Goal: Task Accomplishment & Management: Manage account settings

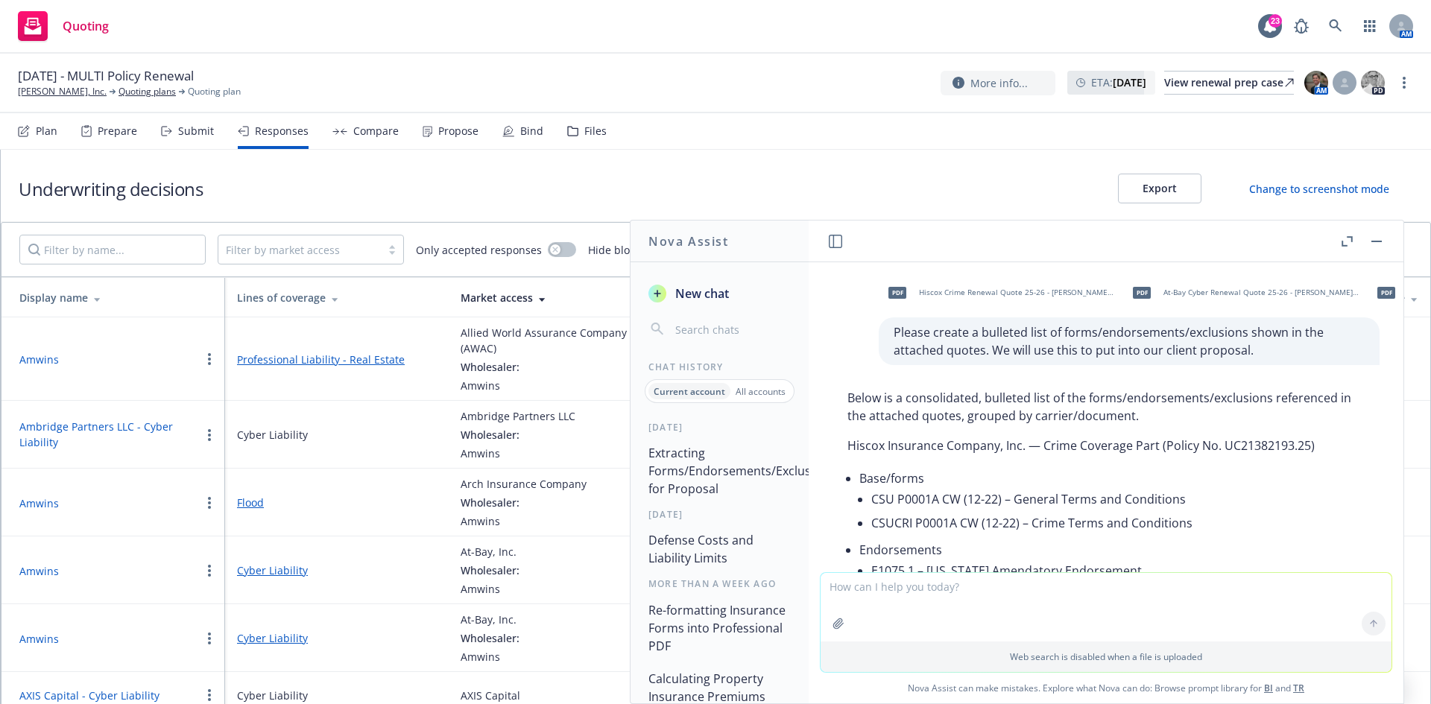
scroll to position [1953, 0]
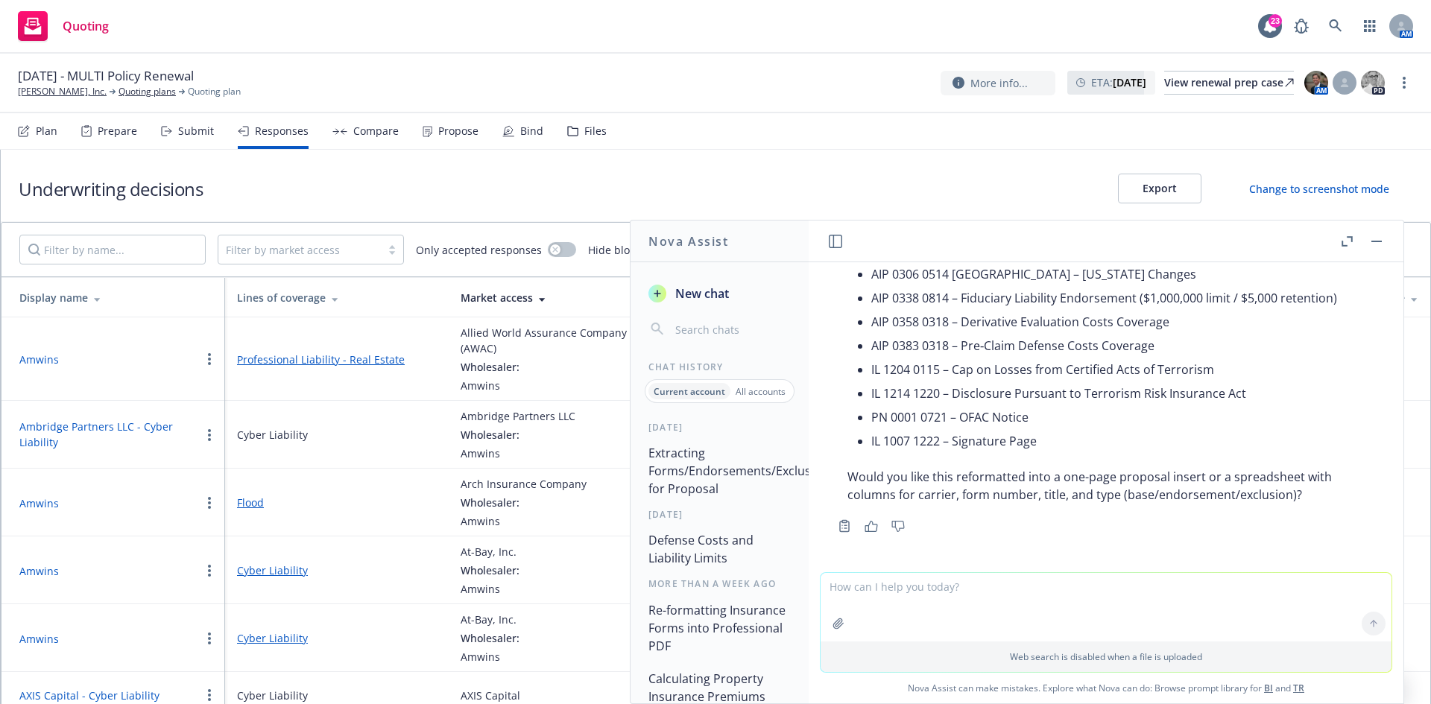
click at [406, 181] on div "Underwriting decisions Export Change to screenshot mode" at bounding box center [716, 186] width 1430 height 72
click at [51, 86] on link "[PERSON_NAME], Inc." at bounding box center [62, 91] width 89 height 13
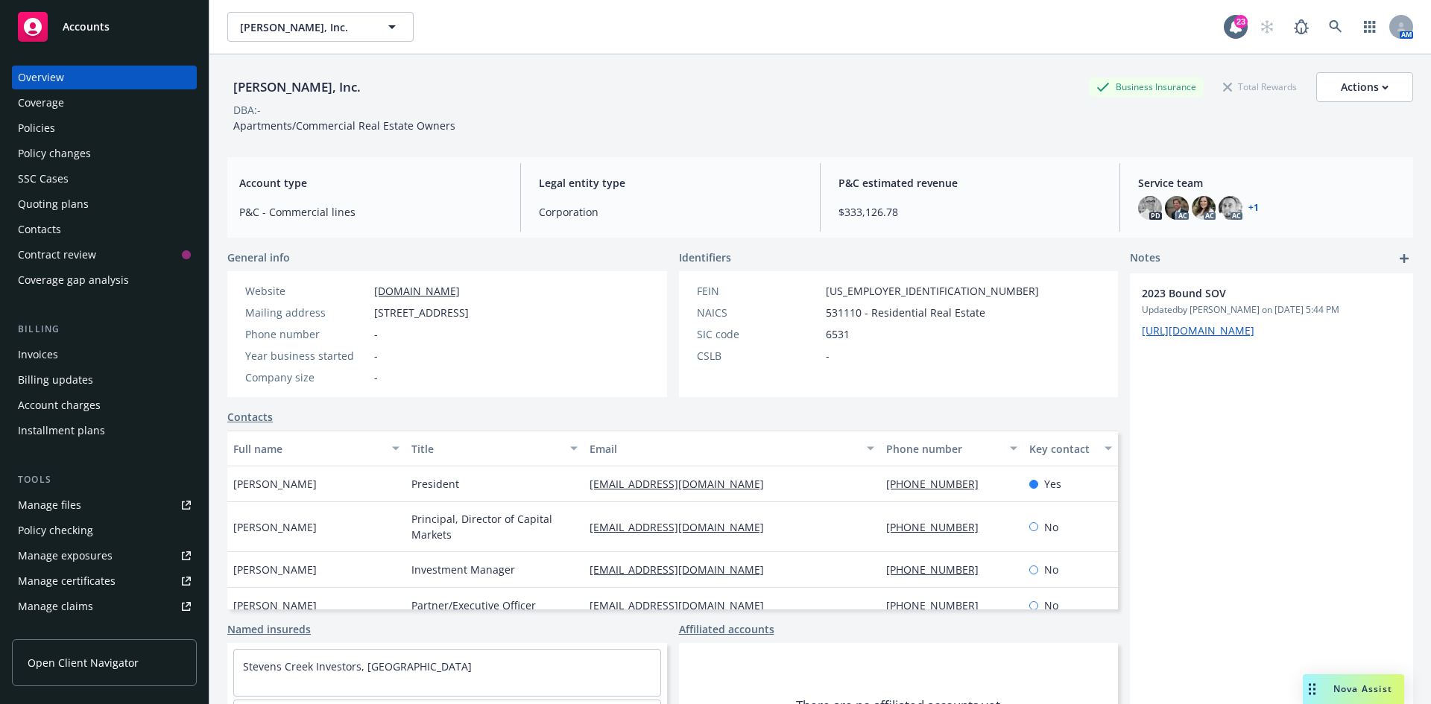
click at [1353, 694] on span "Nova Assist" at bounding box center [1362, 688] width 59 height 13
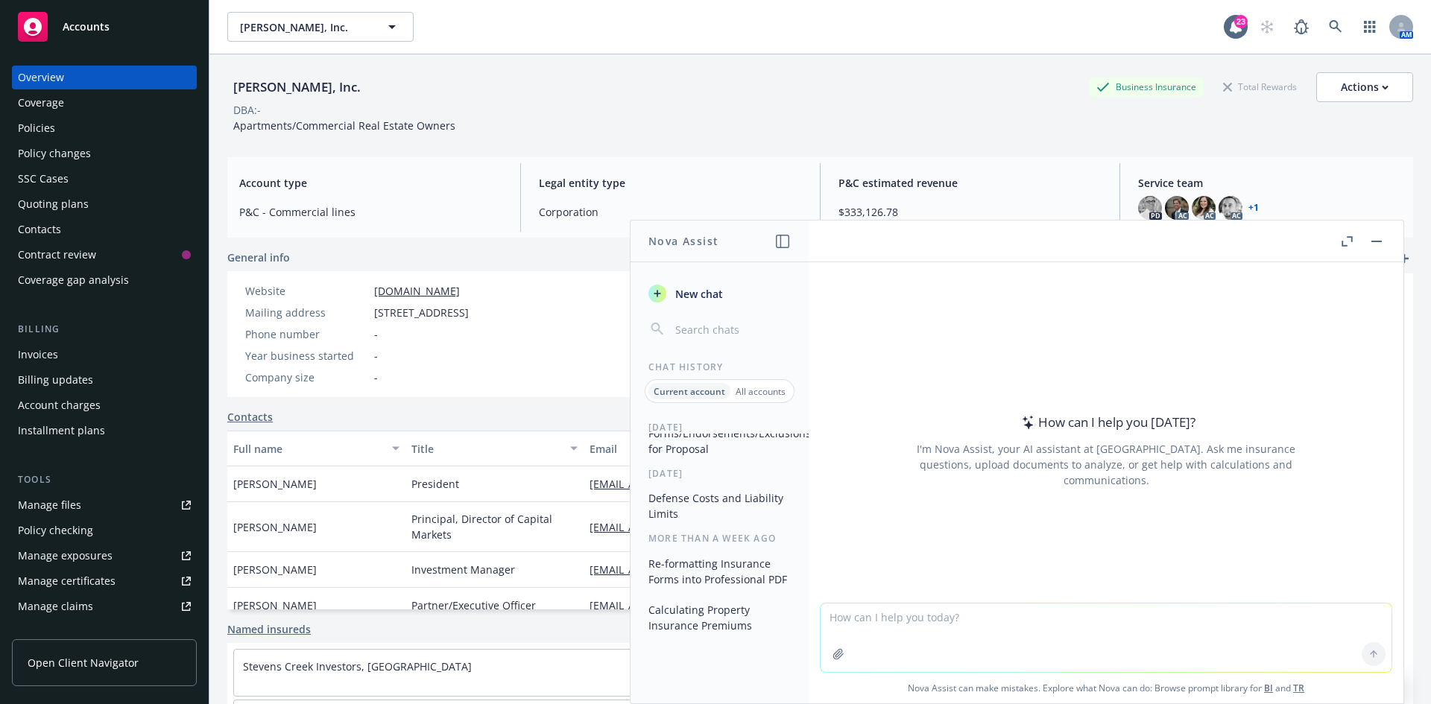
scroll to position [66, 0]
click at [702, 599] on button "Calculating Property Insurance Premiums" at bounding box center [719, 612] width 154 height 40
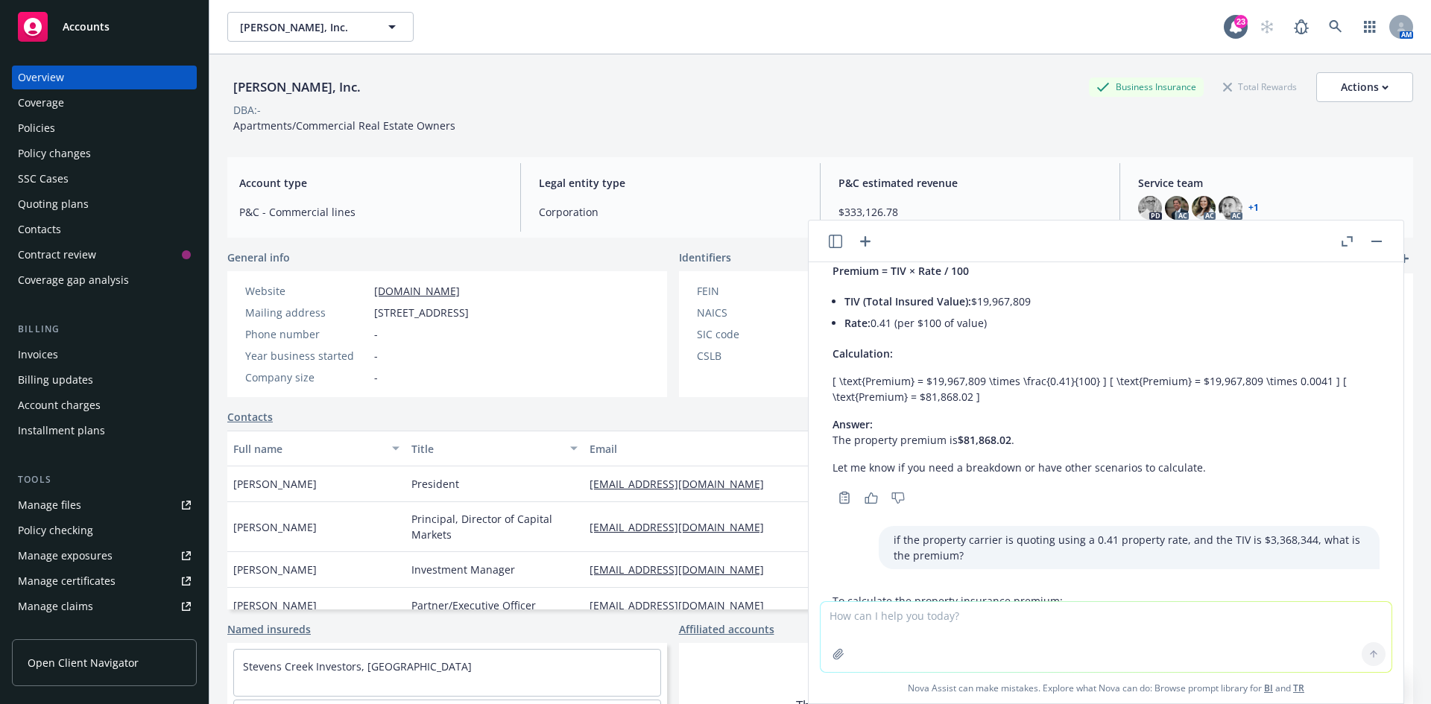
scroll to position [0, 0]
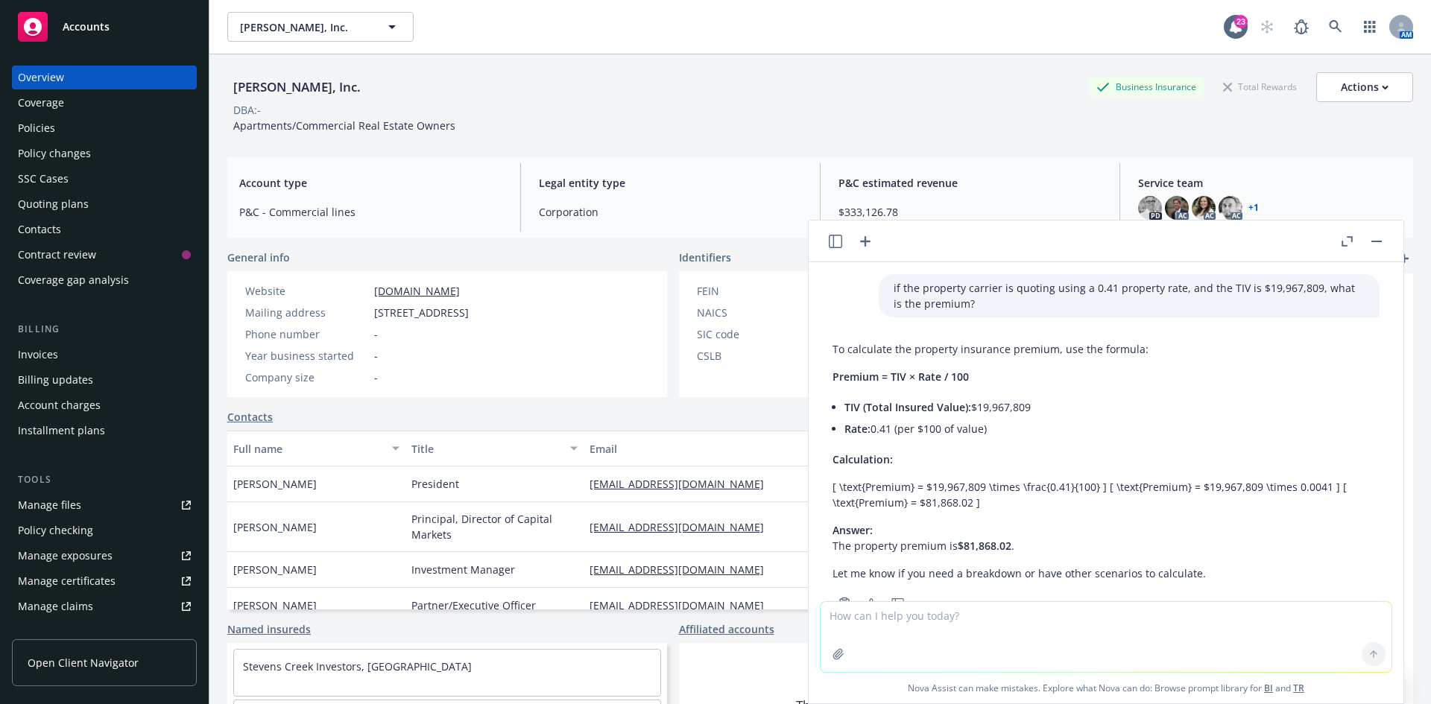
click at [1384, 251] on header at bounding box center [1105, 242] width 595 height 42
click at [1372, 247] on button "button" at bounding box center [1376, 241] width 18 height 18
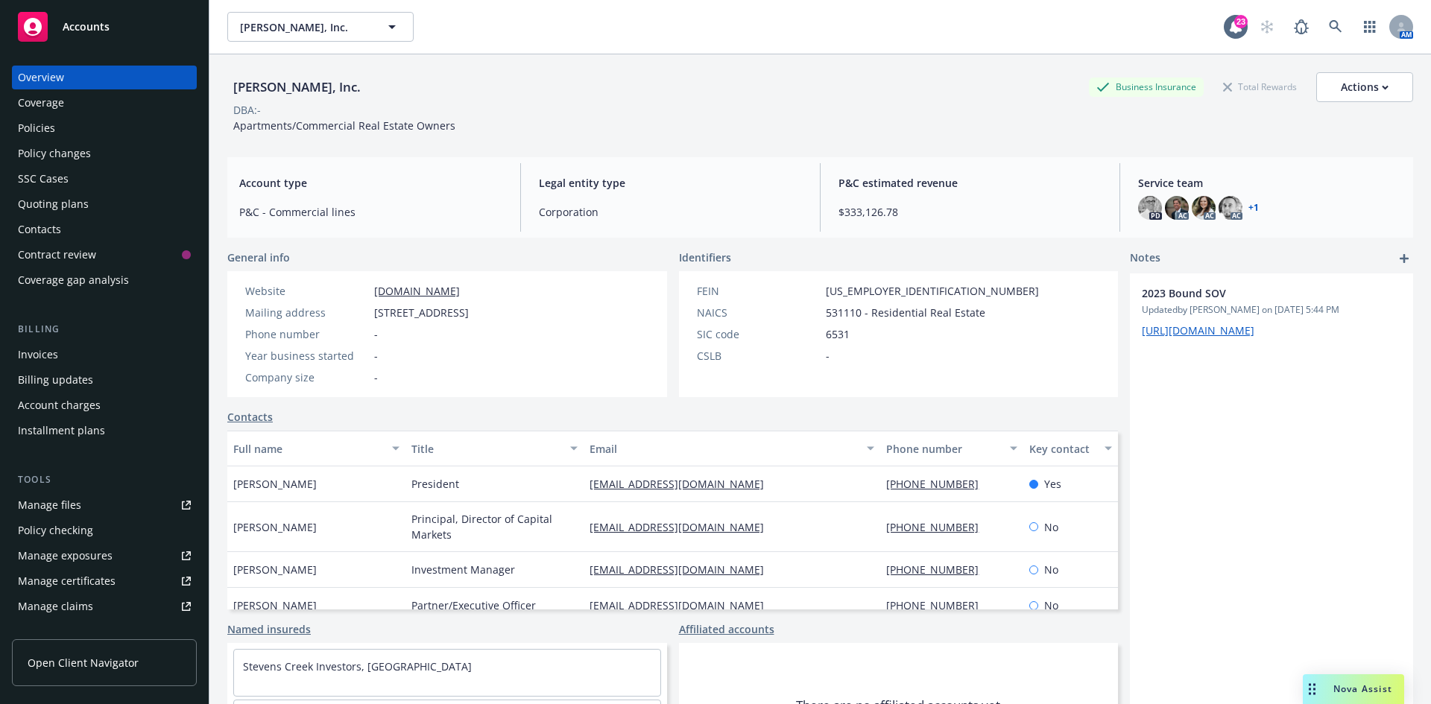
click at [75, 501] on div "Manage files" at bounding box center [49, 505] width 63 height 24
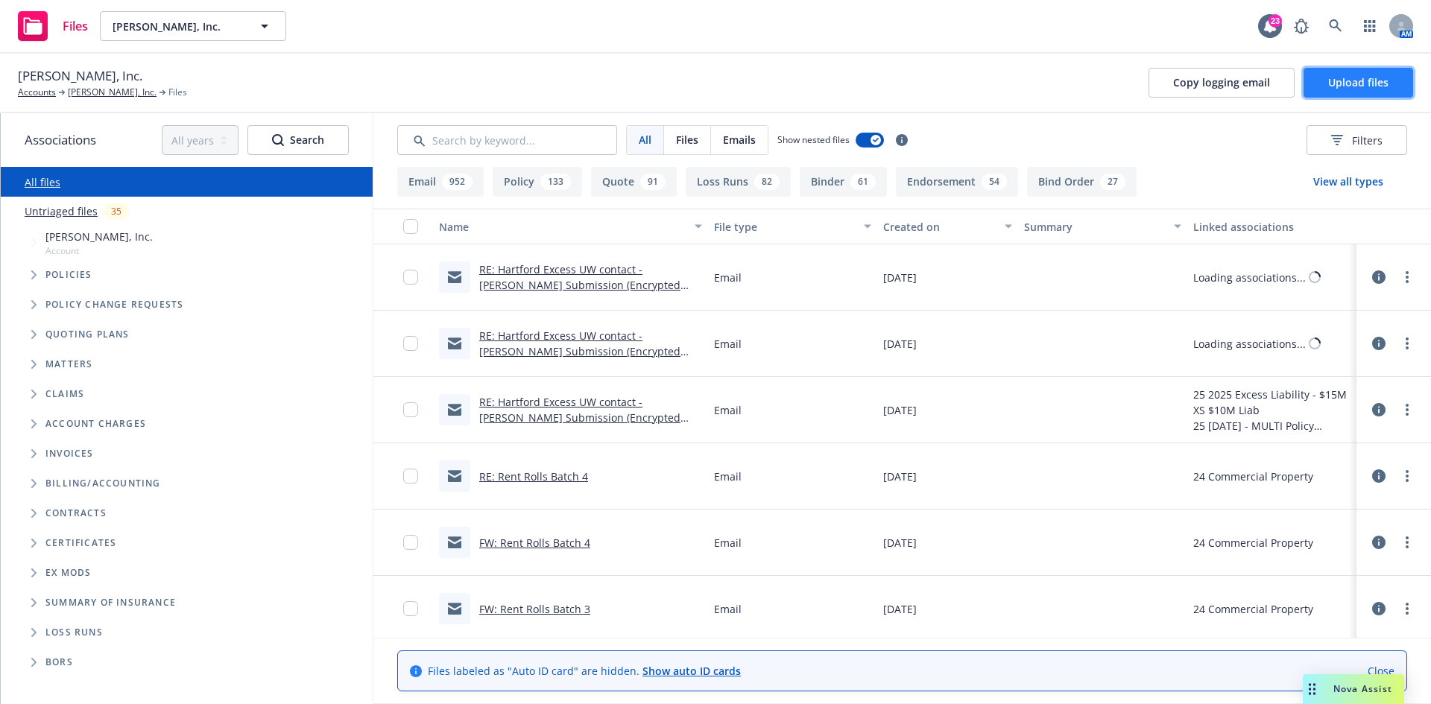
click at [1352, 83] on span "Upload files" at bounding box center [1358, 82] width 60 height 14
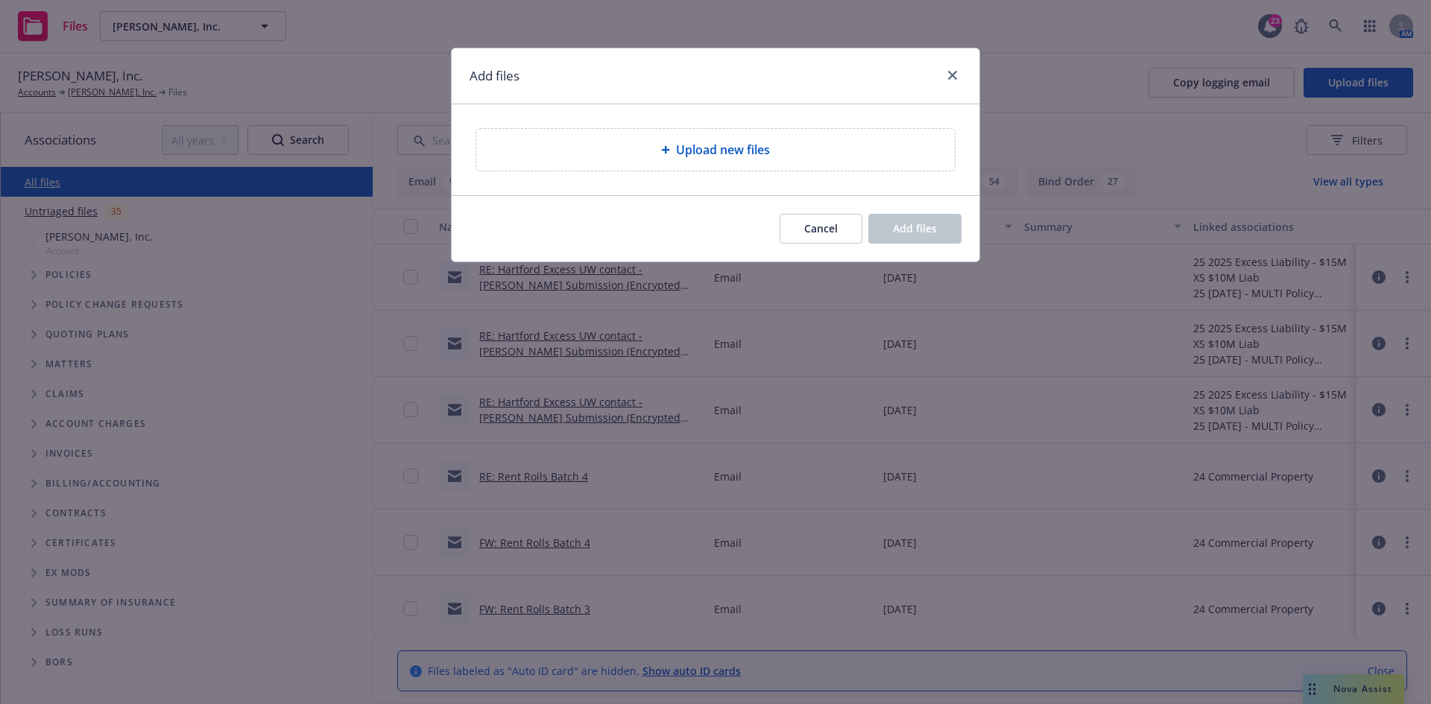
click at [683, 143] on span "Upload new files" at bounding box center [723, 150] width 94 height 18
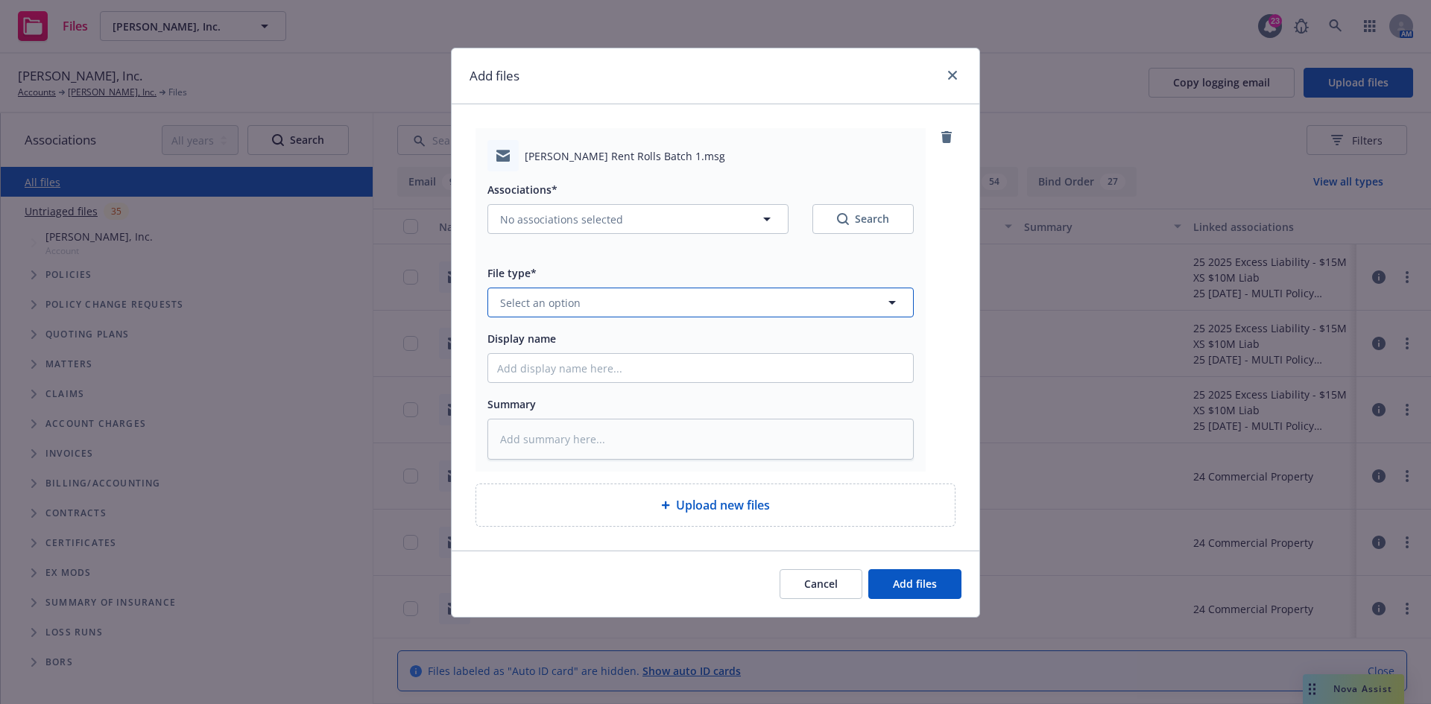
click at [591, 312] on button "Select an option" at bounding box center [700, 303] width 426 height 30
type input "email"
click at [577, 344] on div "Email" at bounding box center [700, 344] width 407 height 22
click at [567, 371] on input "Display name" at bounding box center [700, 368] width 425 height 28
type textarea "x"
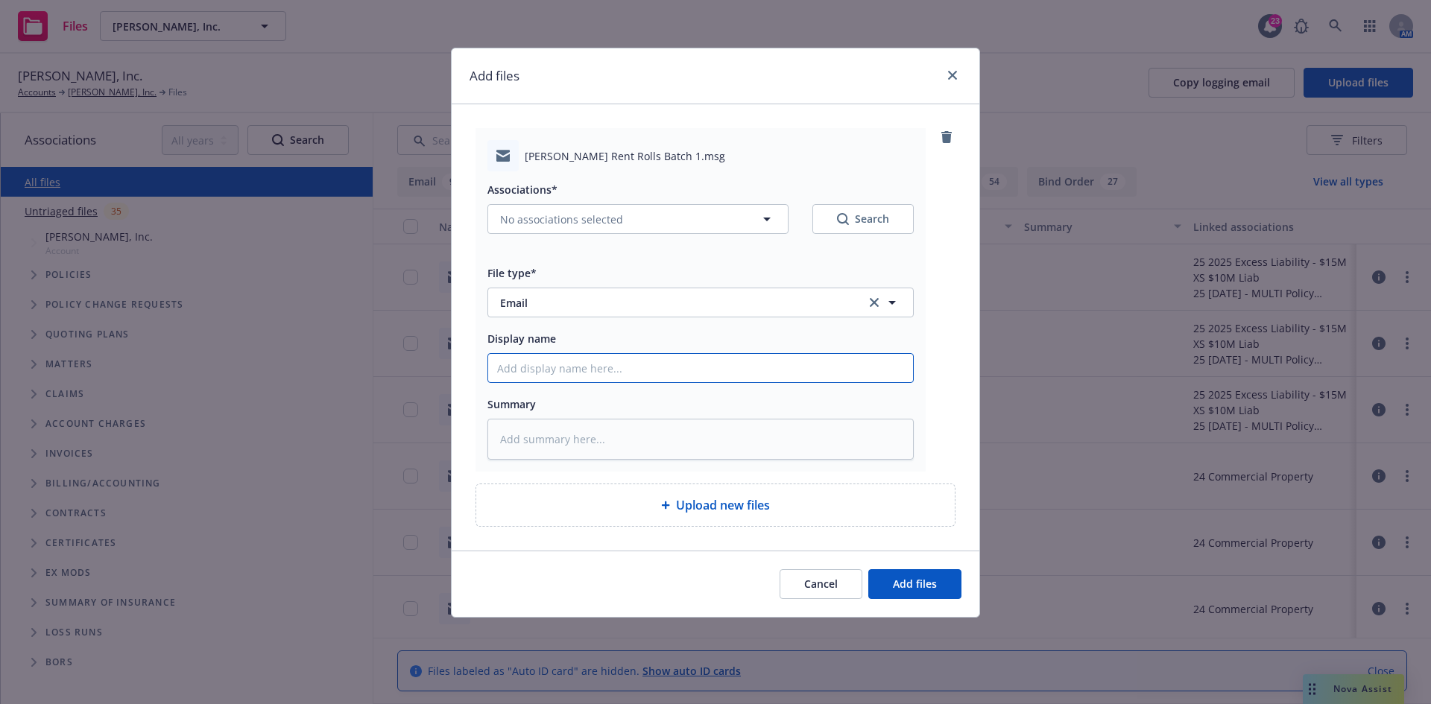
type input "2"
type textarea "x"
type input "25"
type textarea "x"
type input "25/"
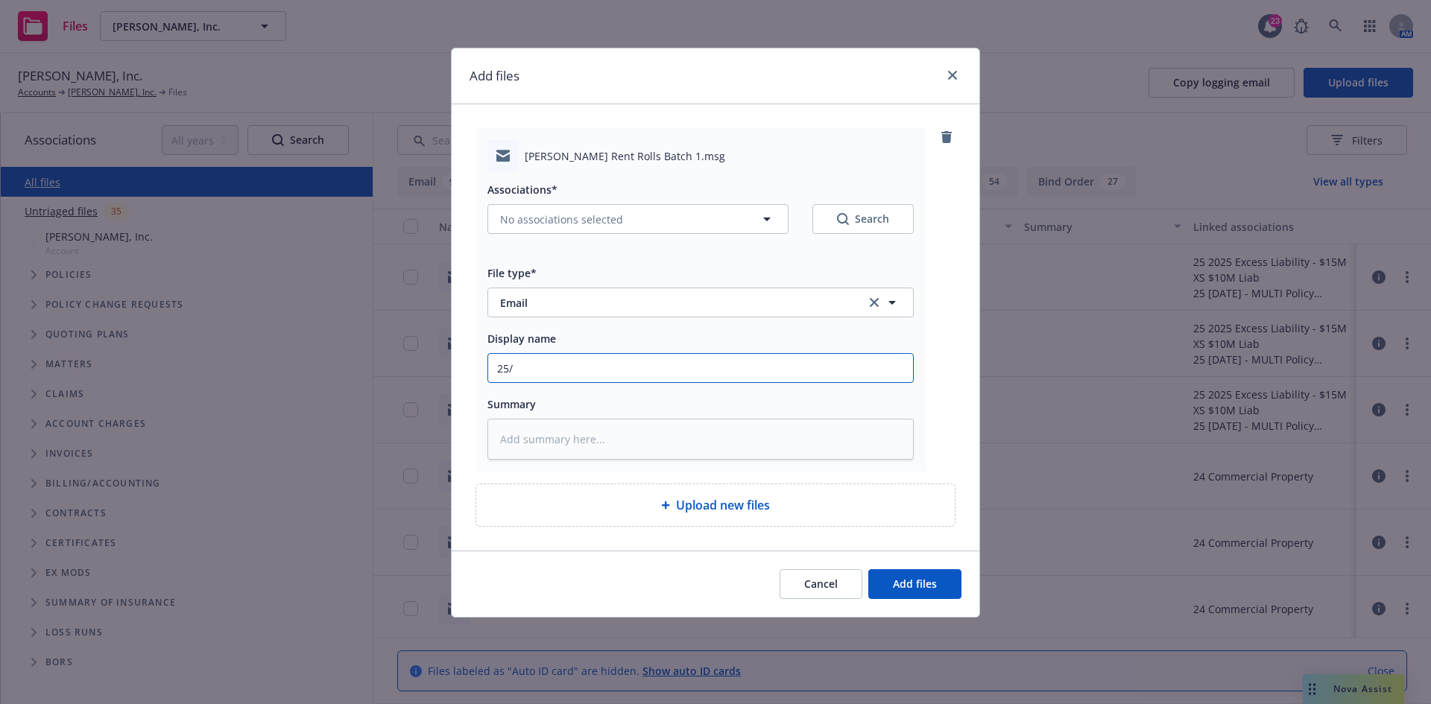
type textarea "x"
type input "25/2"
type textarea "x"
type input "25/26"
type textarea "x"
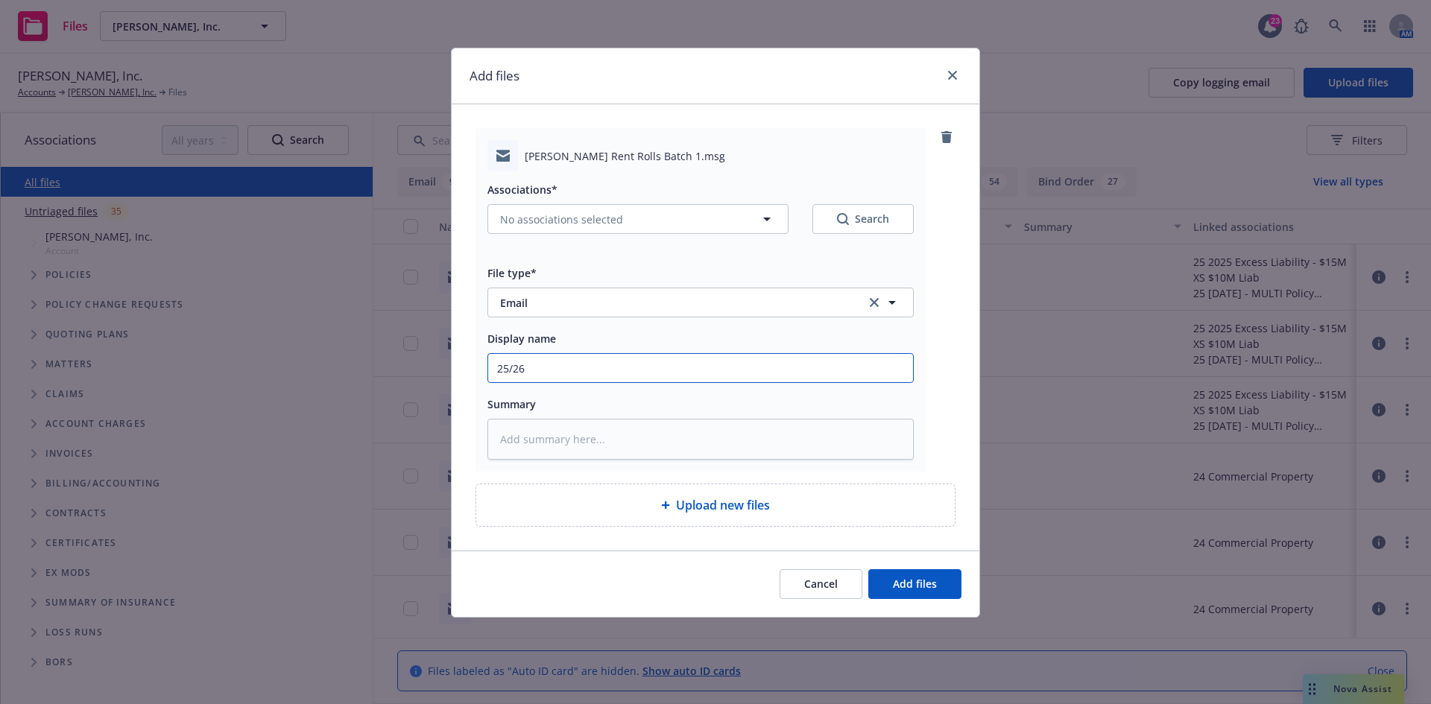
type input "25/2"
type textarea "x"
type input "25/"
type textarea "x"
type input "25"
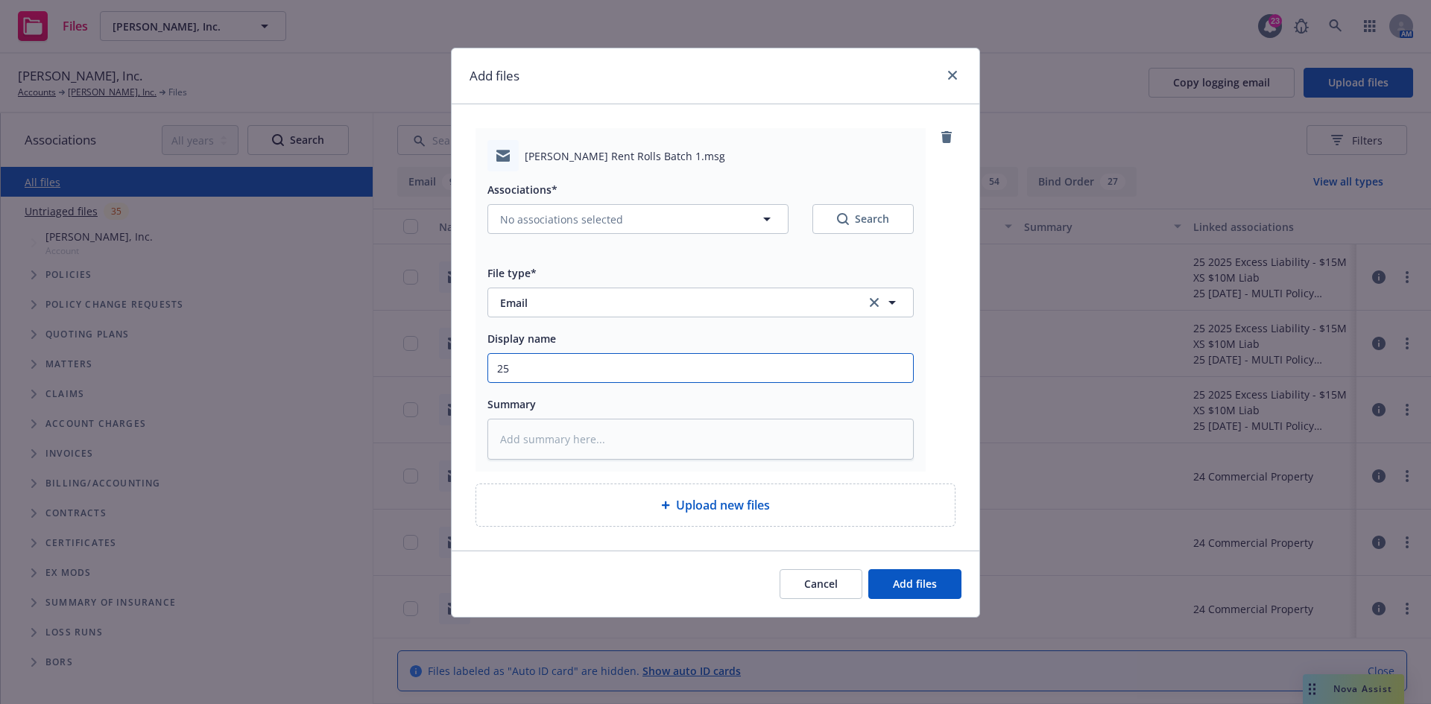
type textarea "x"
type input "2"
type textarea "x"
type input "S"
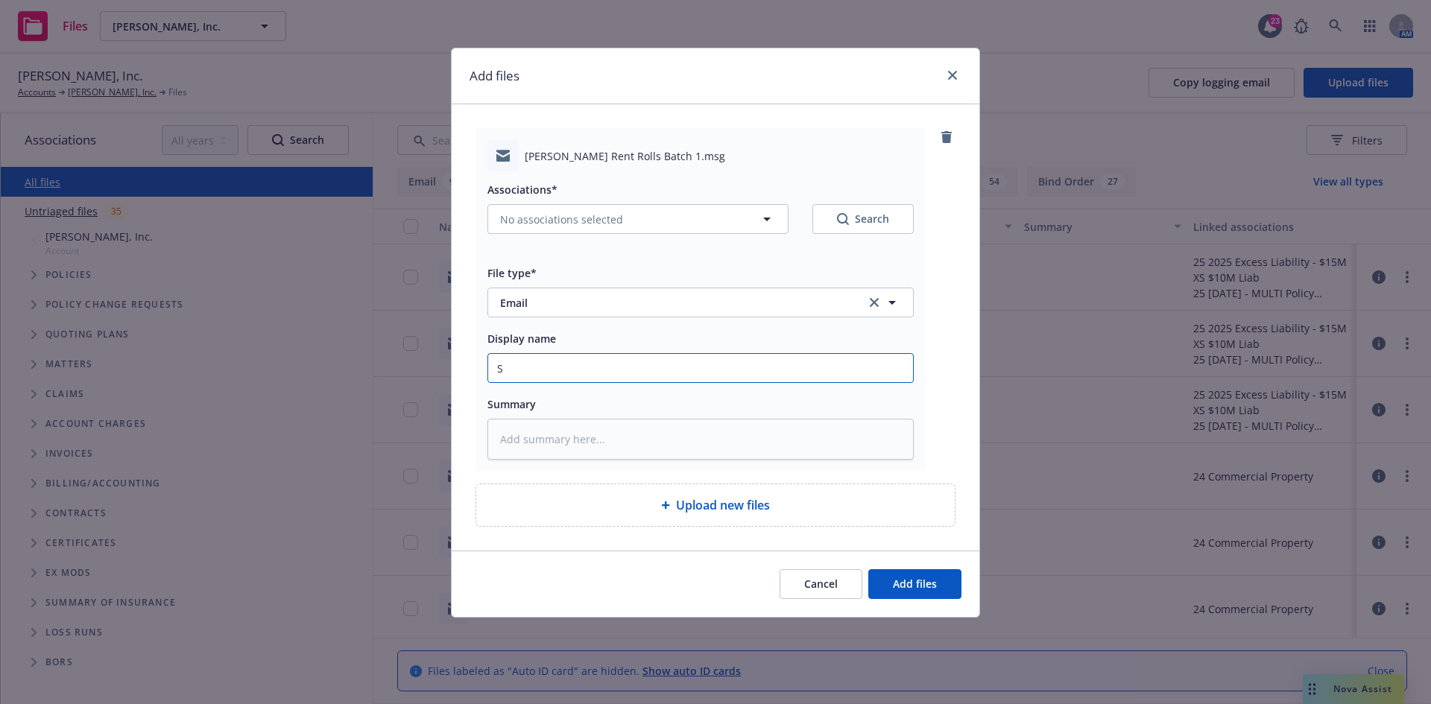
type textarea "x"
type input "Se"
type textarea "x"
type input "Sep"
type textarea "x"
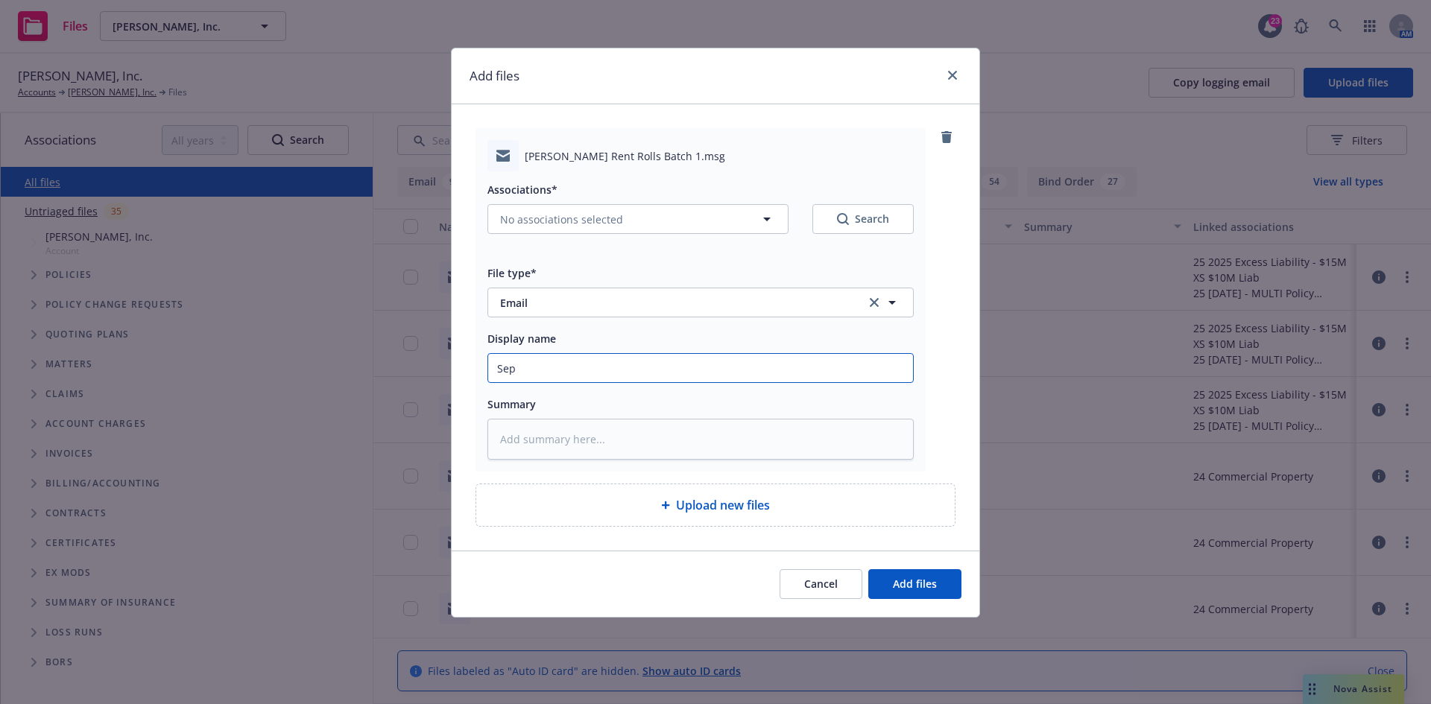
type input "Sept"
type textarea "x"
type input "Septe"
type textarea "x"
type input "Septem"
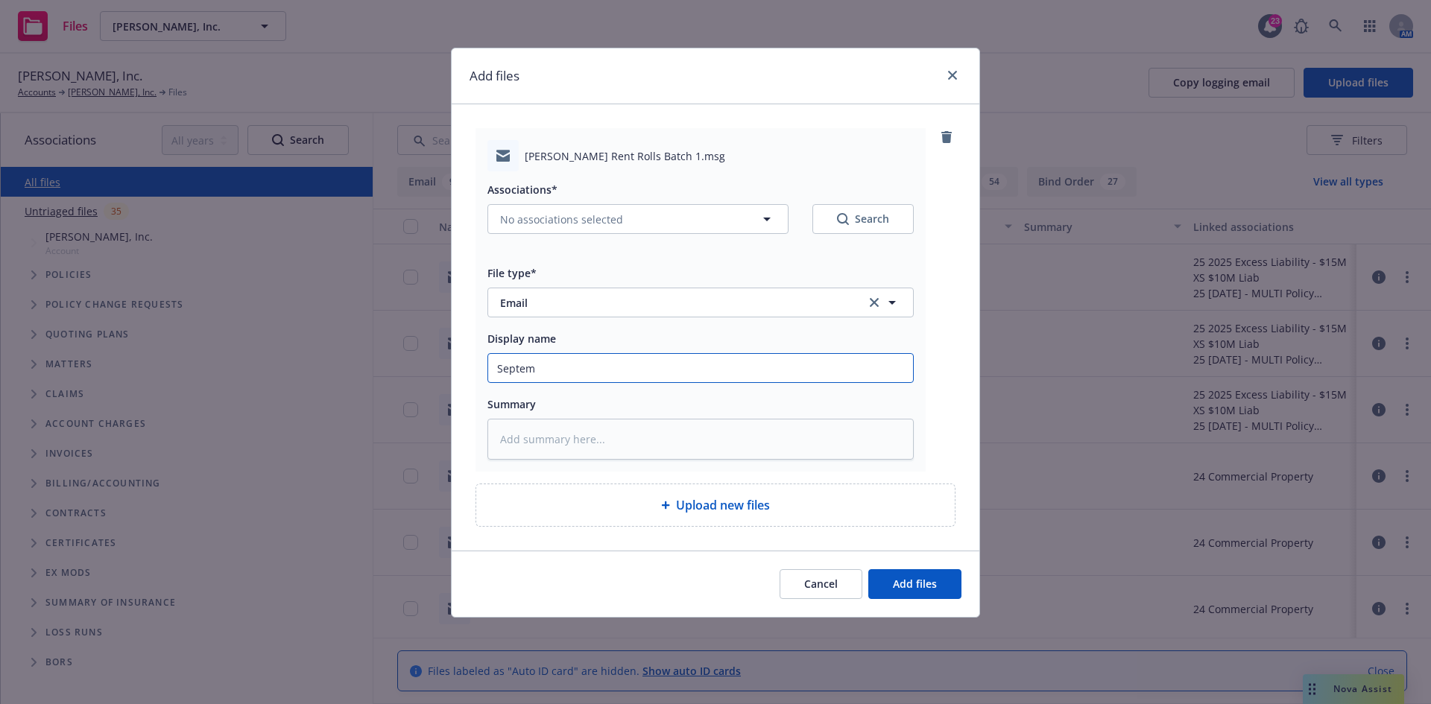
type textarea "x"
type input "Septemb"
type textarea "x"
type input "Septembe"
type textarea "x"
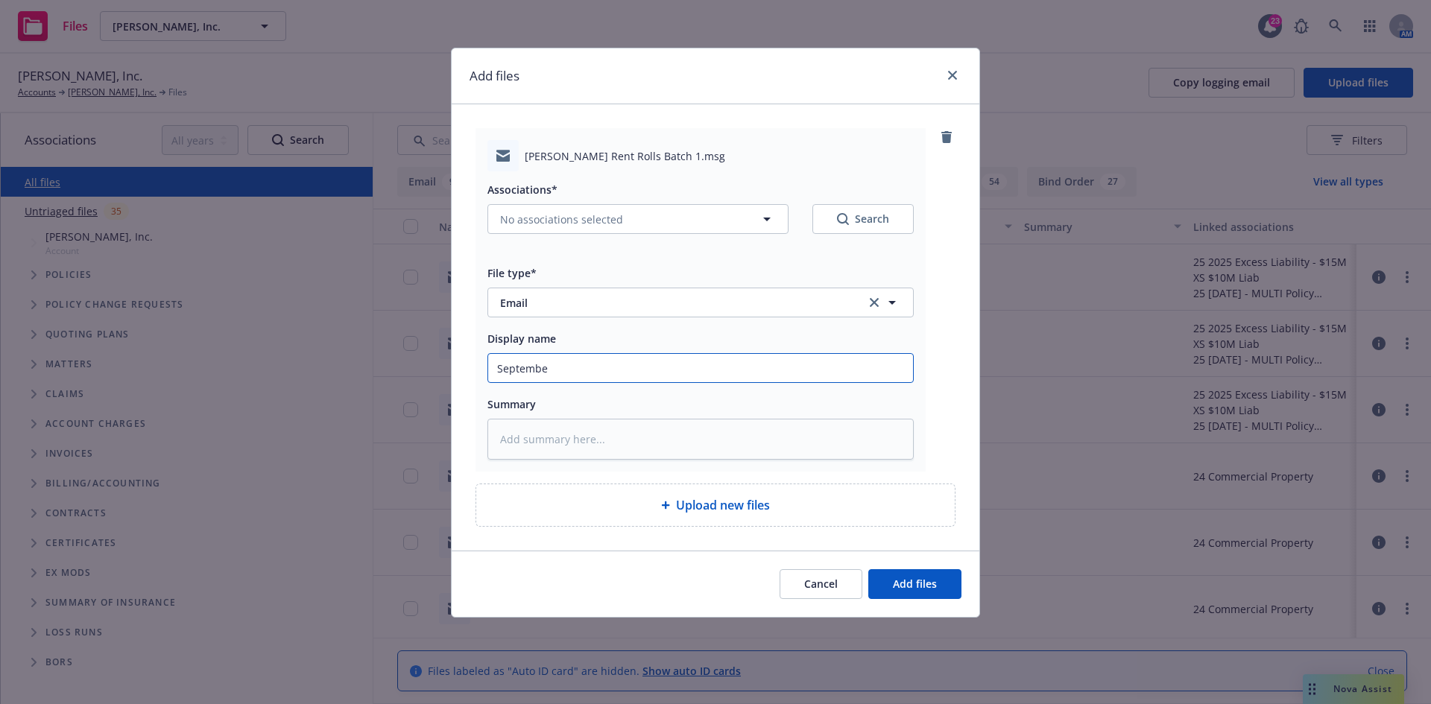
type input "September"
type textarea "x"
type input "September"
type textarea "x"
type input "September 2"
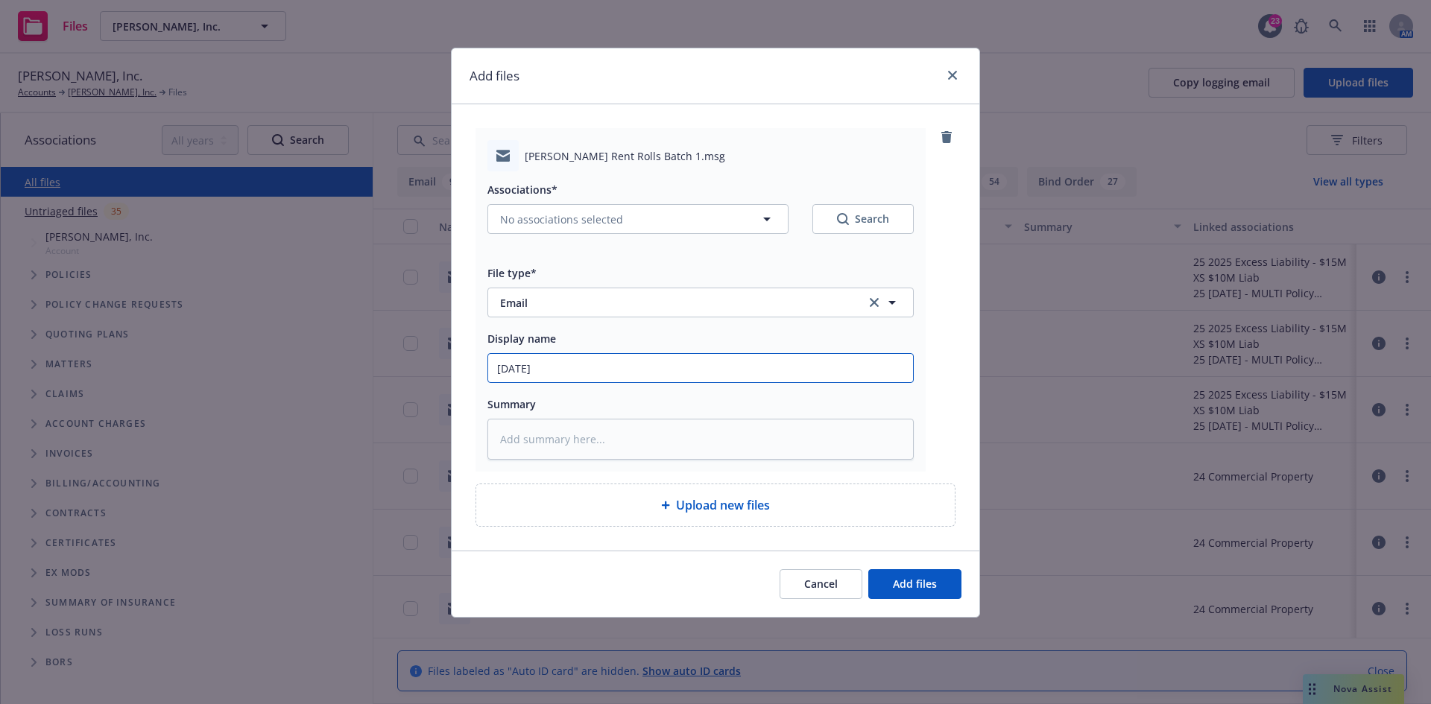
type textarea "x"
type input "September 20"
type textarea "x"
type input "September 202"
type textarea "x"
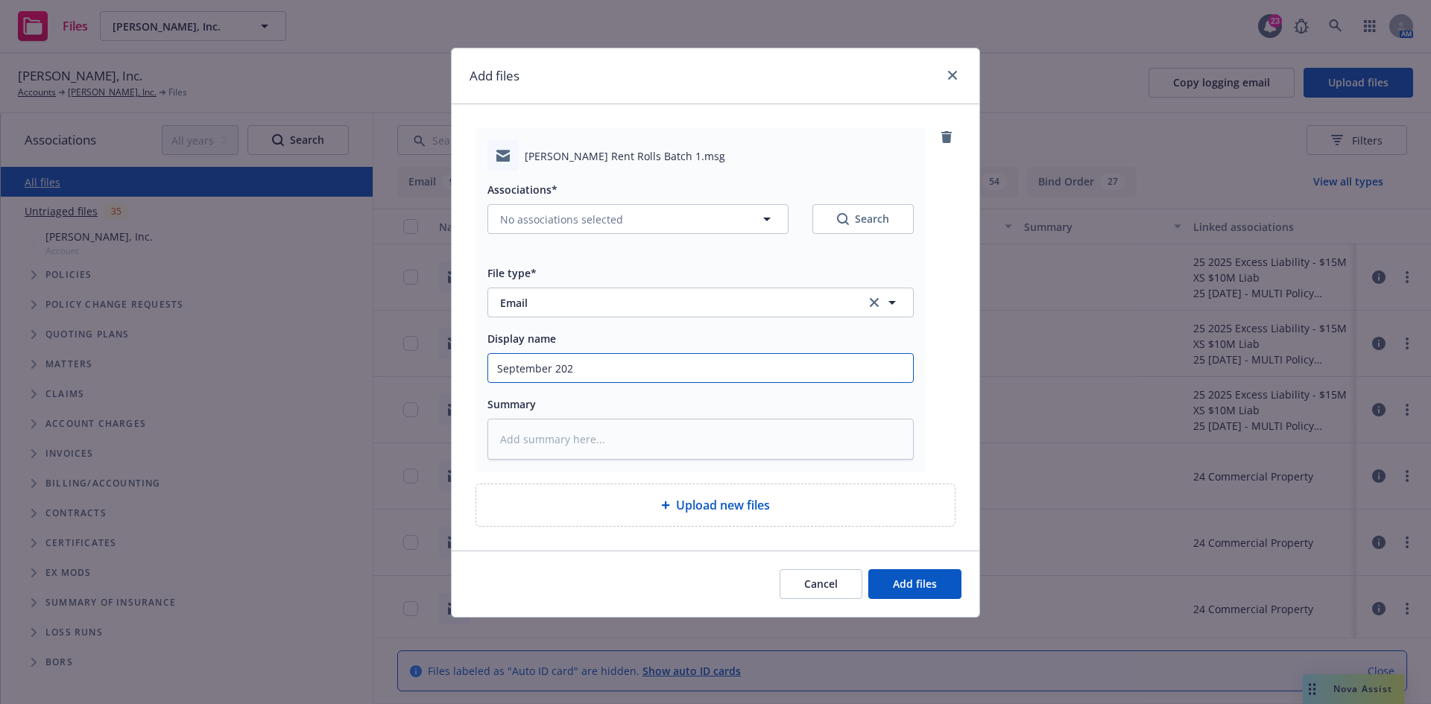
type input "September 2025"
type textarea "x"
type input "September 2025"
type textarea "x"
type input "September 2025 R"
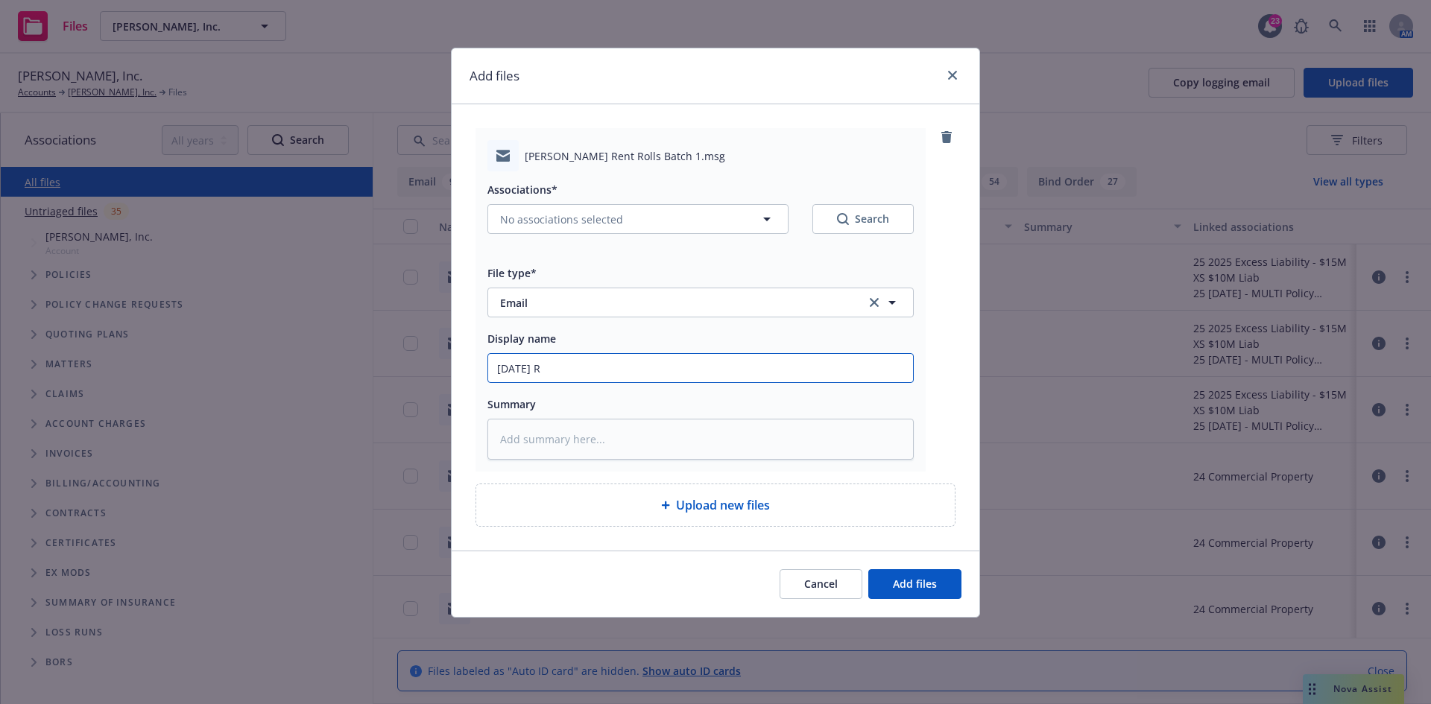
type textarea "x"
type input "September 2025 Re"
type textarea "x"
type input "September 2025 Ren"
type textarea "x"
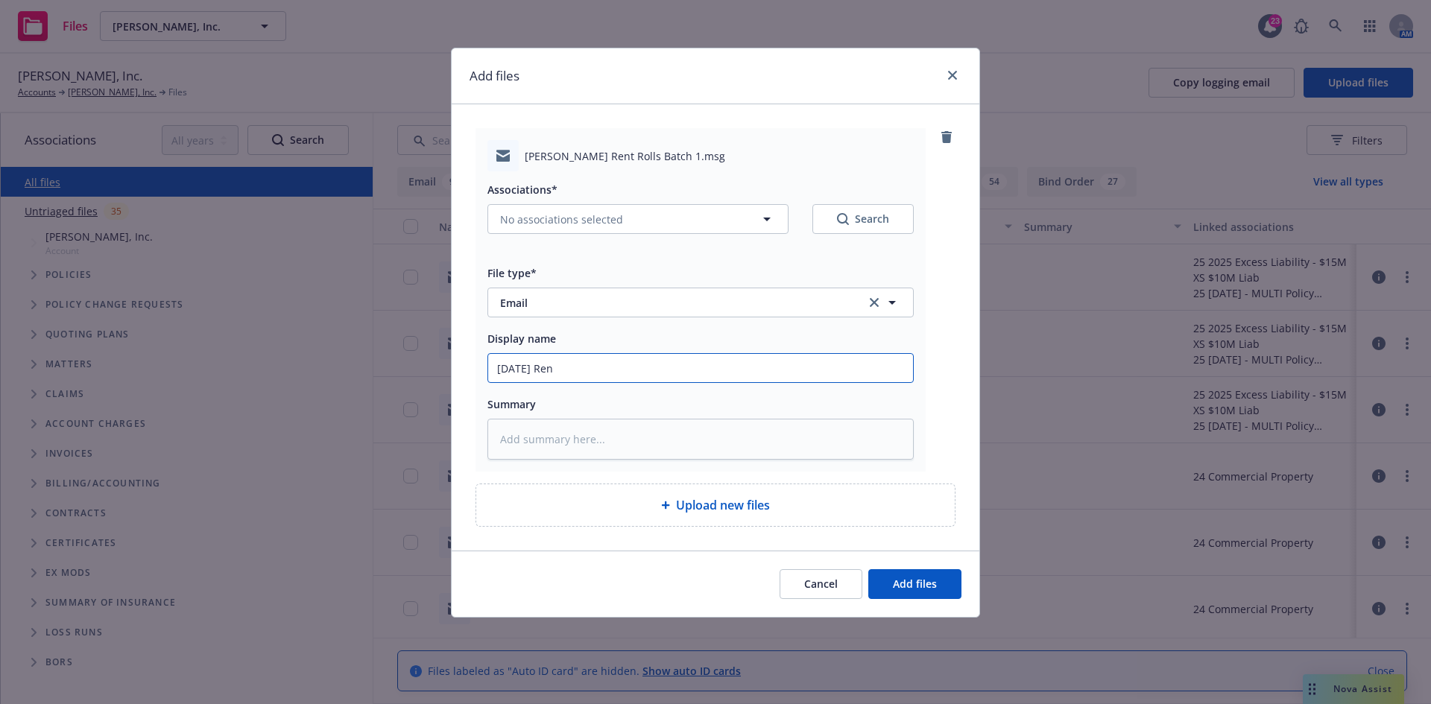
type input "September 2025 Rent"
type textarea "x"
type input "September 2025 Rent"
type textarea "x"
type input "September 2025 Rent R"
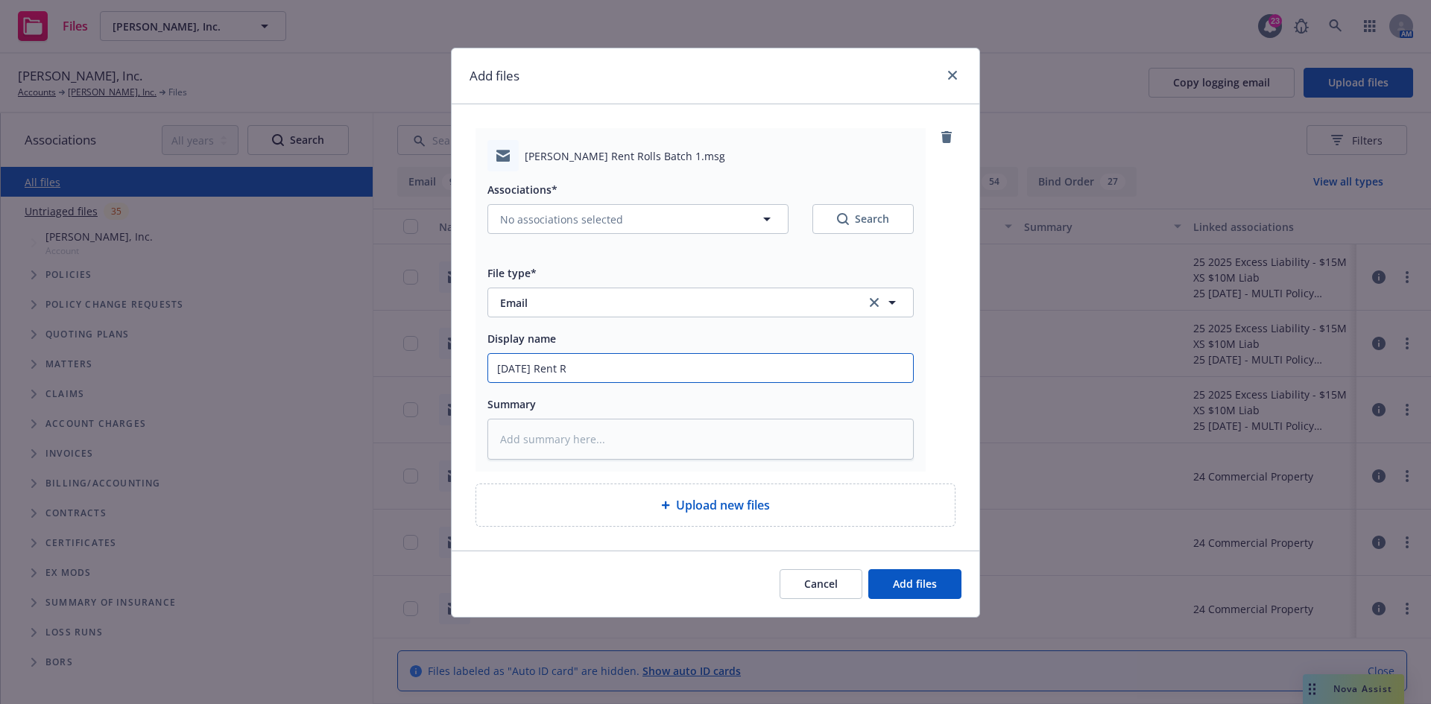
type textarea "x"
type input "September 2025 Rent Ro"
type textarea "x"
type input "September 2025 Rent Rol"
type textarea "x"
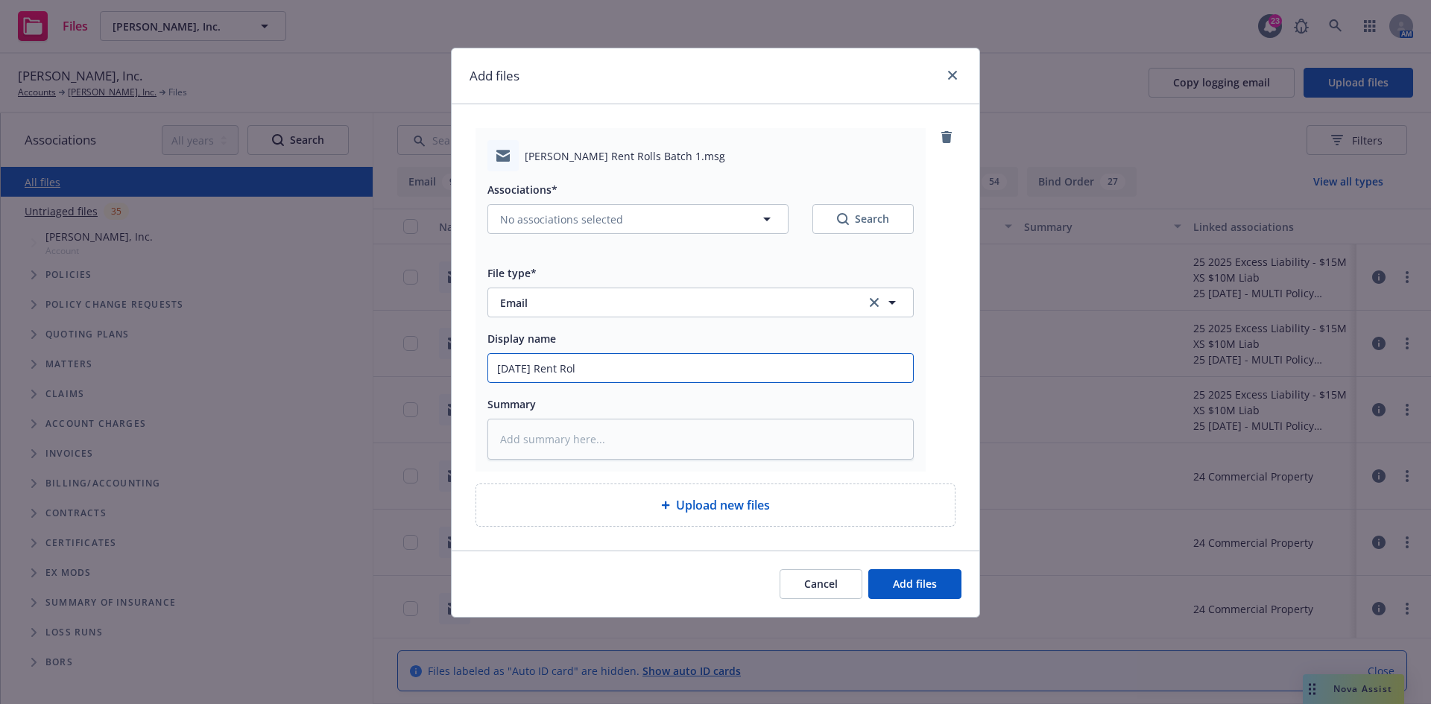
type input "September 2025 Rent Ro"
type textarea "x"
type input "September 2025 Rent Rol"
type textarea "x"
type input "September 2025 Rent Roll"
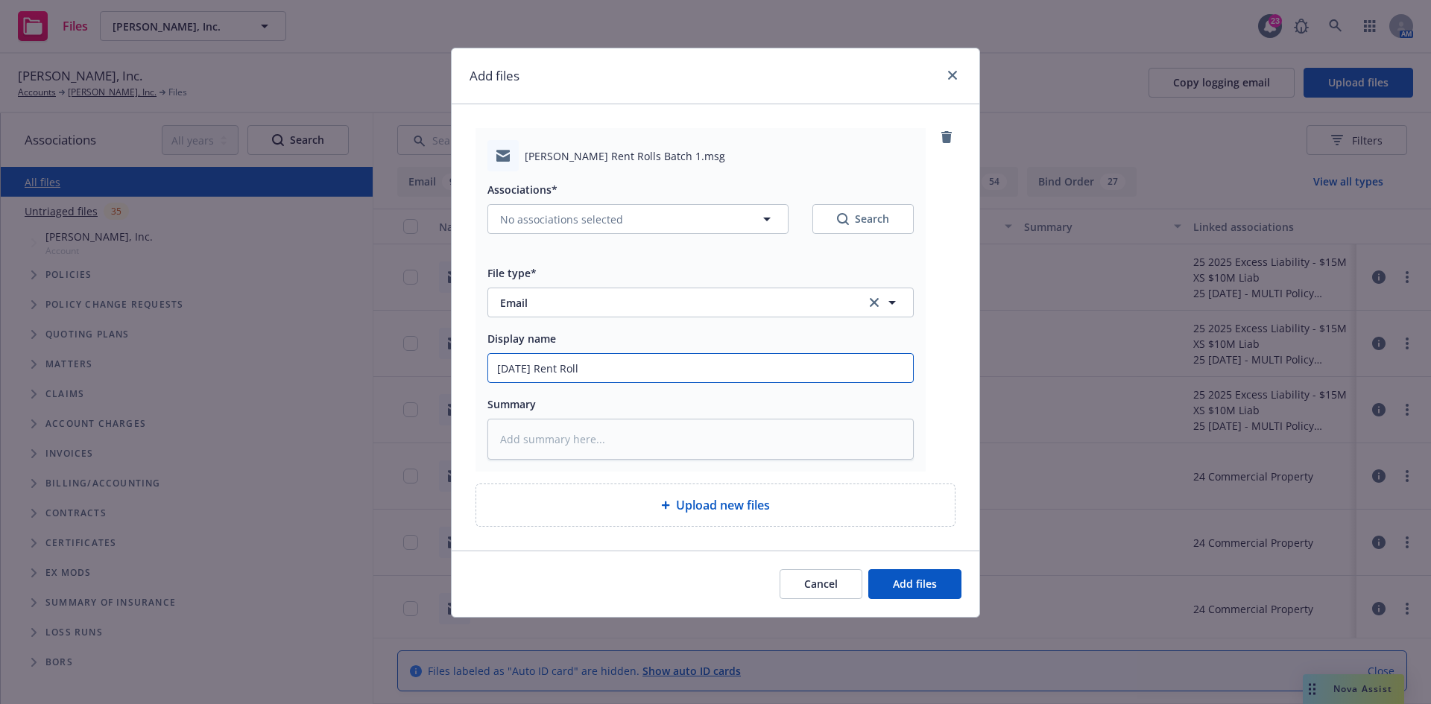
type textarea "x"
type input "September 2025 Rent Rolls"
type textarea "x"
type input "September 2025 Rent Rolls"
type textarea "x"
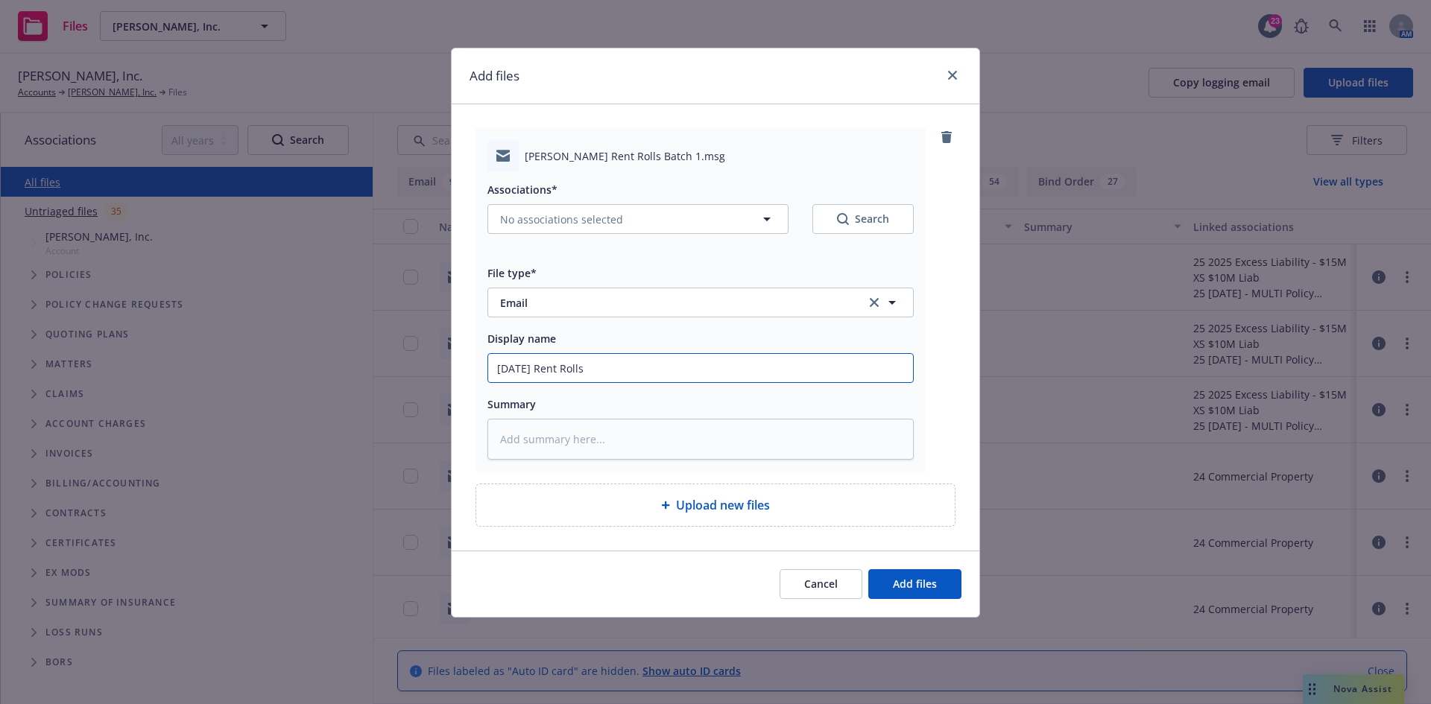
type input "September 2025 Rent Rolls f"
type textarea "x"
type input "September 2025 Rent Rolls fo"
type textarea "x"
type input "September 2025 Rent Rolls for"
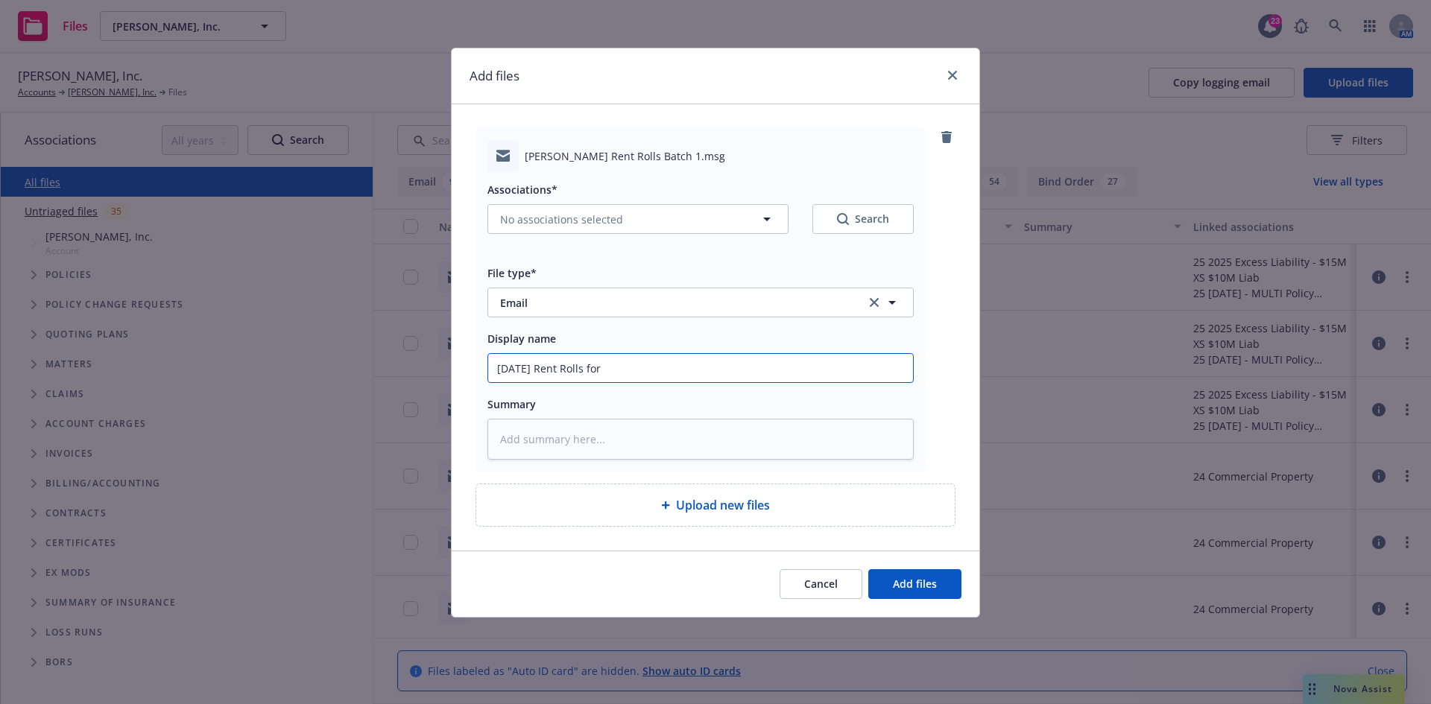
type textarea "x"
type input "September 2025 Rent Rolls for:"
type textarea "x"
type input "September 2025 Rent Rolls for:"
type textarea "x"
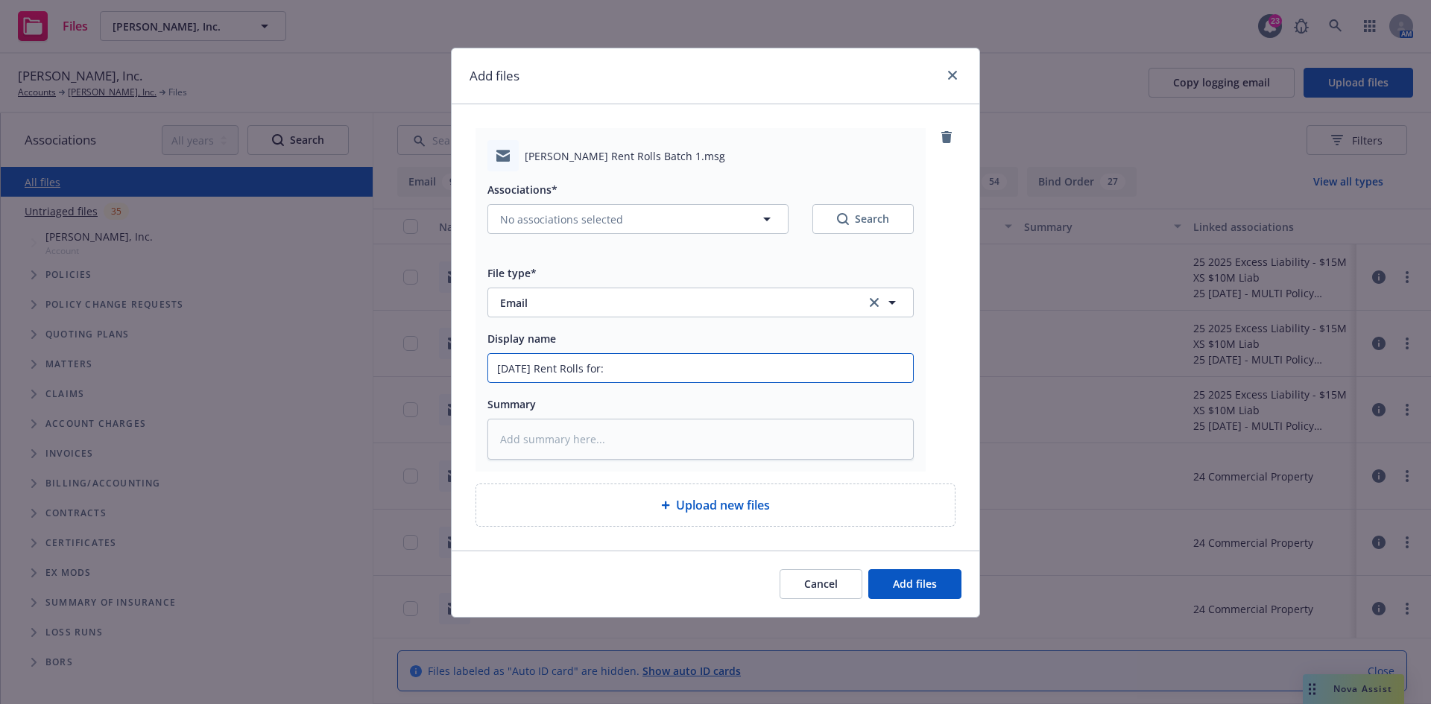
type input "September 2025 Rent Rolls for: A"
type textarea "x"
type input "September 2025 Rent Rolls for: Av"
type textarea "x"
type input "September 2025 Rent Rolls for: Ava"
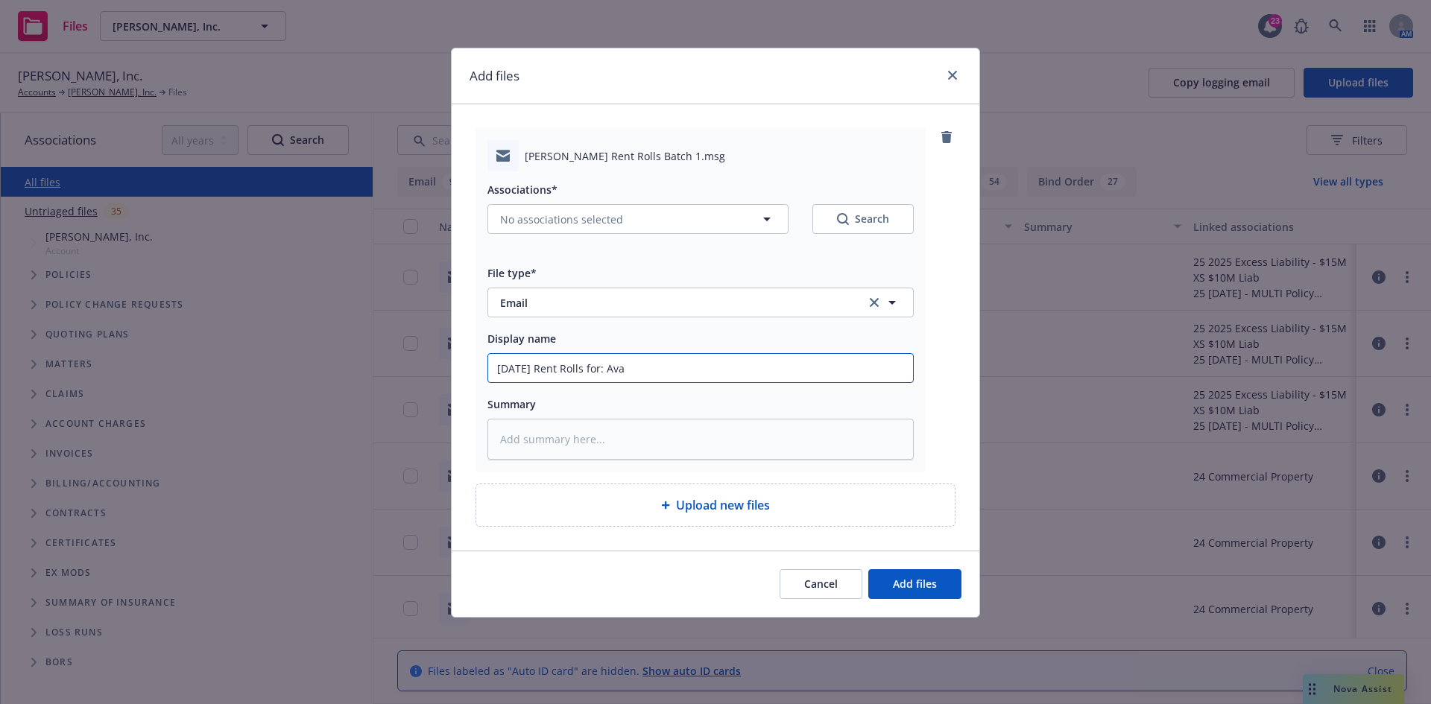
type textarea "x"
type input "September 2025 Rent Rolls for: Avan"
type textarea "x"
type input "September 2025 Rent Rolls for: Avant"
type textarea "x"
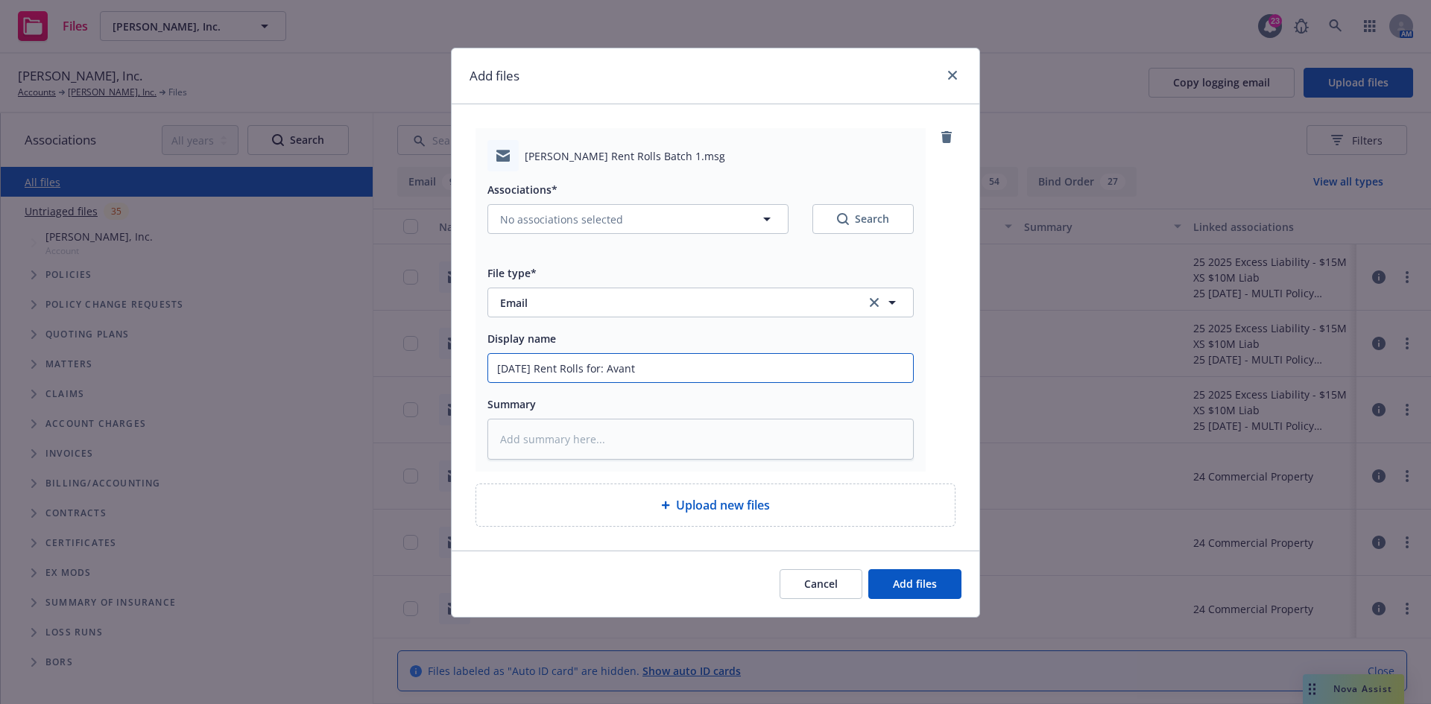
type input "September 2025 Rent Rolls for: Avanta"
type textarea "x"
type input "September 2025 Rent Rolls for: Avant"
type textarea "x"
type input "September 2025 Rent Rolls for: Avant-"
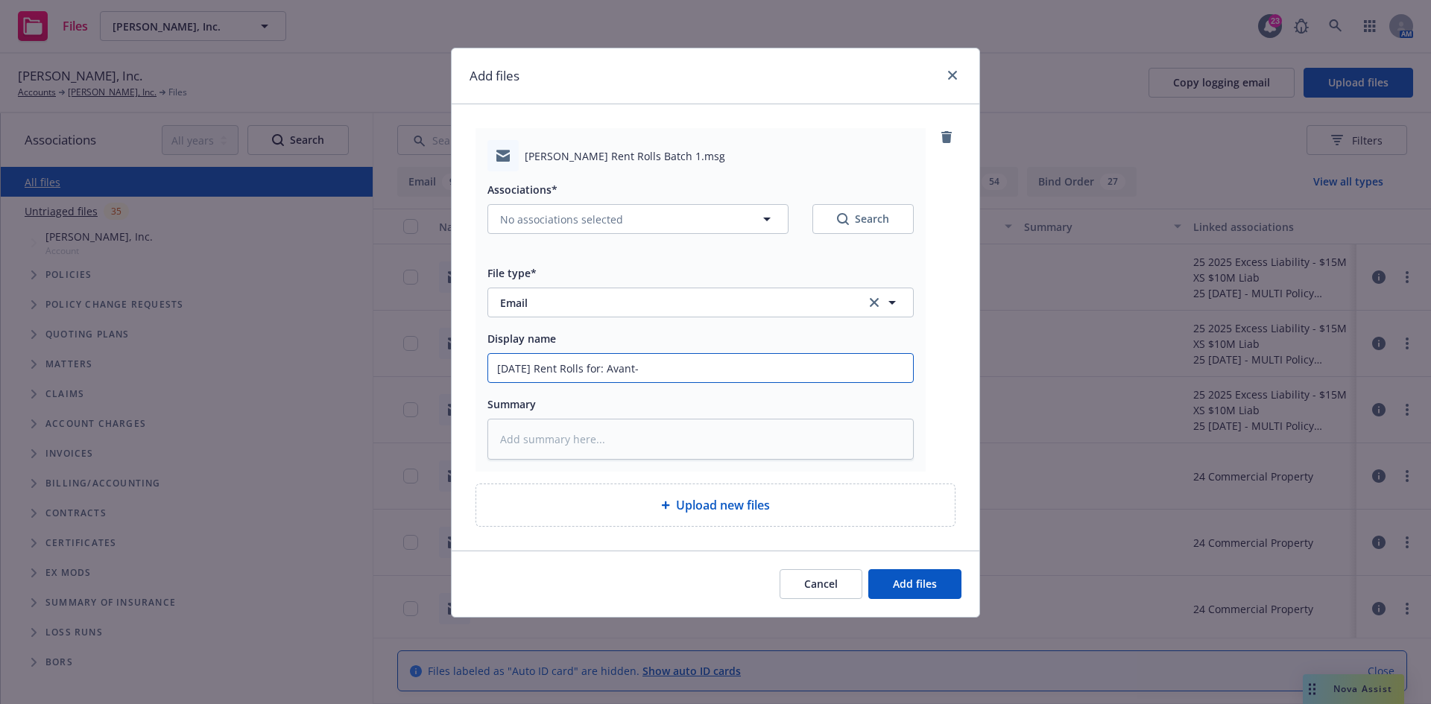
type textarea "x"
type input "September 2025 Rent Rolls for: Avant-"
type textarea "x"
type input "September 2025 Rent Rolls for: Avant-"
type textarea "x"
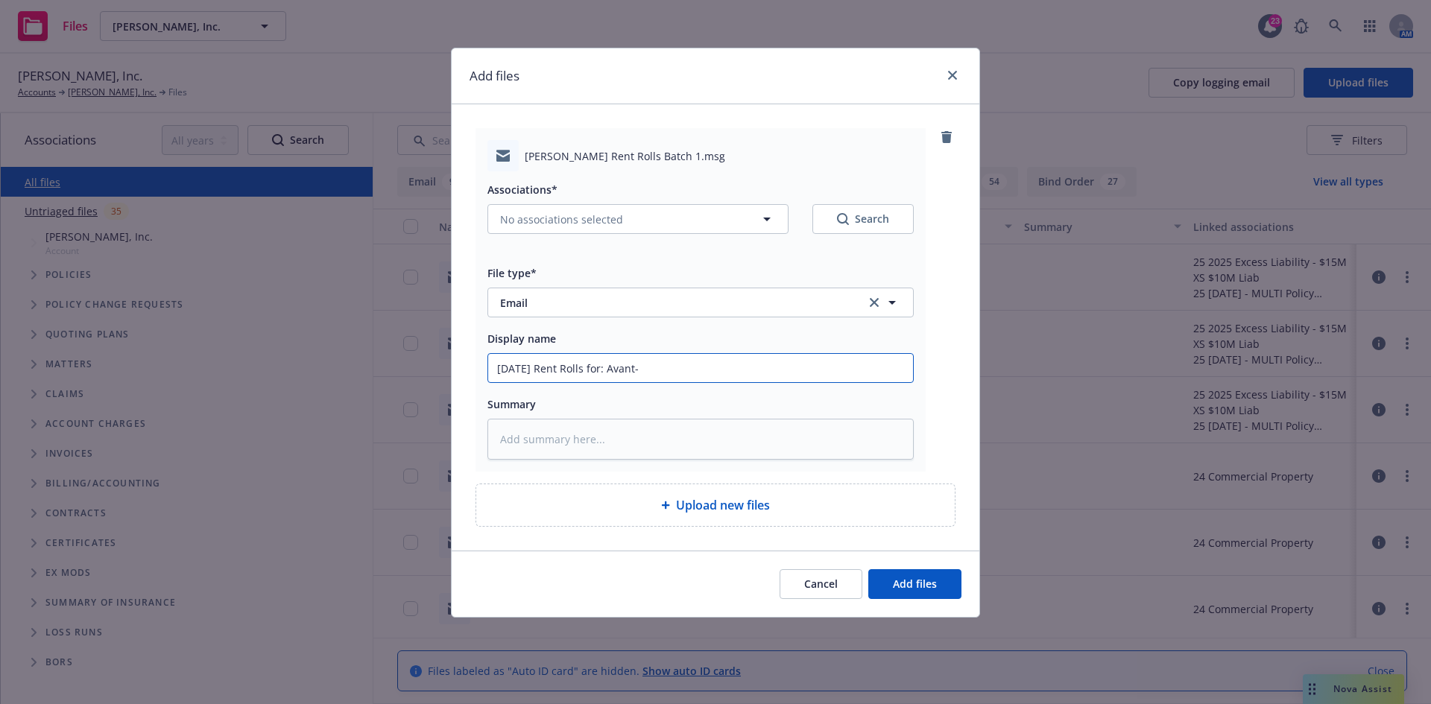
type input "September 2025 Rent Rolls for: Avant-,"
type textarea "x"
type input "September 2025 Rent Rolls for: Avant-,"
type textarea "x"
type input "September 2025 Rent Rolls for: Avant-, G"
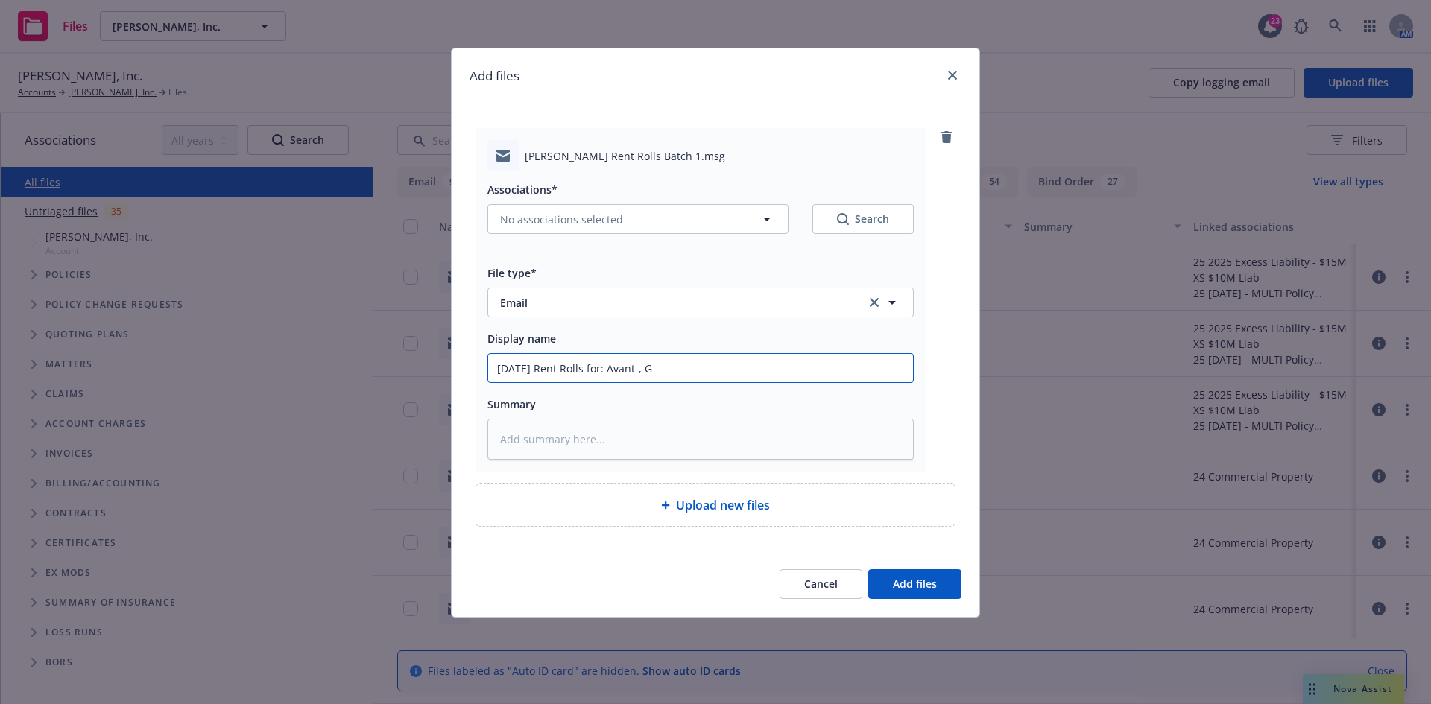
type textarea "x"
type input "September 2025 Rent Rolls for: Avant-, Gr"
type textarea "x"
type input "September 2025 Rent Rolls for: Avant-, Gra"
type textarea "x"
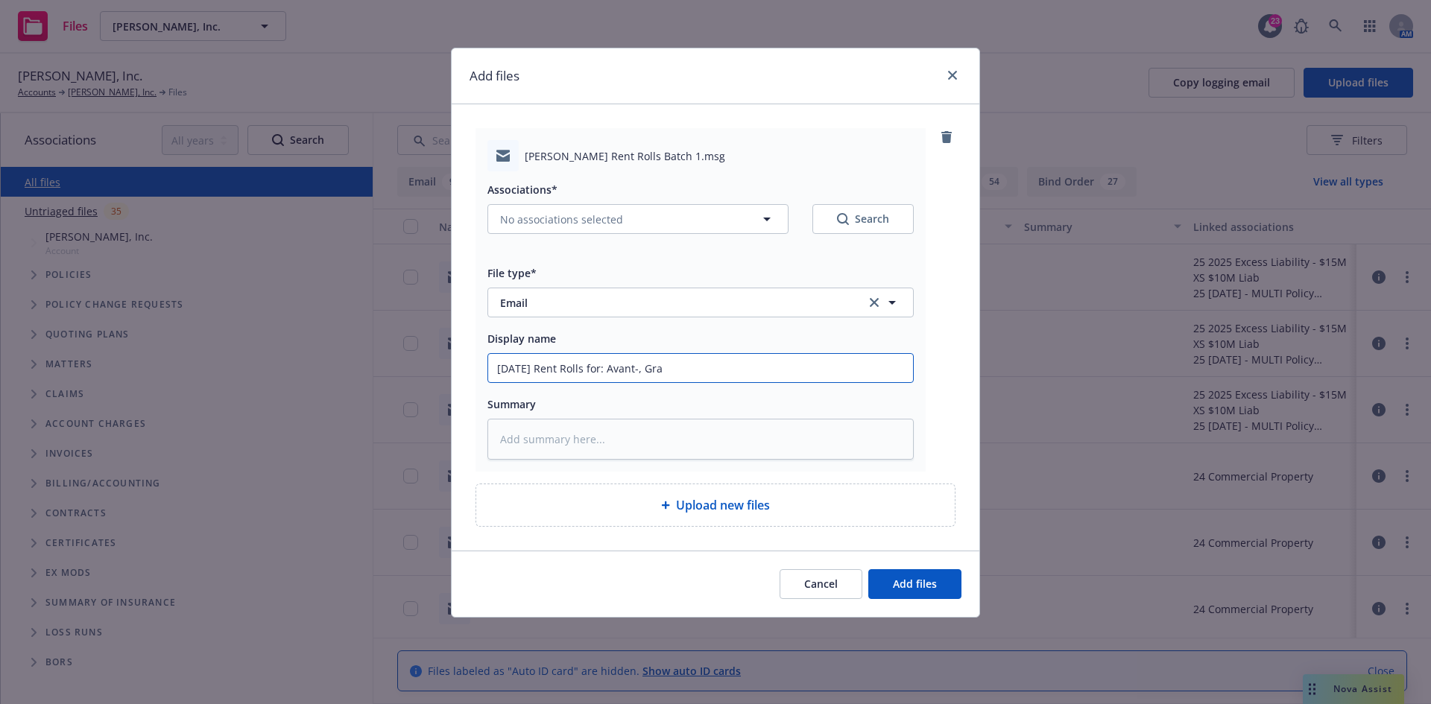
type input "September 2025 Rent Rolls for: Avant-, Gran"
type textarea "x"
type input "September 2025 Rent Rolls for: Avant-, Grani"
type textarea "x"
type input "September 2025 Rent Rolls for: Avant-, Granit"
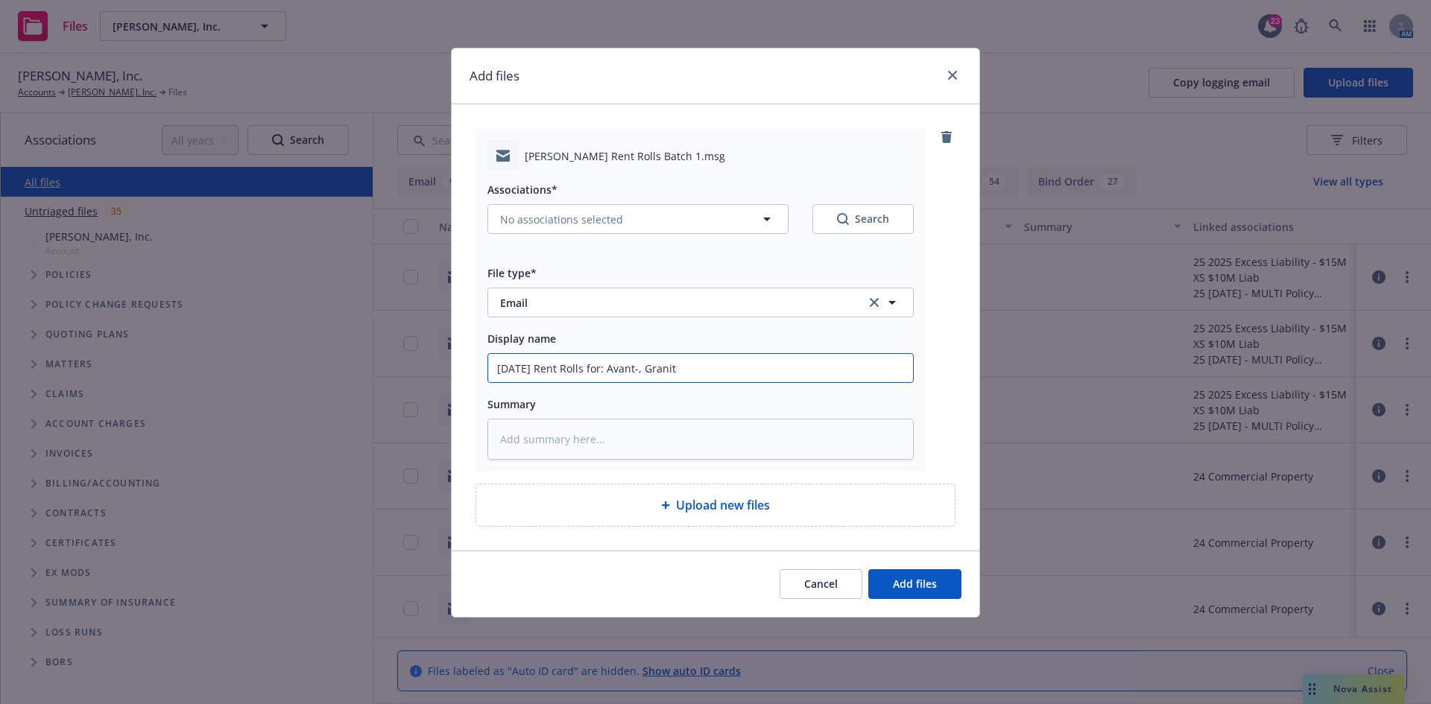
type textarea "x"
type input "September 2025 Rent Rolls for: Avant-, Granite"
type textarea "x"
type input "September 2025 Rent Rolls for: Avant-, Granite"
type textarea "x"
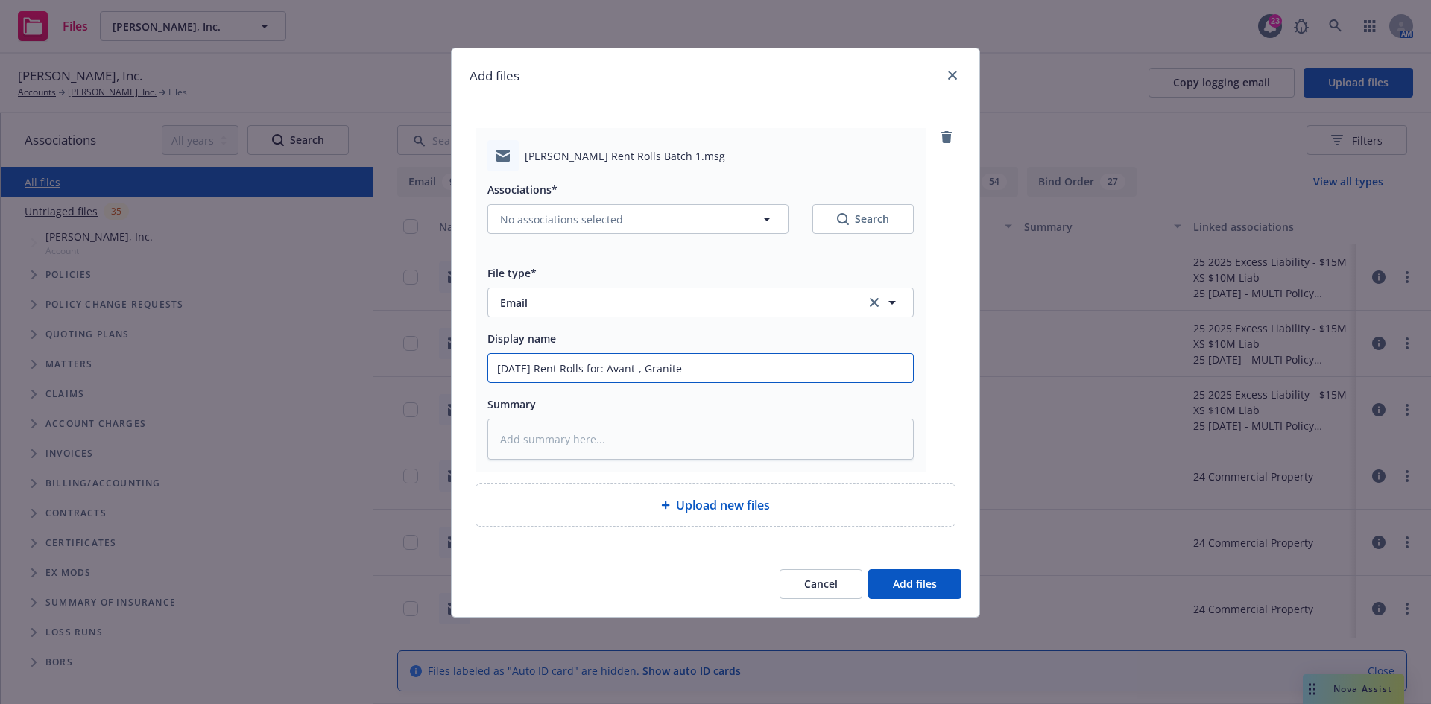
type input "September 2025 Rent Rolls for: Avant-, Granite P"
type textarea "x"
type input "September 2025 Rent Rolls for: Avant-, Granite Po"
type textarea "x"
type input "September 2025 Rent Rolls for: Avant-, Granite Poi"
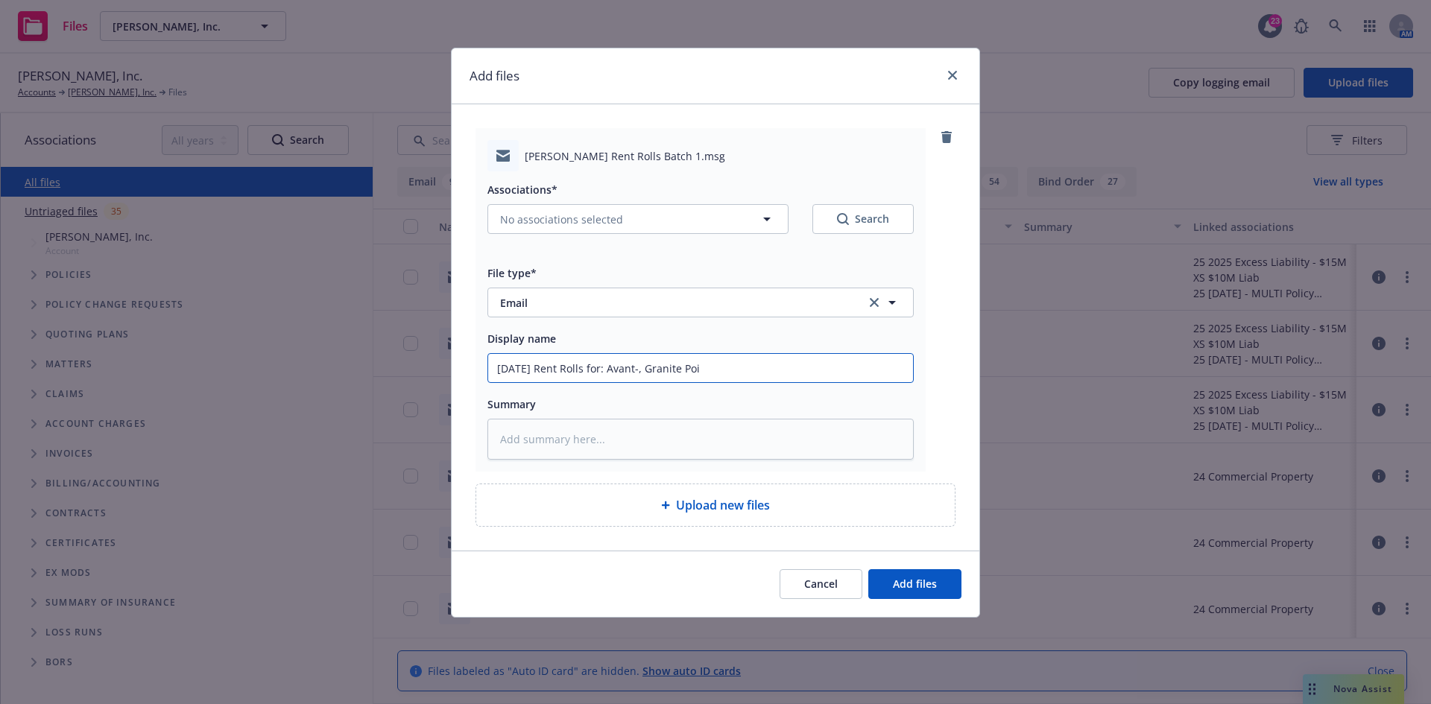
type textarea "x"
type input "September 2025 Rent Rolls for: Avant-, Granite Poin"
type textarea "x"
type input "September 2025 Rent Rolls for: Avant-, Granite Point"
type textarea "x"
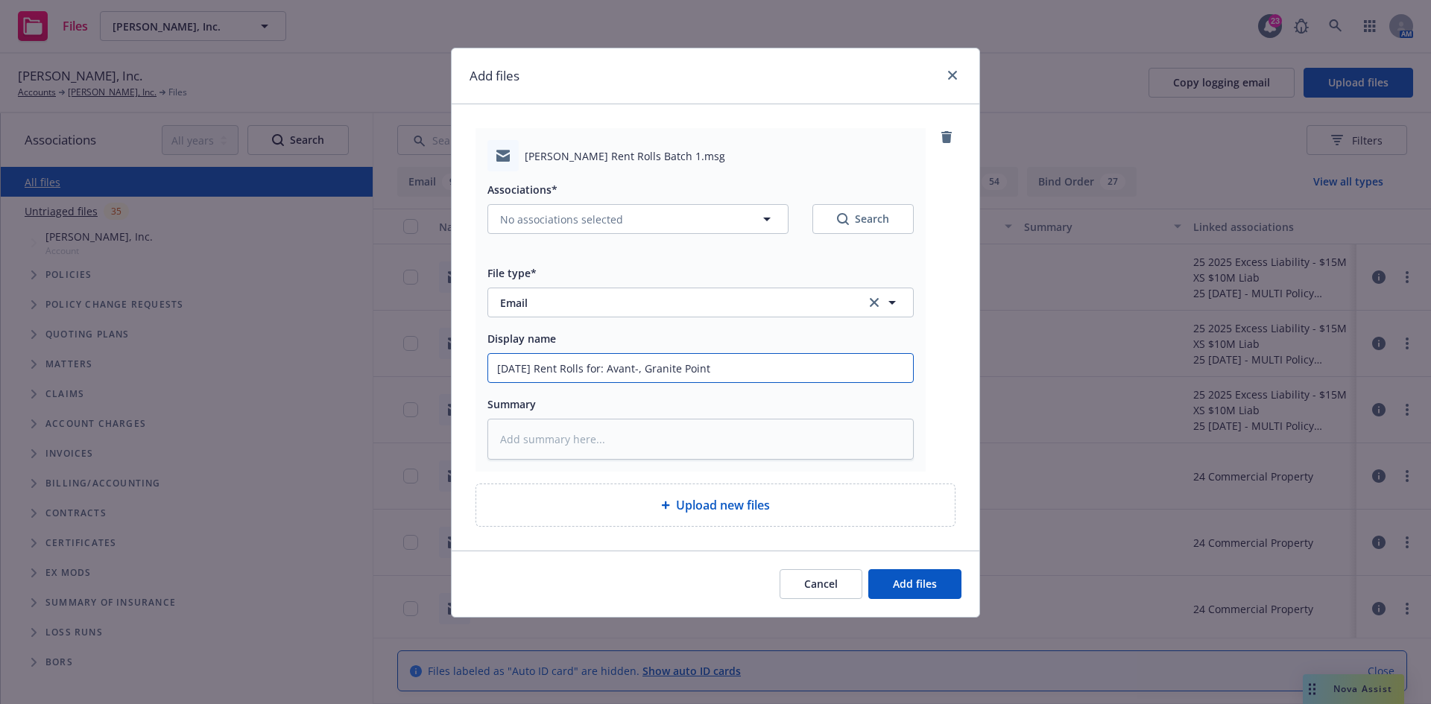
type input "September 2025 Rent Rolls for: Avant-, Granite Point,"
type textarea "x"
type input "September 2025 Rent Rolls for: Avant-, Granite Point,"
type textarea "x"
type input "September 2025 Rent Rolls for: Avant-, Granite Point, G"
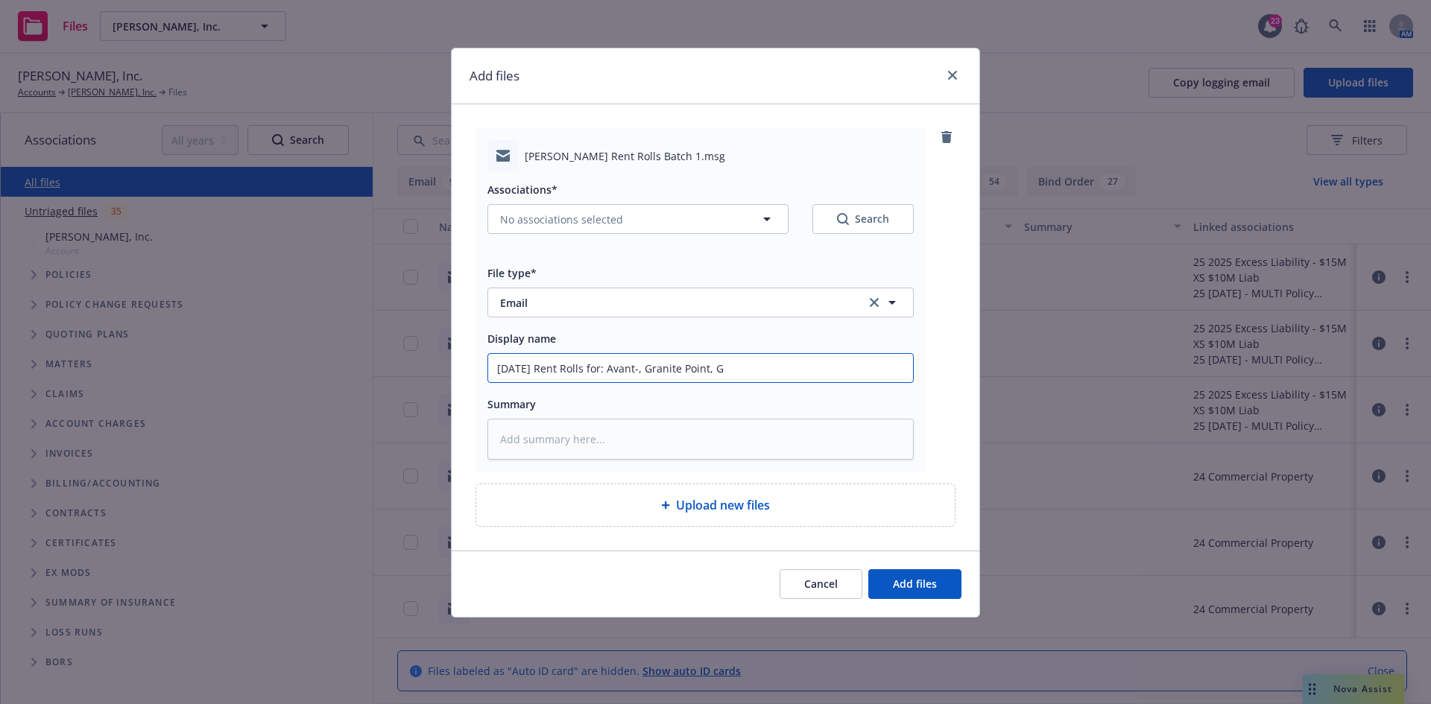
type textarea "x"
type input "September 2025 Rent Rolls for: Avant-, Granite Point, Gr"
type textarea "x"
type input "September 2025 Rent Rolls for: Avant-, Granite Point, Gre"
type textarea "x"
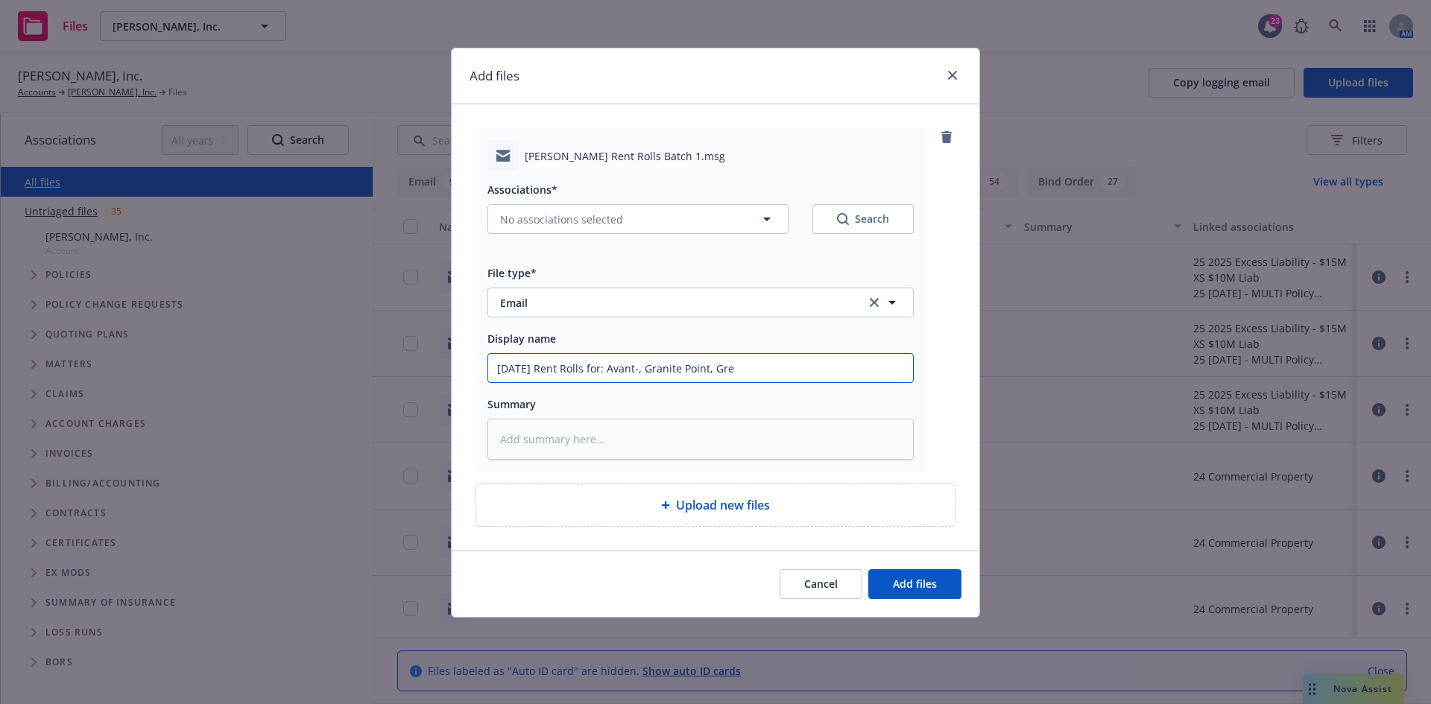
type input "September 2025 Rent Rolls for: Avant-, Granite Point, Gree"
type textarea "x"
type input "September 2025 Rent Rolls for: Avant-, Granite Point, Green"
type textarea "x"
type input "September 2025 Rent Rolls for: Avant-, Granite Point, Greenho"
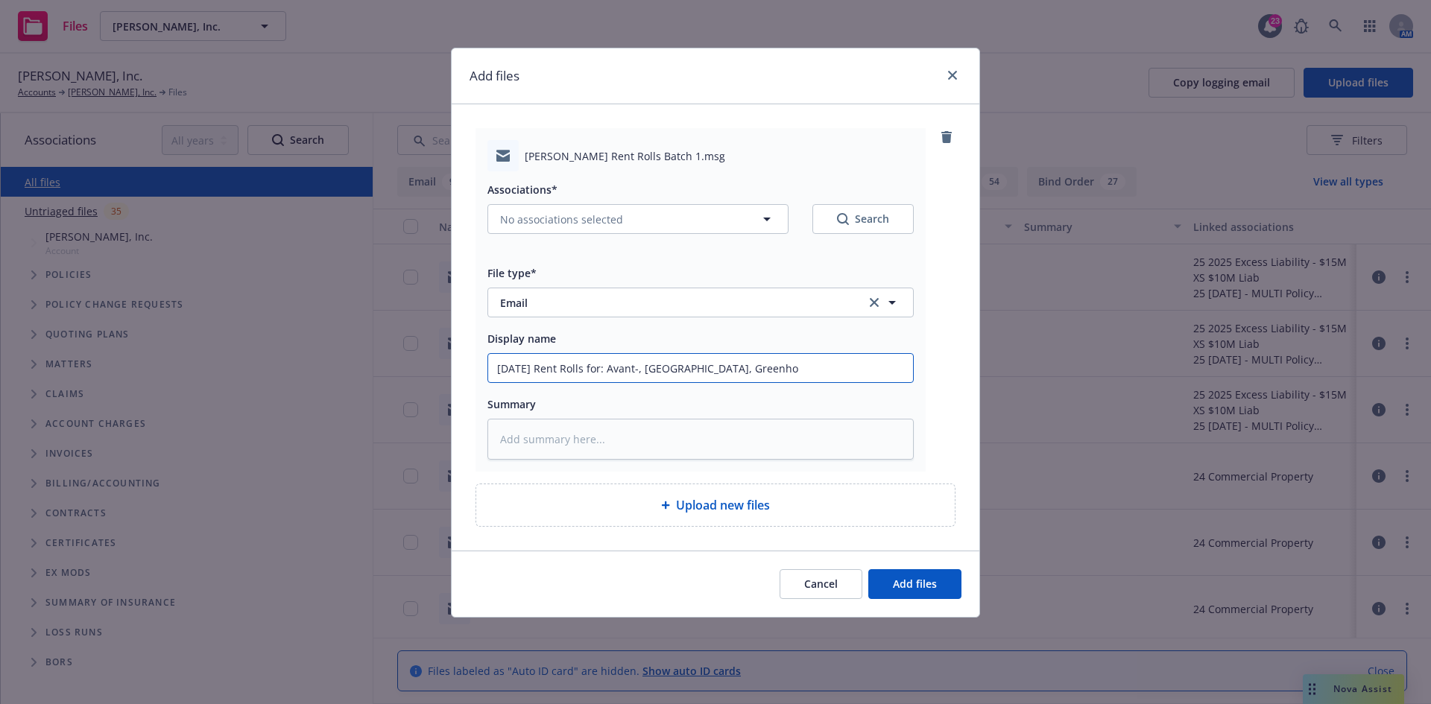
type textarea "x"
type input "September 2025 Rent Rolls for: Avant-, Granite Point, Greenhou"
type textarea "x"
type input "September 2025 Rent Rolls for: Avant-, Granite Point, Greenhous"
type textarea "x"
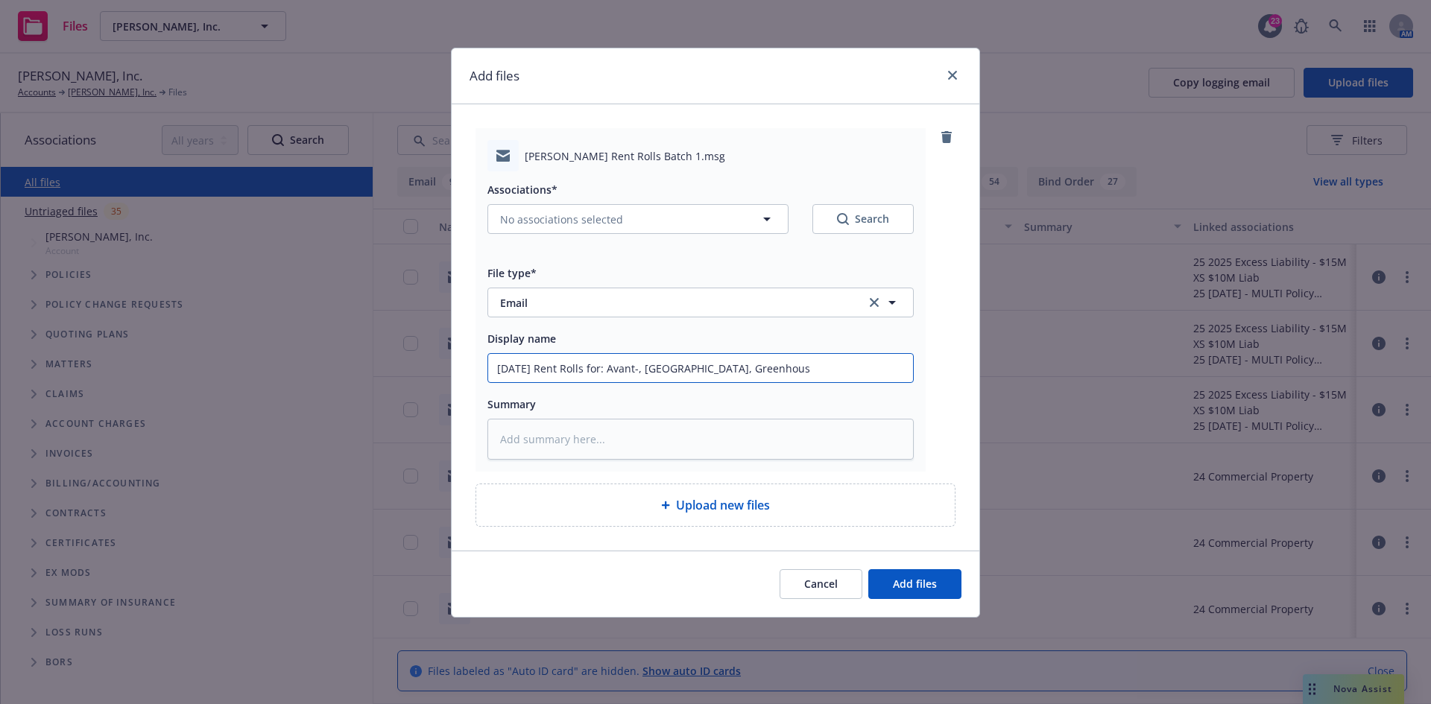
type input "September 2025 Rent Rolls for: Avant-, Granite Point, Greenhouse"
type textarea "x"
type input "September 2025 Rent Rolls for: Avant-, Granite Point, Greenhouse,"
type textarea "x"
type input "September 2025 Rent Rolls for: Avant-, Granite Point, Greenhouse,"
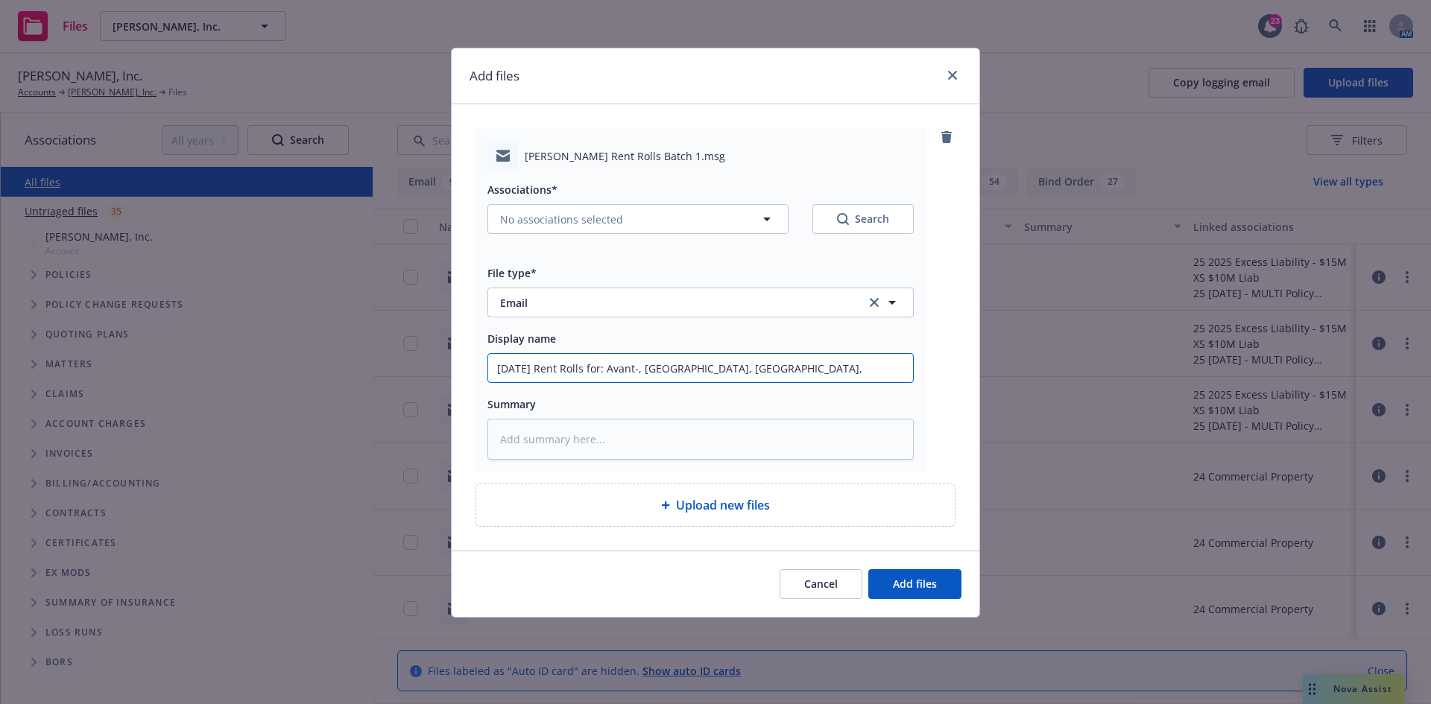
type textarea "x"
type input "September 2025 Rent Rolls for: Avant-, Granite Point, Greenhouse, I"
type textarea "x"
type input "September 2025 Rent Rolls for: Avant-, Granite Point, Greenhouse, Ii"
type textarea "x"
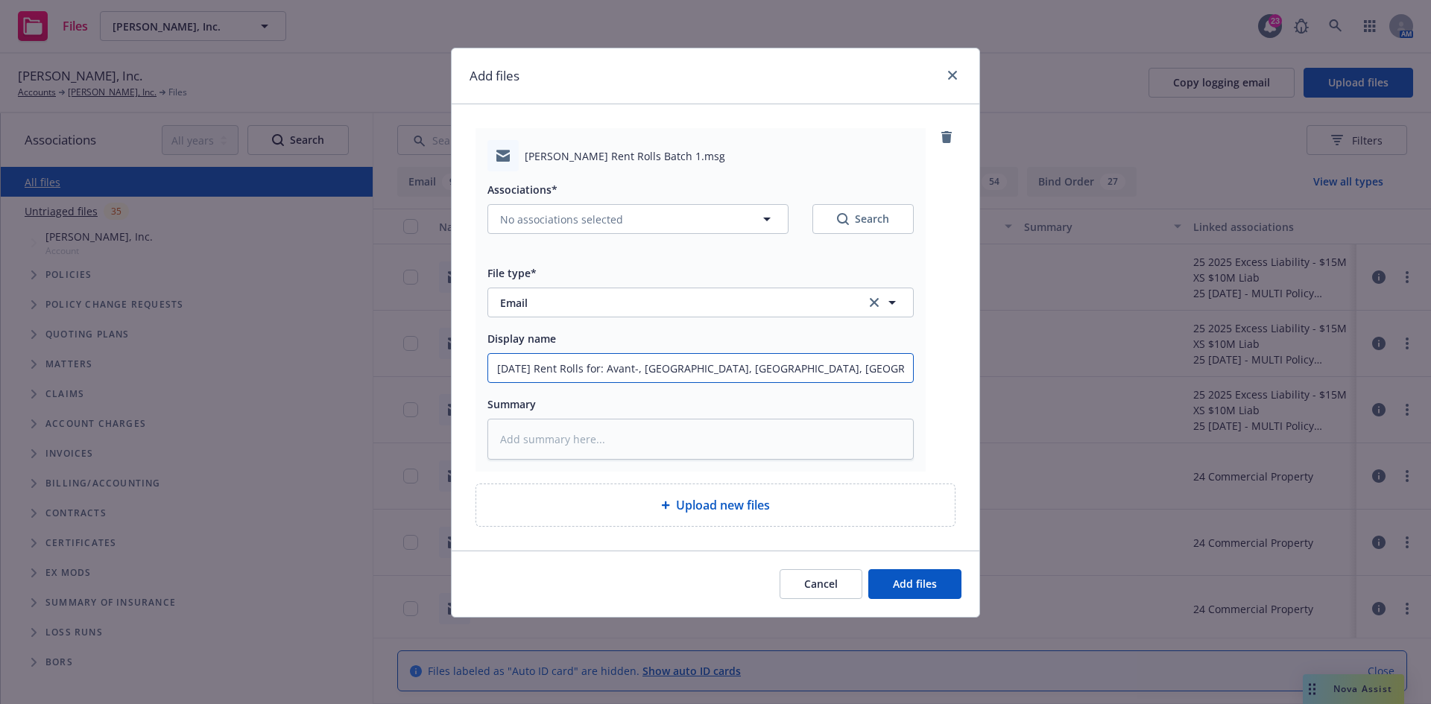
type input "September 2025 Rent Rolls for: Avant-, Granite Point, Greenhouse, Iil"
type textarea "x"
type input "September 2025 Rent Rolls for: Avant-, Granite Point, Greenhouse, Iilar"
type textarea "x"
type input "September 2025 Rent Rolls for: Avant-, Granite Point, Greenhouse, Iilara"
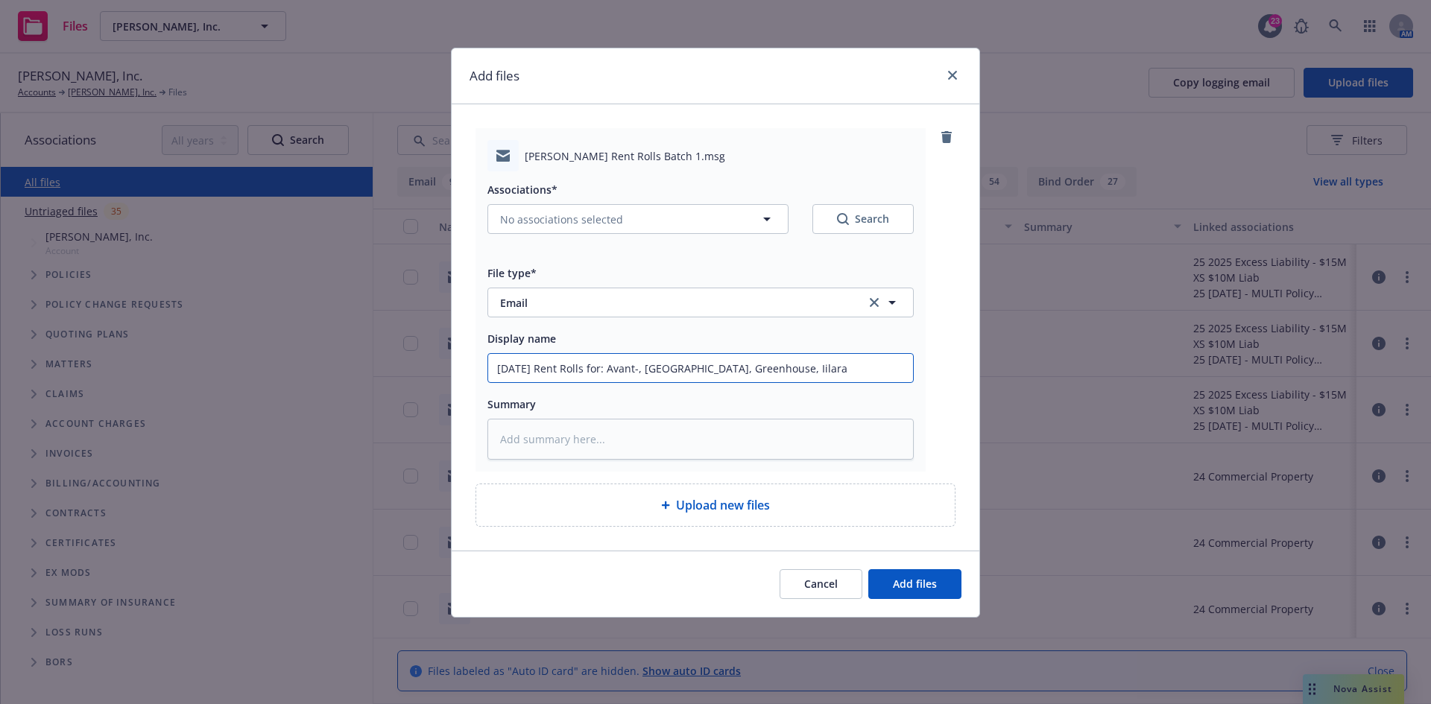
type textarea "x"
type input "September 2025 Rent Rolls for: Avant-, Granite Point, Greenhouse, Iilar"
type textarea "x"
type input "September 2025 Rent Rolls for: Avant-, Granite Point, Greenhouse, Iila"
type textarea "x"
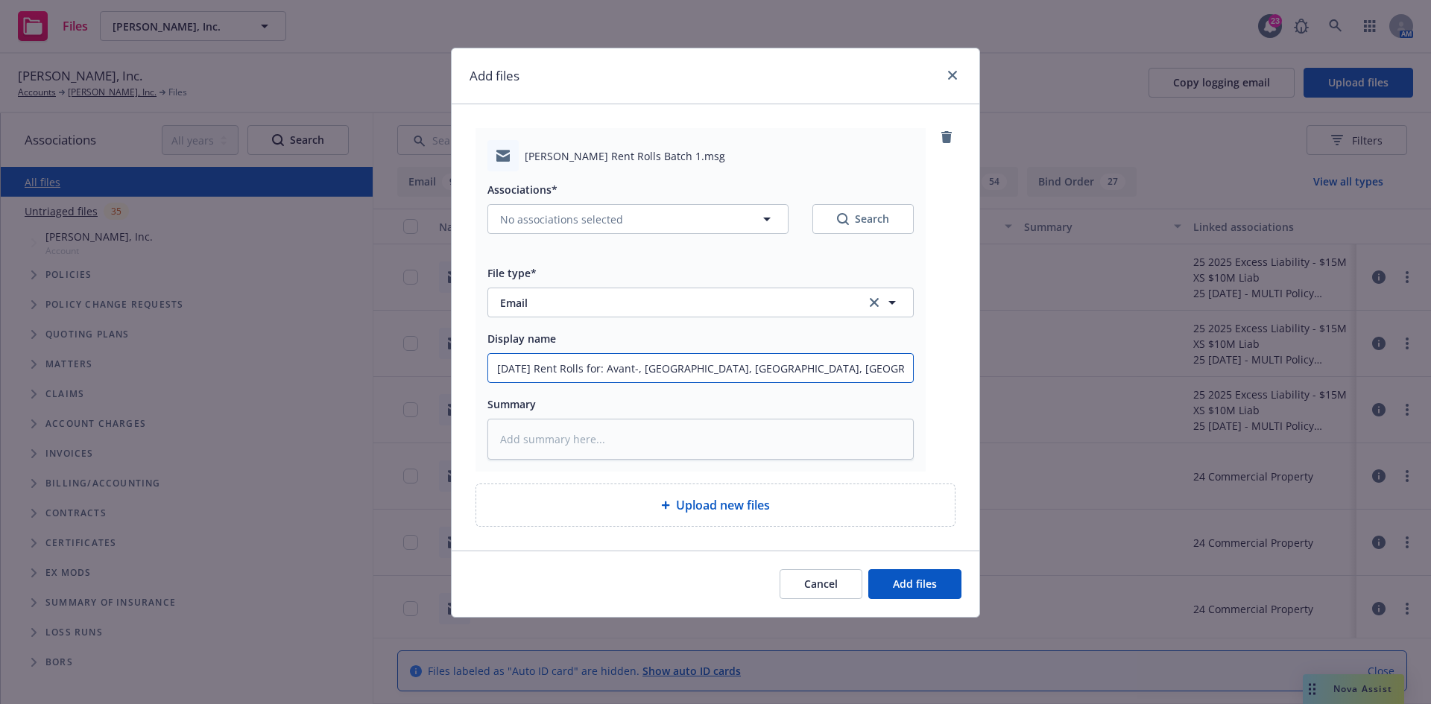
type input "September 2025 Rent Rolls for: Avant-, Granite Point, Greenhouse, Iil"
type textarea "x"
type input "September 2025 Rent Rolls for: Avant-, Granite Point, Greenhouse, Ii"
type textarea "x"
type input "September 2025 Rent Rolls for: Avant-, Granite Point, Greenhouse, I"
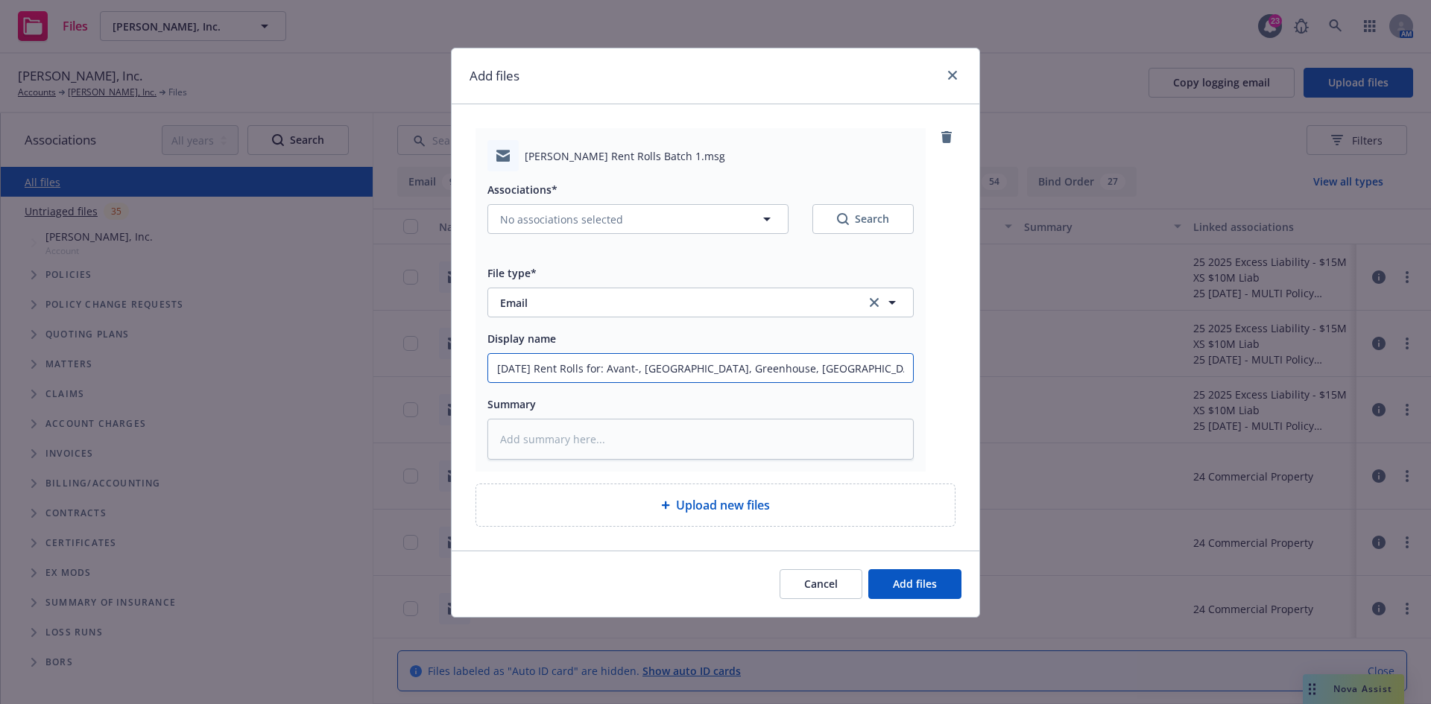
type textarea "x"
type input "September 2025 Rent Rolls for: Avant-, Granite Point, Greenhouse, Il"
type textarea "x"
type input "September 2025 Rent Rolls for: Avant-, Granite Point, Greenhouse, Ill"
type textarea "x"
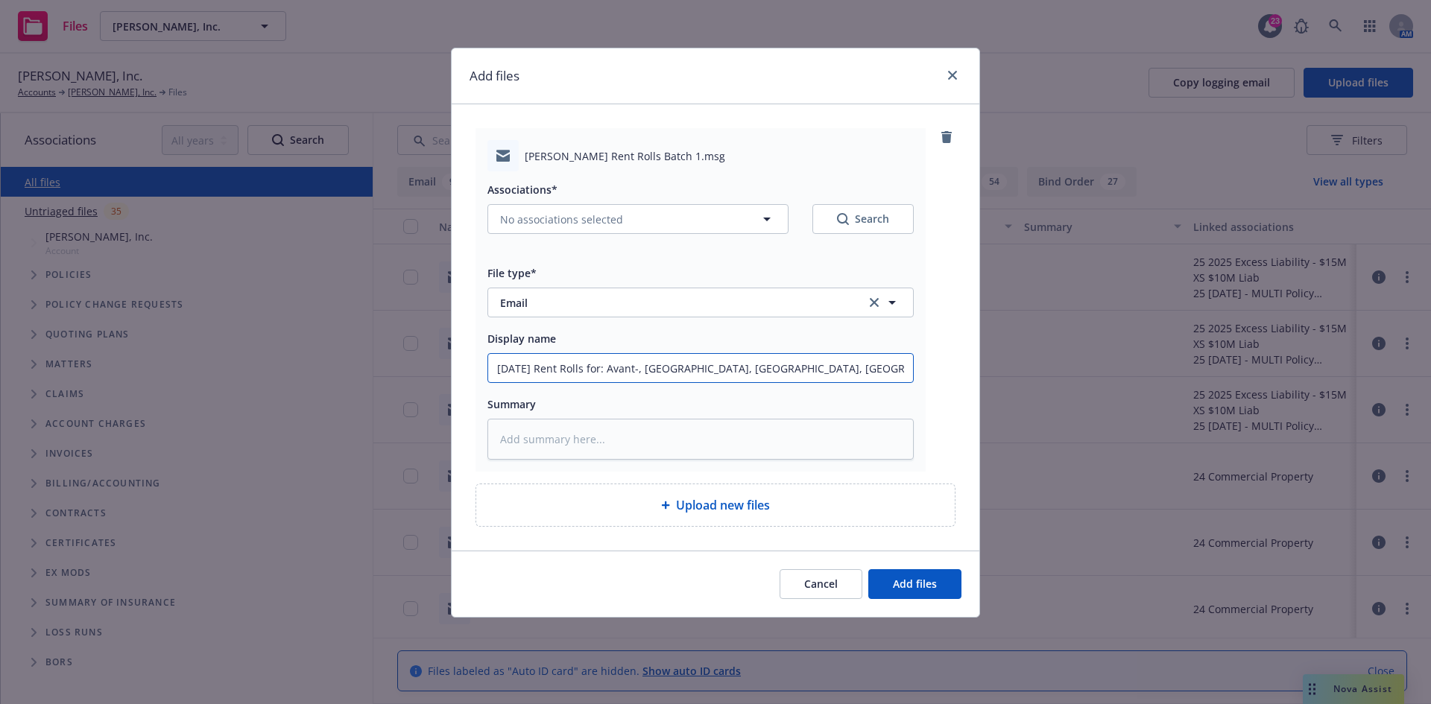
type input "September 2025 Rent Rolls for: Avant-, Granite Point, Greenhouse, Il"
type textarea "x"
type input "September 2025 Rent Rolls for: Avant-, Granite Point, Greenhouse, I"
type textarea "x"
type input "September 2025 Rent Rolls for: Avant-, Granite Point, Greenhouse, Il"
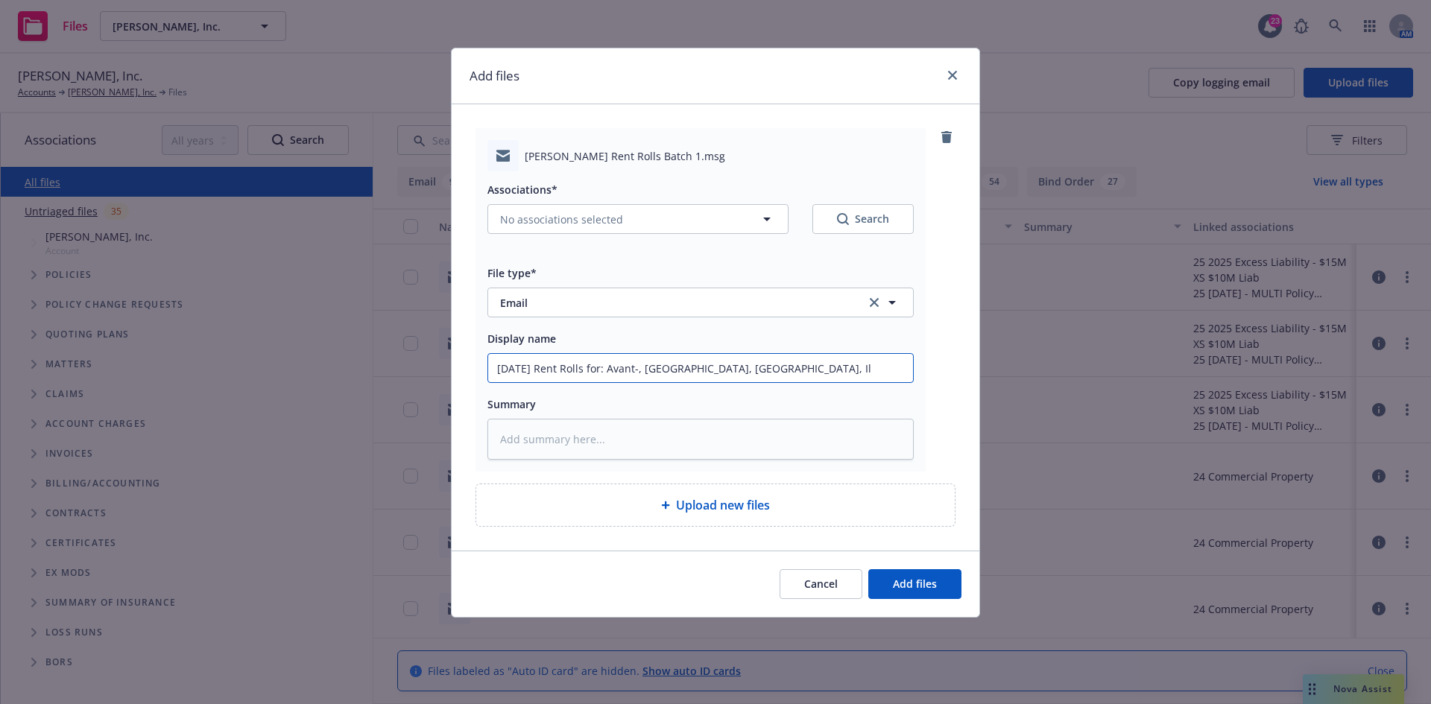
type textarea "x"
type input "September 2025 Rent Rolls for: Avant-, Granite Point, Greenhouse, Ila"
type textarea "x"
type input "September 2025 Rent Rolls for: Avant-, Granite Point, Greenhouse, Ilar"
type textarea "x"
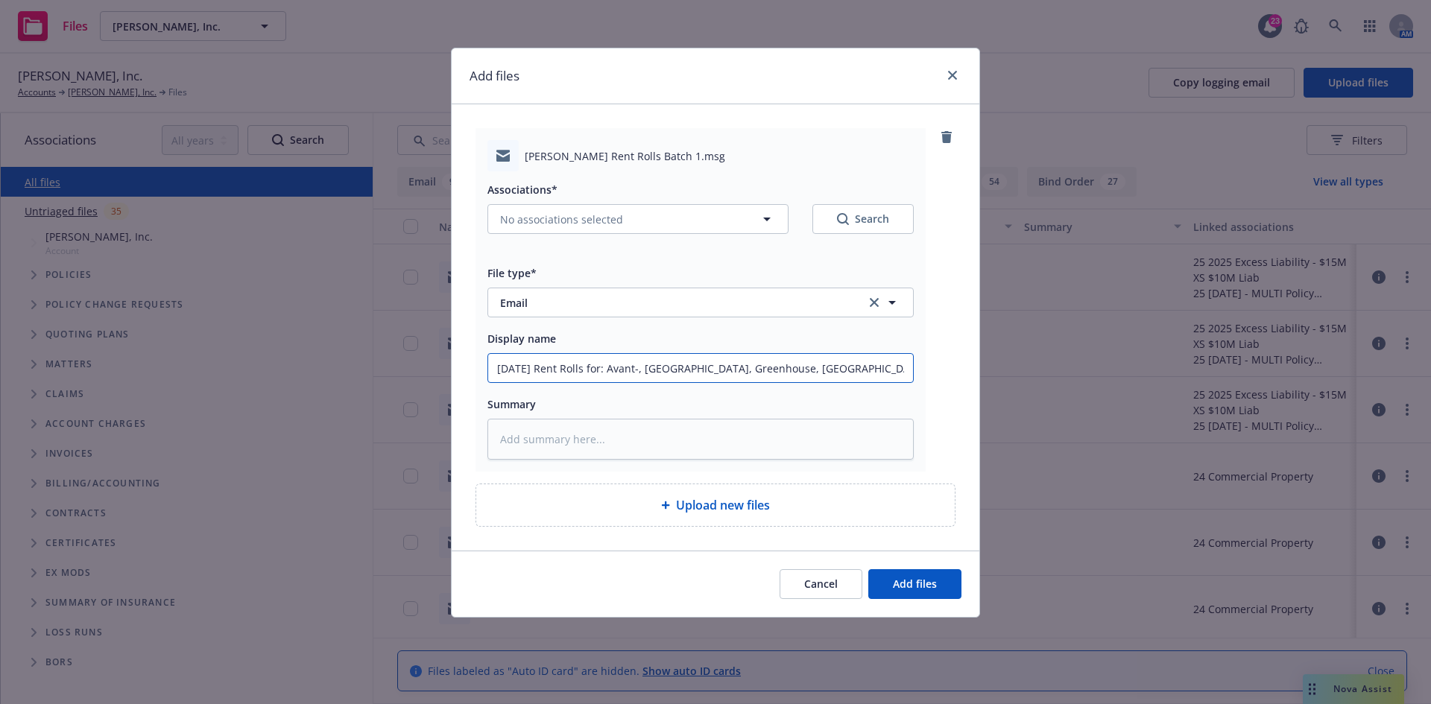
type input "September 2025 Rent Rolls for: Avant-, Granite Point, Greenhouse, Ilara"
type textarea "x"
click at [891, 370] on input "September 2025 Rent Rolls for: Avant-, Granite Point, Greenhouse, Ilara & Langu…" at bounding box center [700, 368] width 425 height 28
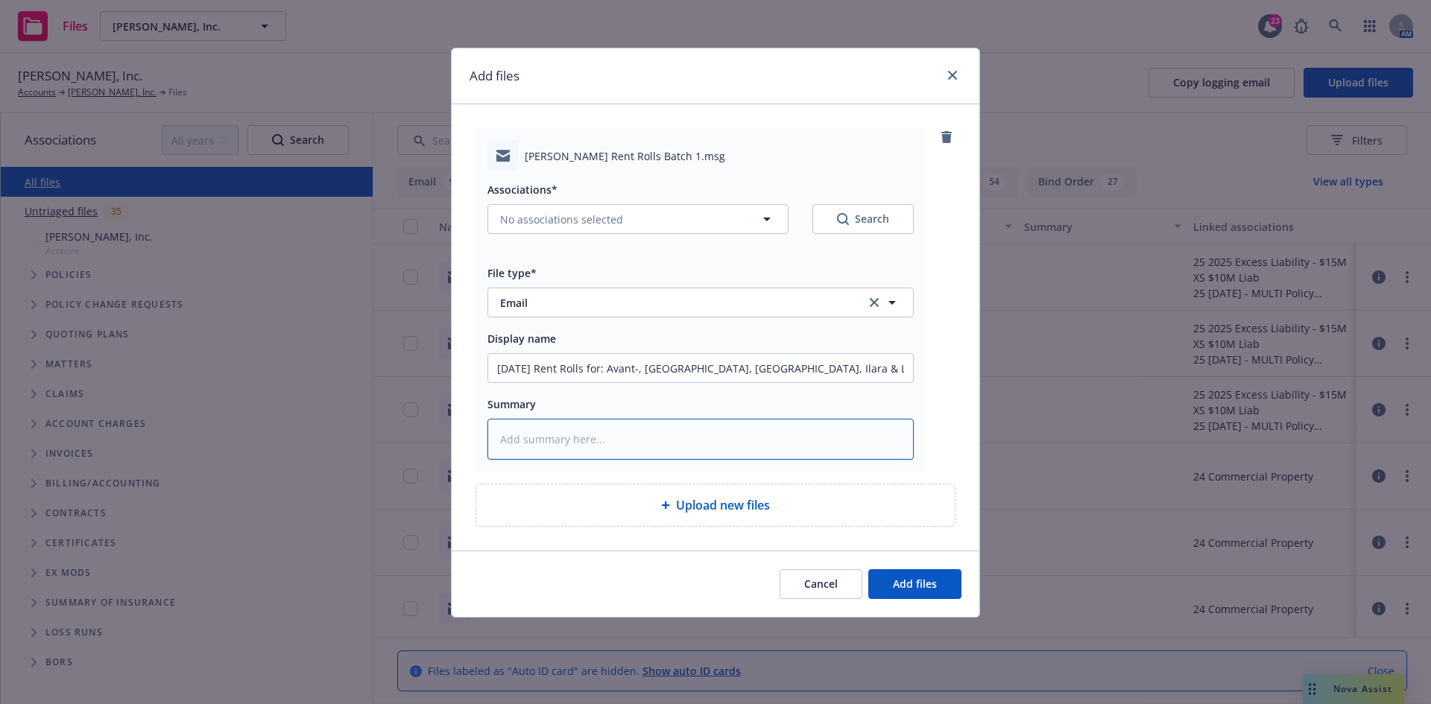
click at [803, 444] on textarea at bounding box center [700, 439] width 426 height 41
paste textarea "September 2025 Rent Rolls for: Avant-, Granite Point, Greenhouse, Ilara & Langu…"
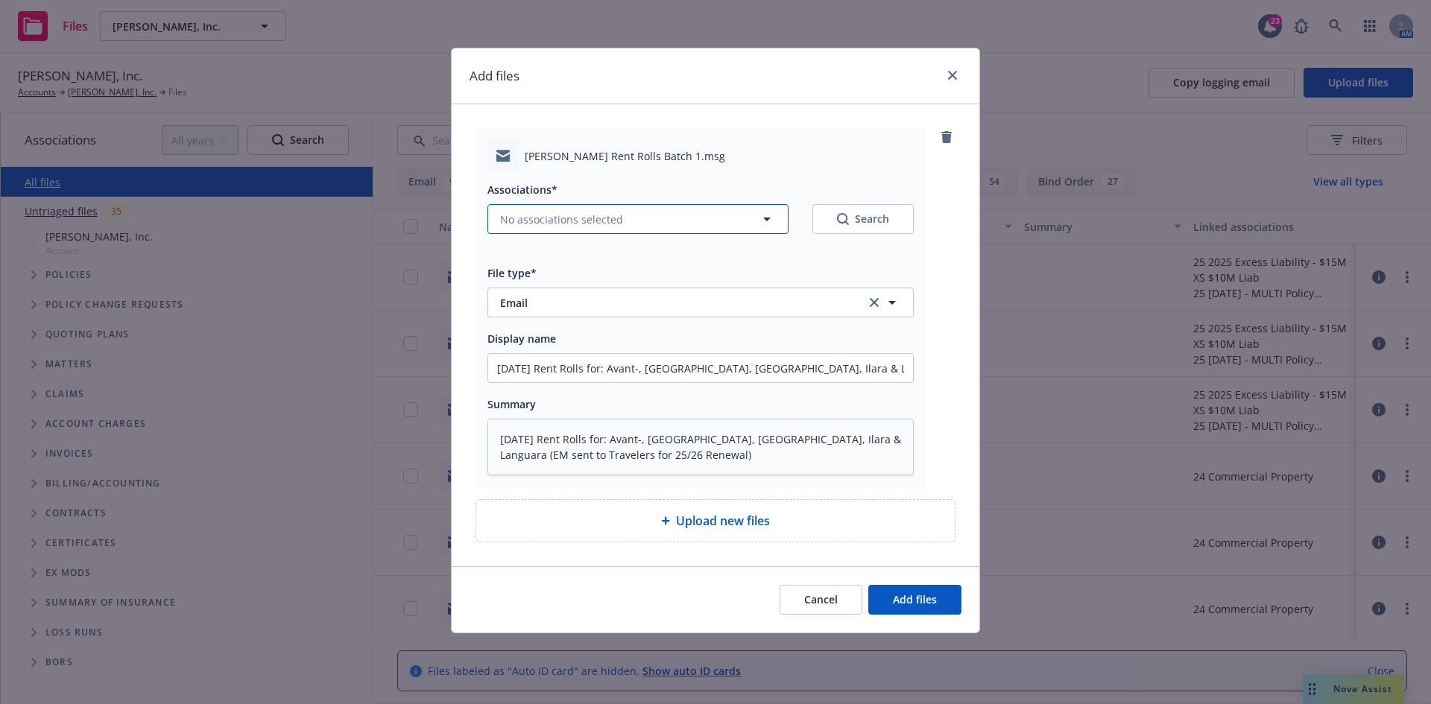
click at [626, 215] on button "No associations selected" at bounding box center [637, 219] width 301 height 30
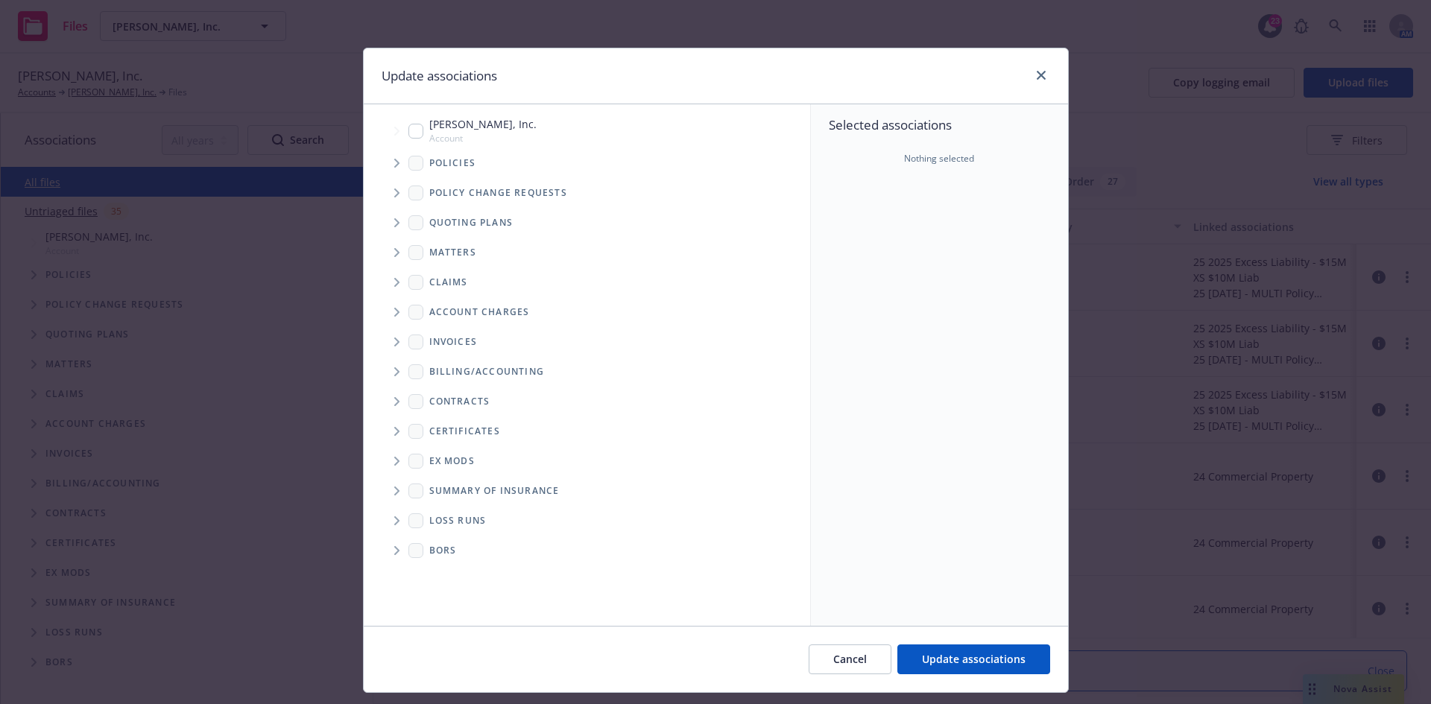
click at [394, 222] on icon "Tree Example" at bounding box center [397, 222] width 6 height 9
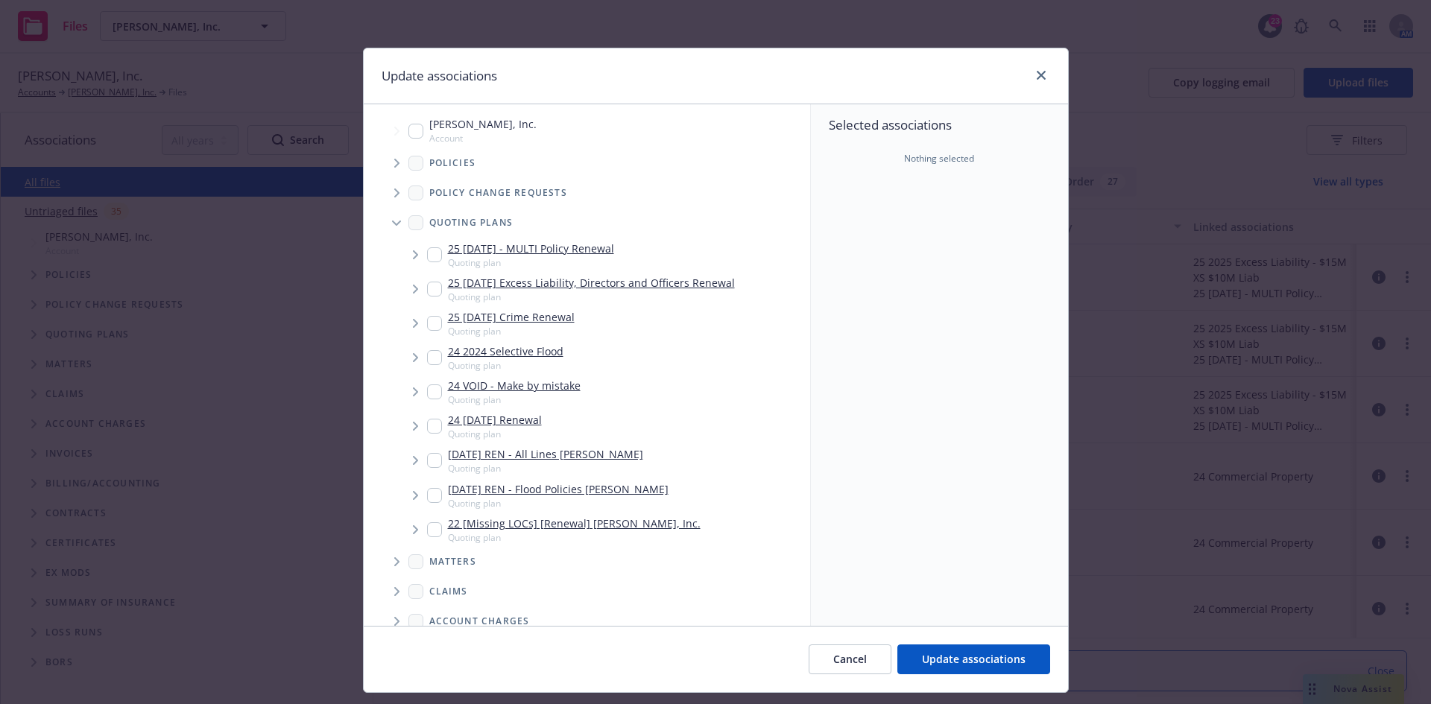
click at [411, 260] on span "Tree Example" at bounding box center [415, 255] width 24 height 24
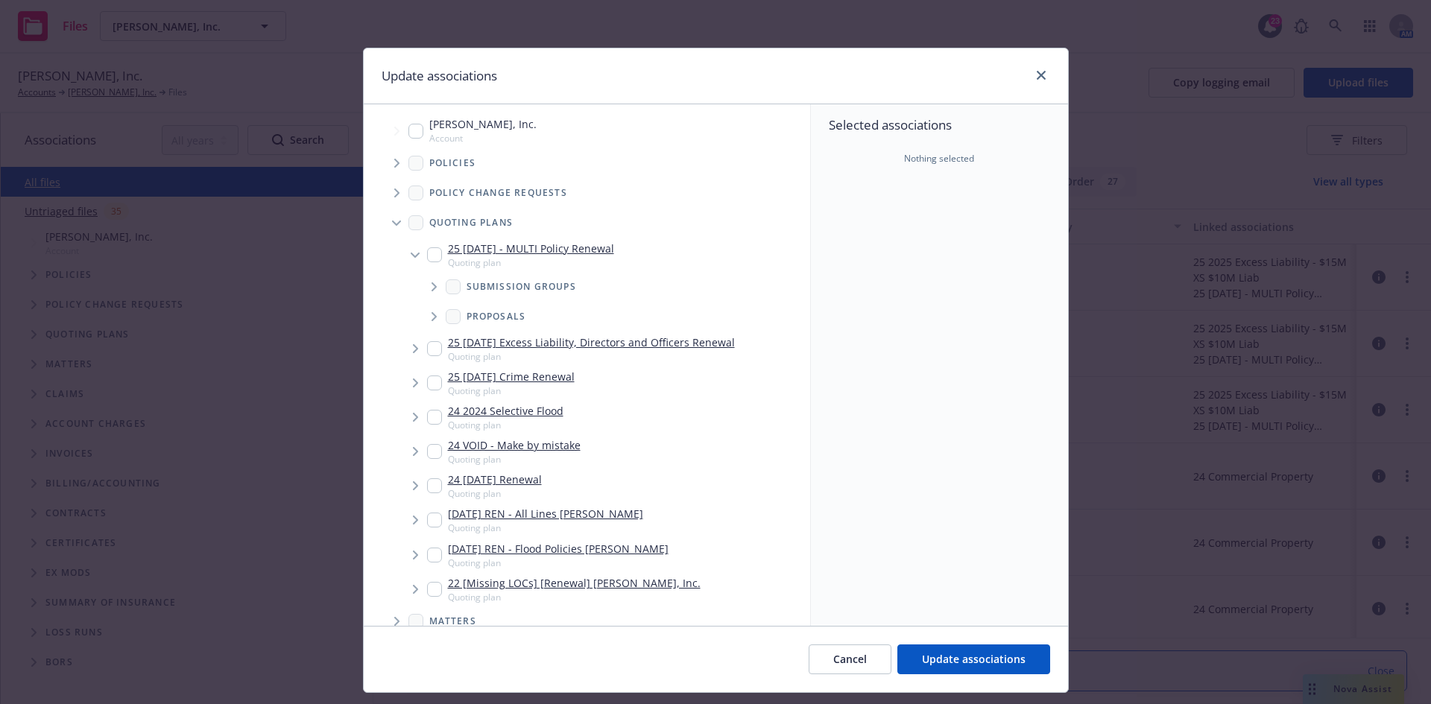
click at [431, 289] on icon "Tree Example" at bounding box center [434, 286] width 6 height 9
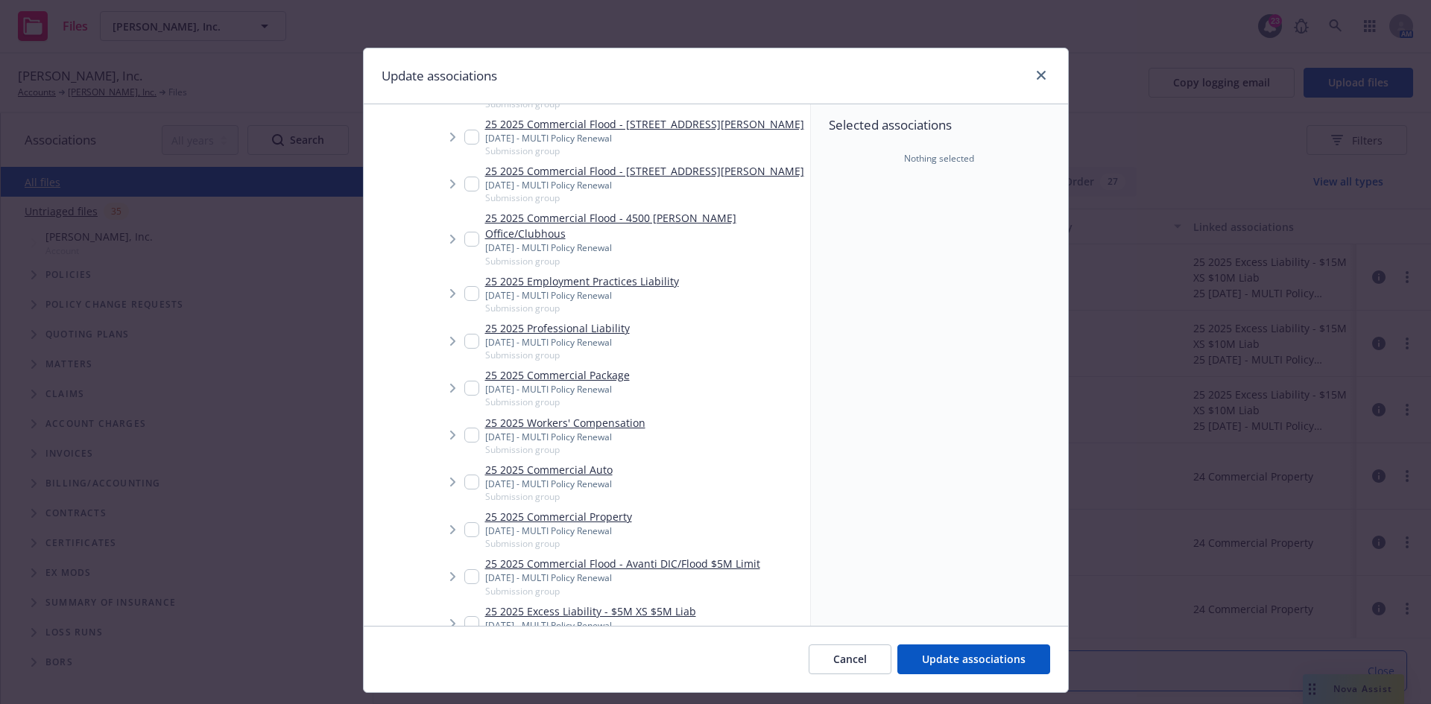
scroll to position [1565, 0]
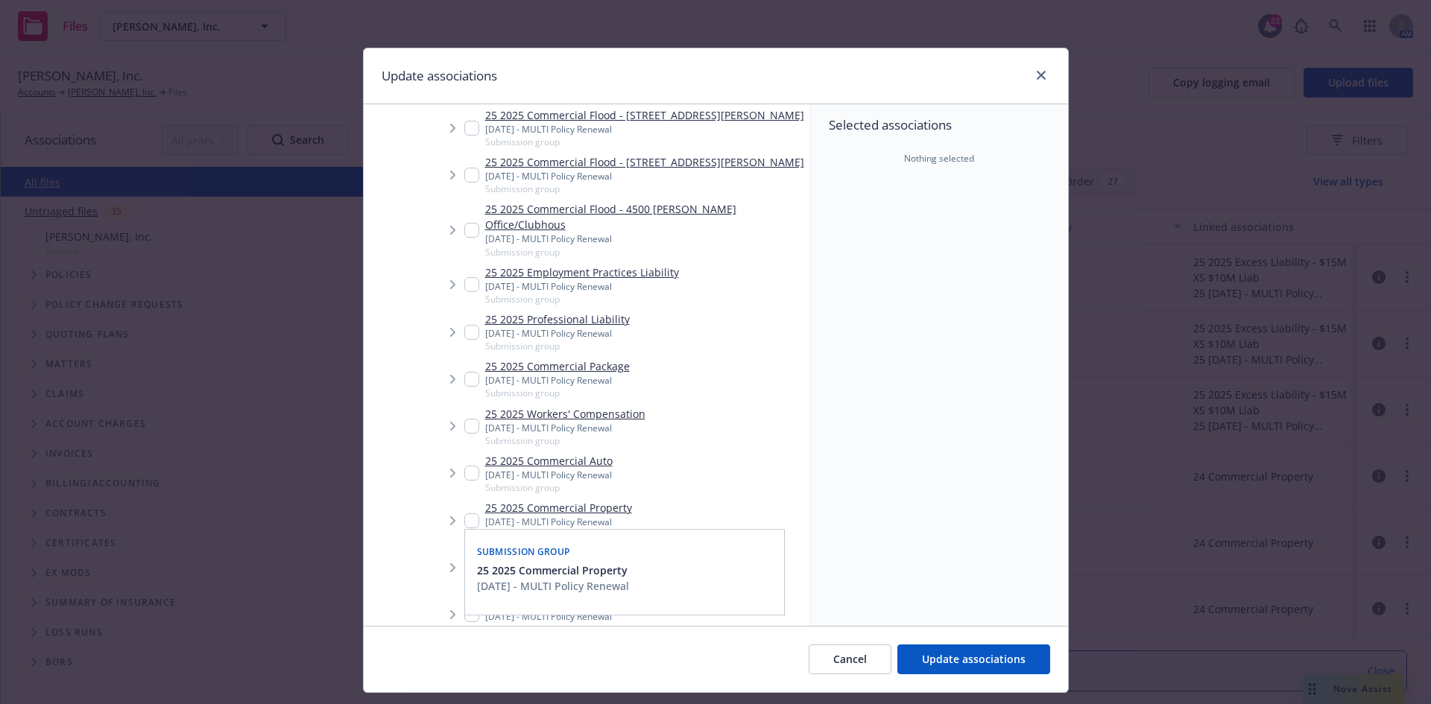
click at [450, 516] on icon "Tree Example" at bounding box center [453, 520] width 6 height 9
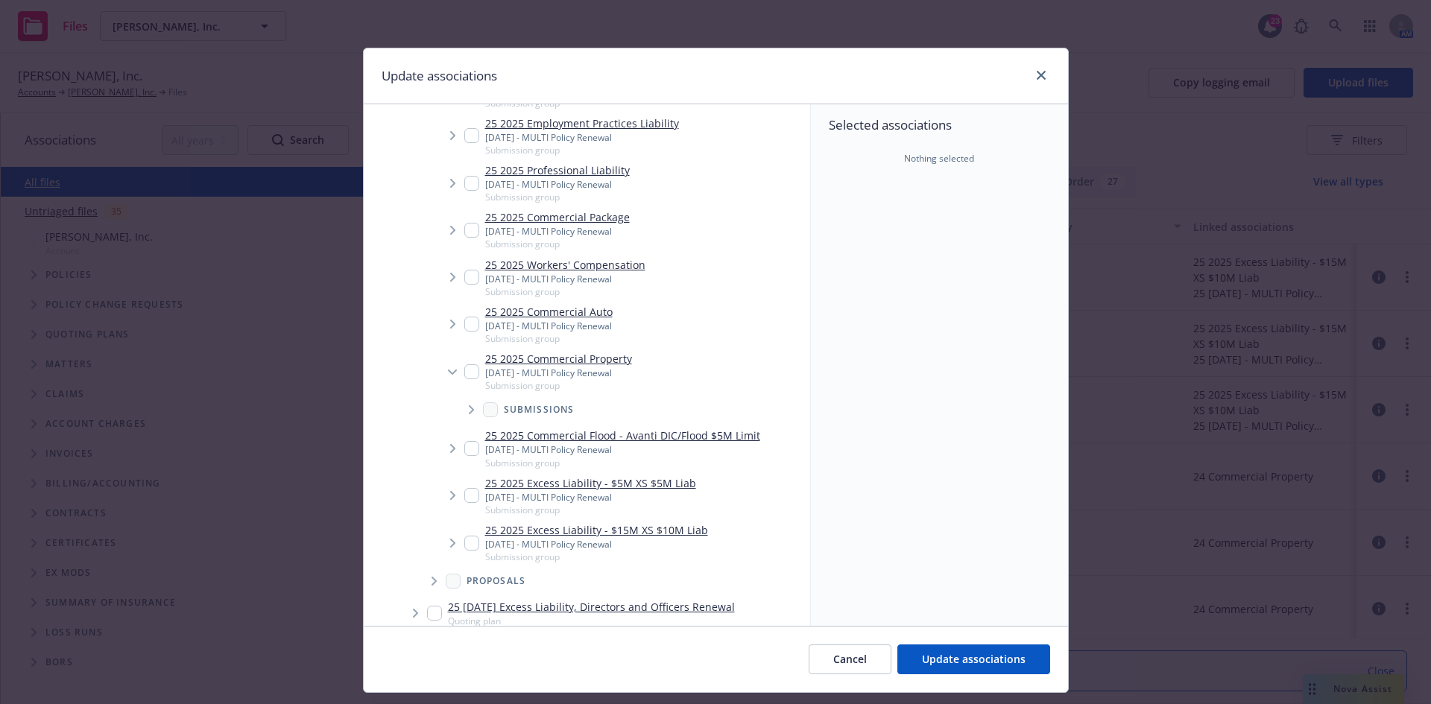
click at [469, 405] on icon "Tree Example" at bounding box center [472, 409] width 6 height 9
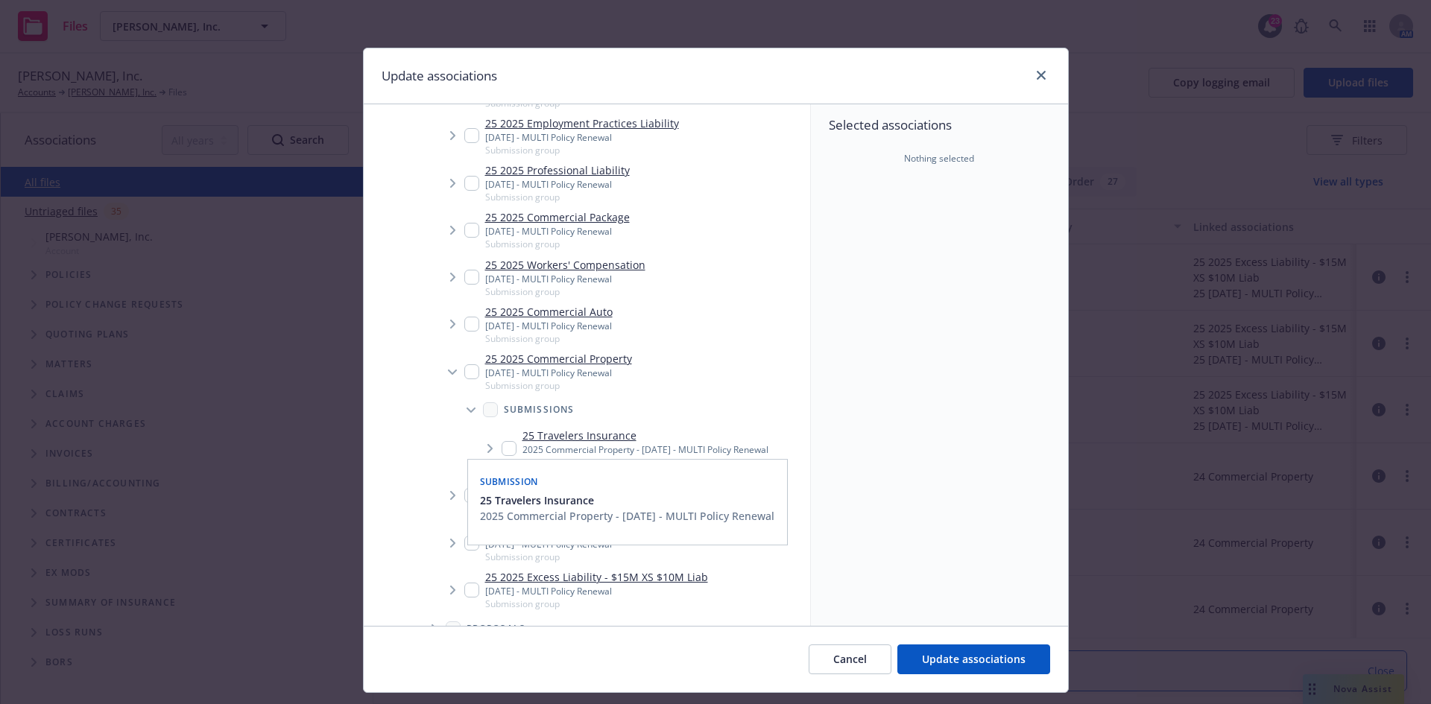
click at [487, 444] on icon "Tree Example" at bounding box center [490, 448] width 6 height 9
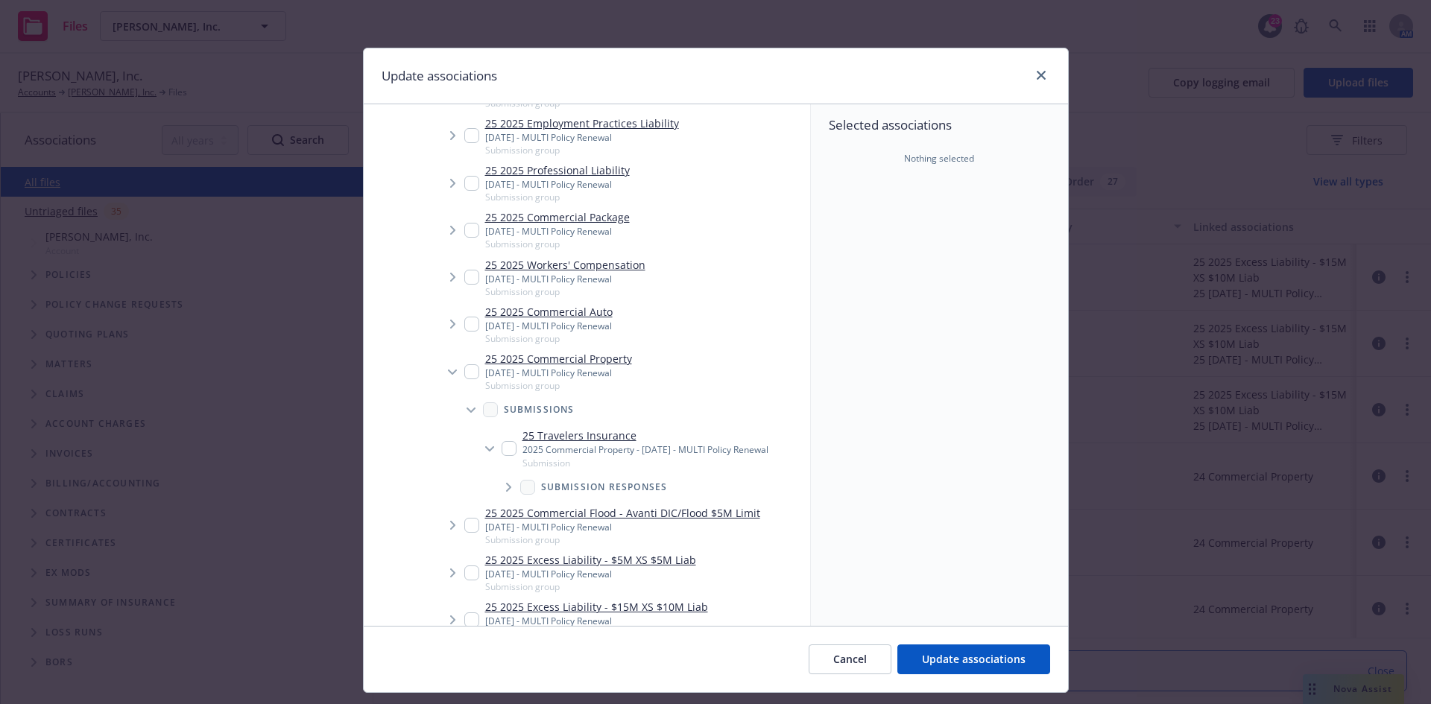
click at [501, 441] on input "Tree Example" at bounding box center [508, 448] width 15 height 15
click at [464, 364] on input "Tree Example" at bounding box center [471, 371] width 15 height 15
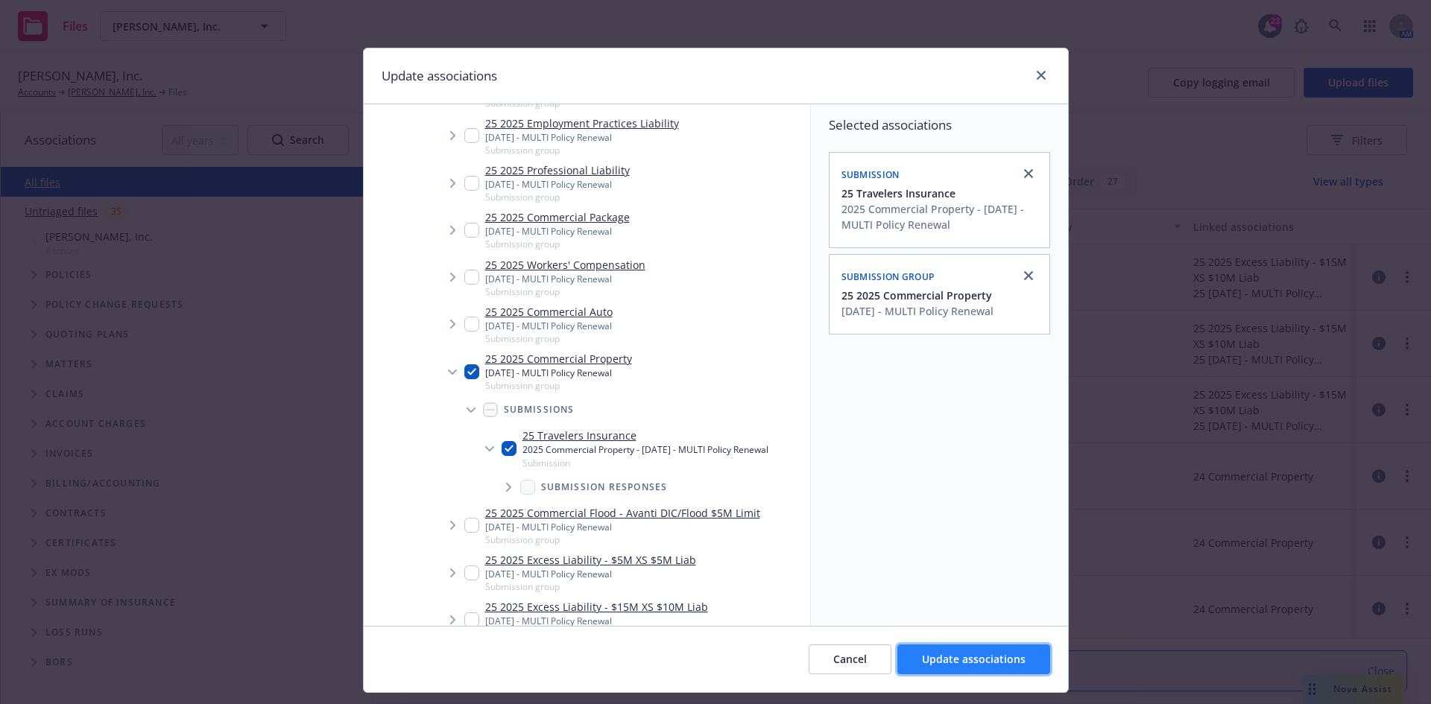
click at [986, 648] on button "Update associations" at bounding box center [973, 659] width 153 height 30
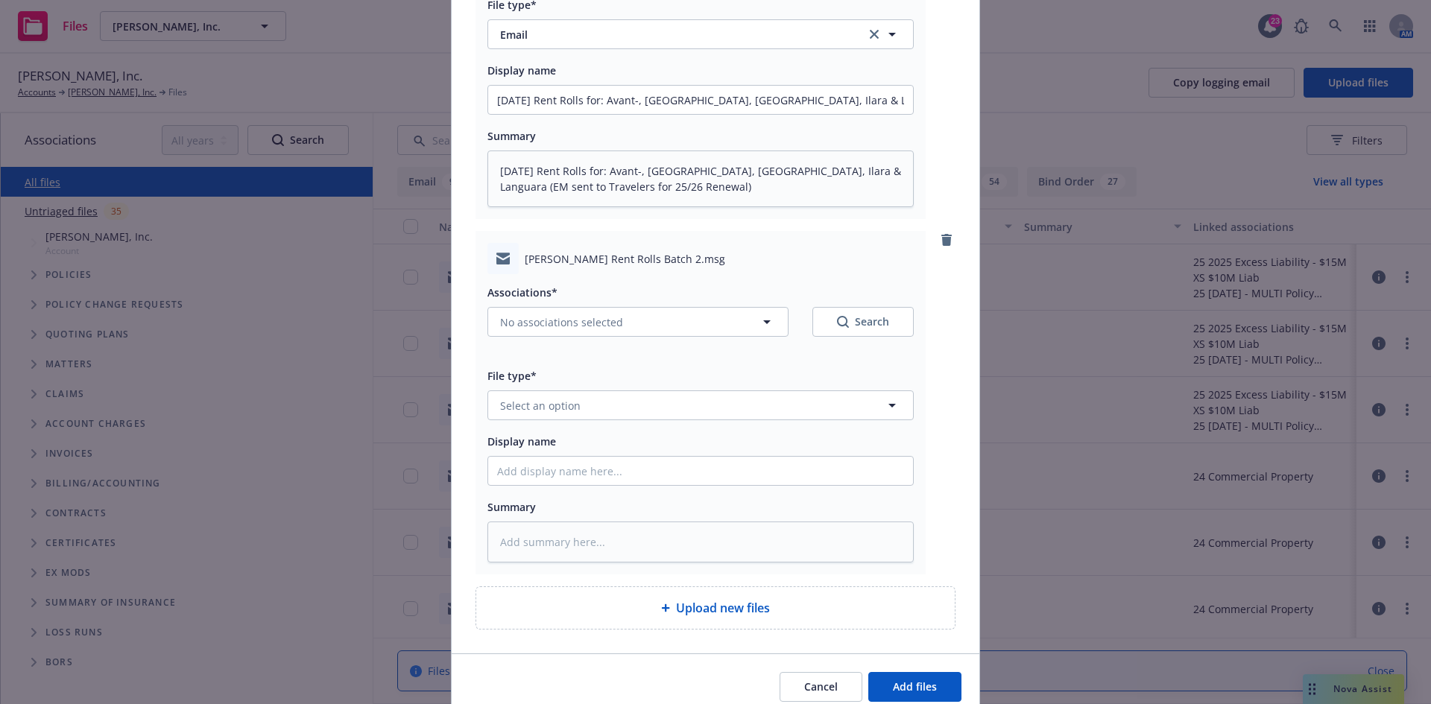
scroll to position [445, 0]
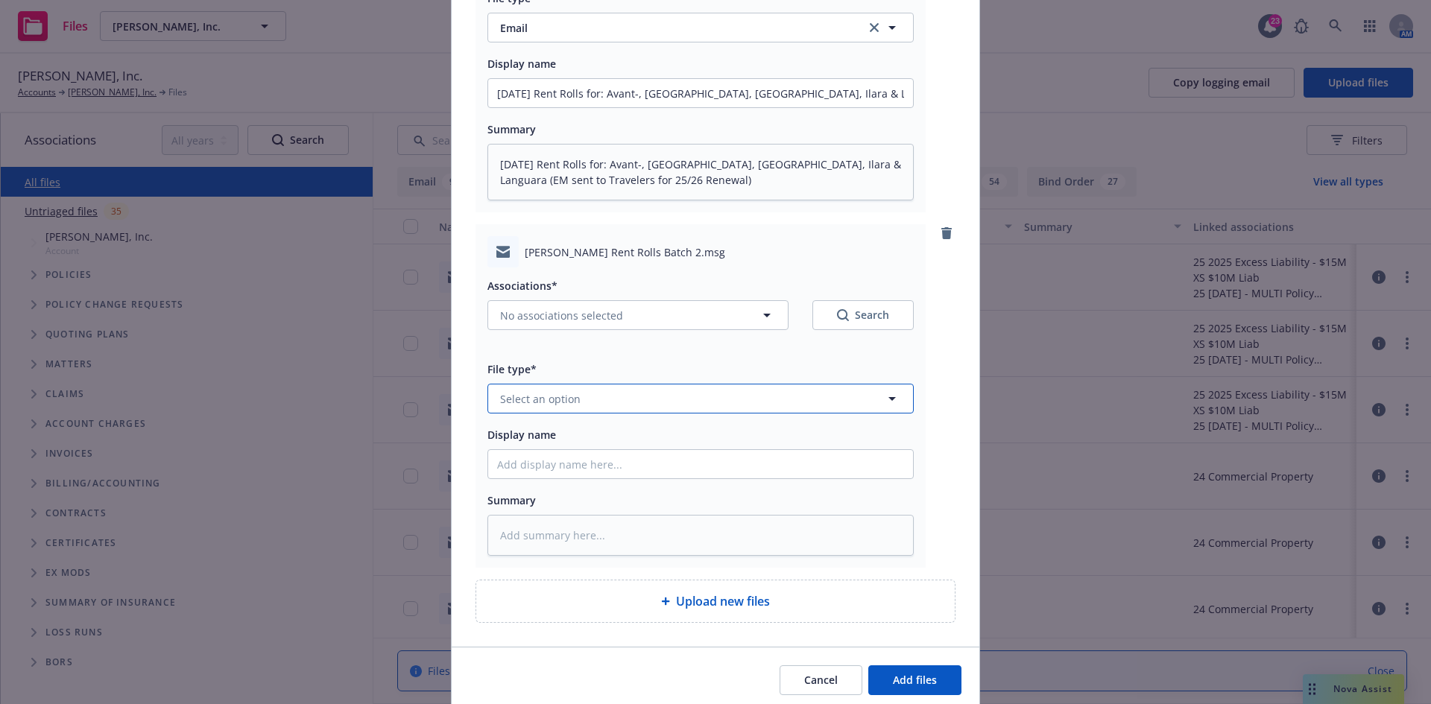
click at [552, 405] on span "Select an option" at bounding box center [540, 399] width 80 height 16
click at [530, 365] on div "Email" at bounding box center [700, 357] width 407 height 22
click at [553, 468] on input "Display name" at bounding box center [700, 464] width 425 height 28
click at [878, 464] on input "Sep 2025 Rent Rolls for Milworks, Notthshore, Origin, park Central & Reflection…" at bounding box center [700, 464] width 425 height 28
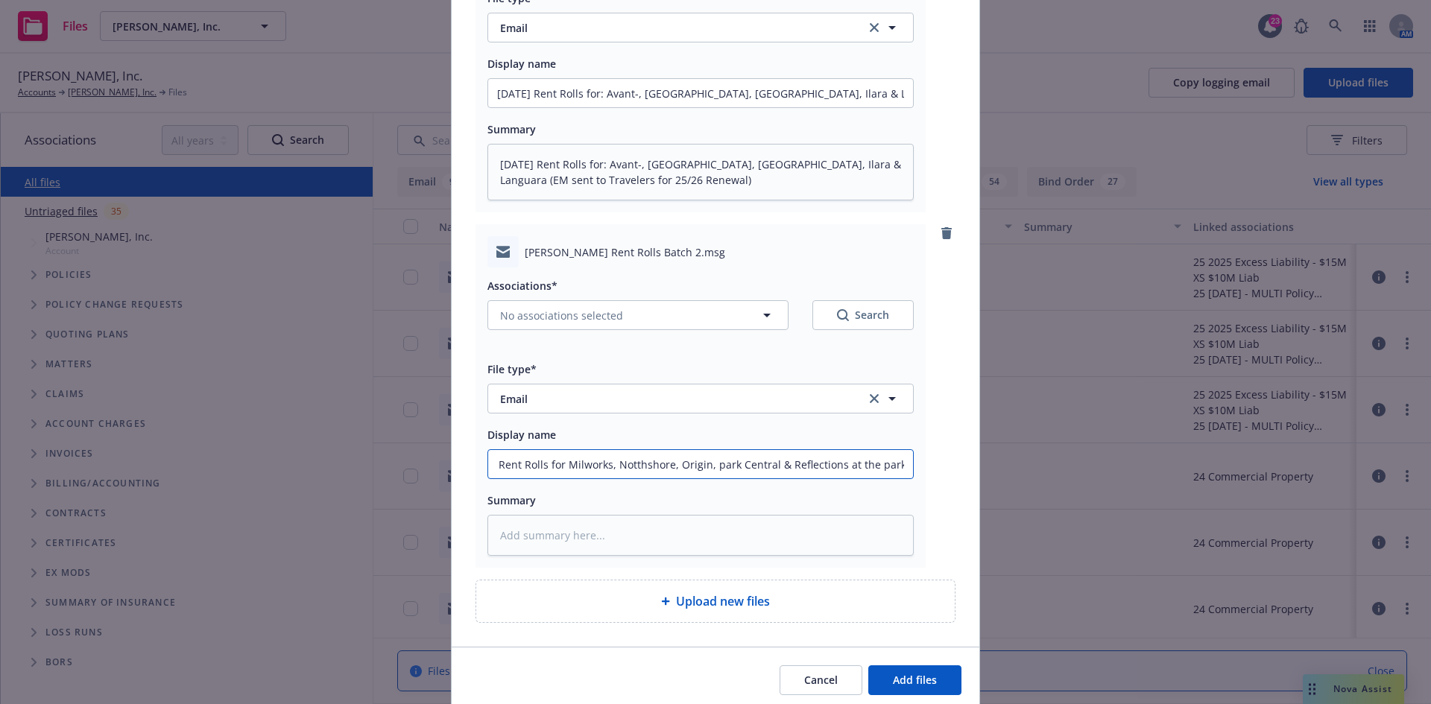
click at [885, 466] on input "Sep 2025 Rent Rolls for Milworks, Notthshore, Origin, park Central & Reflection…" at bounding box center [700, 464] width 425 height 28
click at [593, 472] on input "Sep 2025 Rent Rolls for Milworks, Northshore, Origin, park Central & Reflection…" at bounding box center [700, 464] width 425 height 28
click at [682, 464] on input "Sep 2025 Rent Rolls for Millworks, Northshore, Origin, park Central & Reflectio…" at bounding box center [700, 464] width 425 height 28
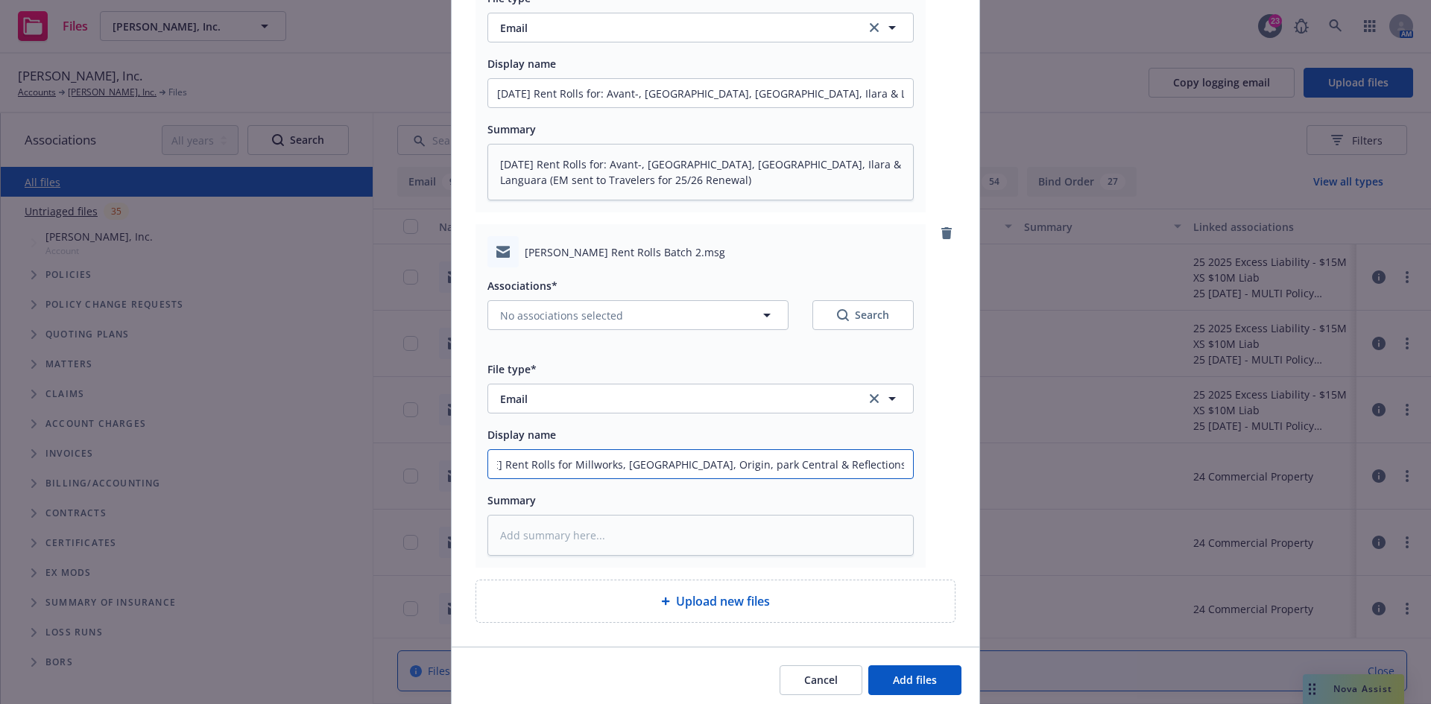
click at [682, 464] on input "Sep 2025 Rent Rolls for Millworks, Northshore, Origin, park Central & Reflectio…" at bounding box center [700, 464] width 425 height 28
click at [645, 554] on textarea at bounding box center [700, 535] width 426 height 41
paste textarea "Sep 2025 Rent Rolls for Millworks, Northshore, Origin, park Central & Reflectio…"
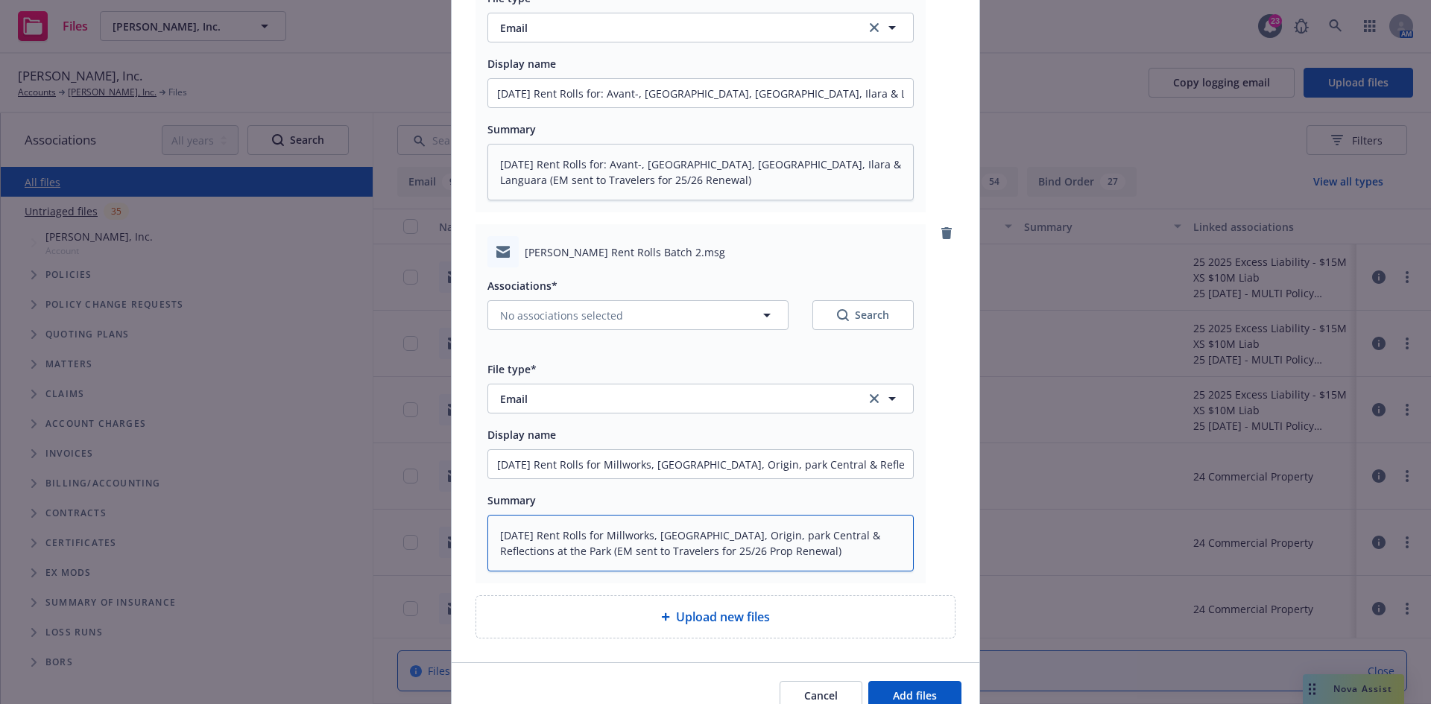
drag, startPoint x: 814, startPoint y: 550, endPoint x: 485, endPoint y: 530, distance: 329.1
click at [487, 532] on textarea "Sep 2025 Rent Rolls for Millworks, Northshore, Origin, park Central & Reflectio…" at bounding box center [700, 543] width 426 height 57
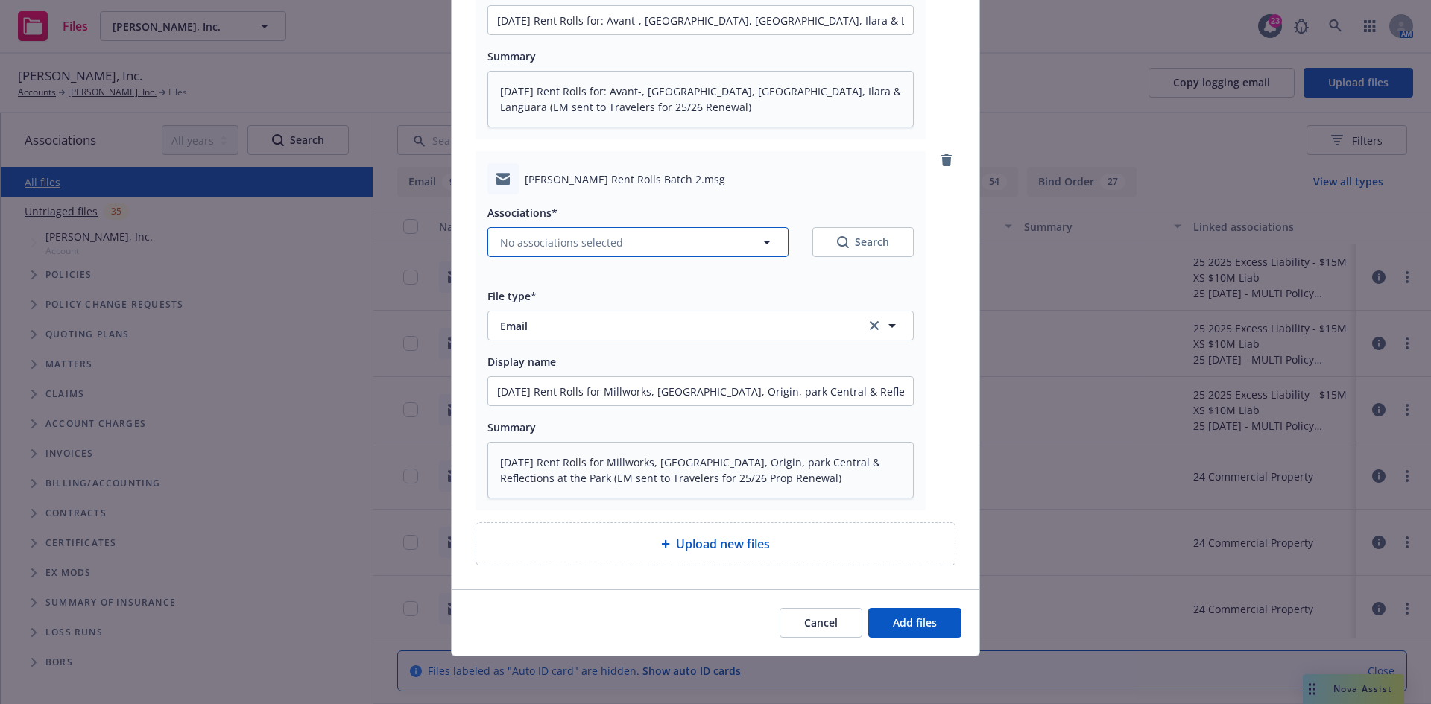
click at [729, 251] on button "No associations selected" at bounding box center [637, 242] width 301 height 30
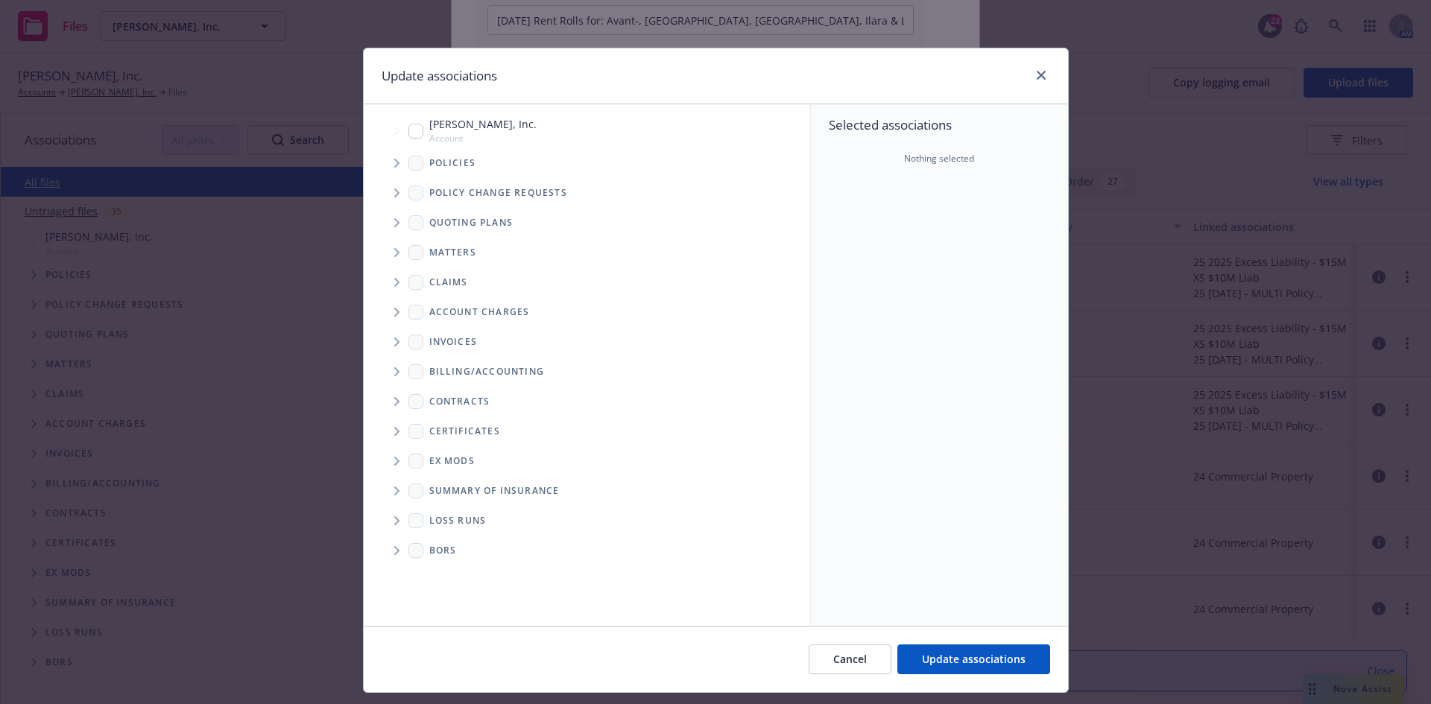
click at [392, 216] on span "Tree Example" at bounding box center [396, 223] width 24 height 24
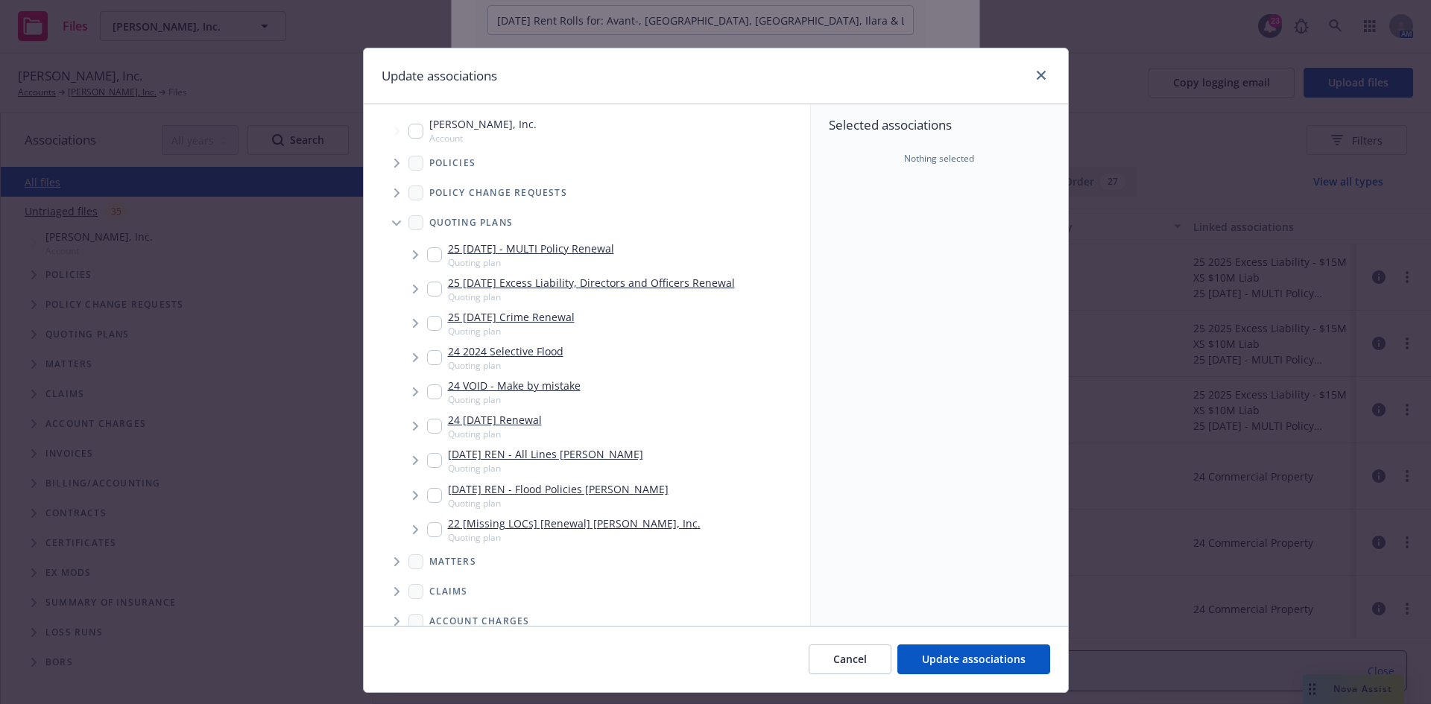
click at [406, 255] on span "Tree Example" at bounding box center [415, 255] width 24 height 24
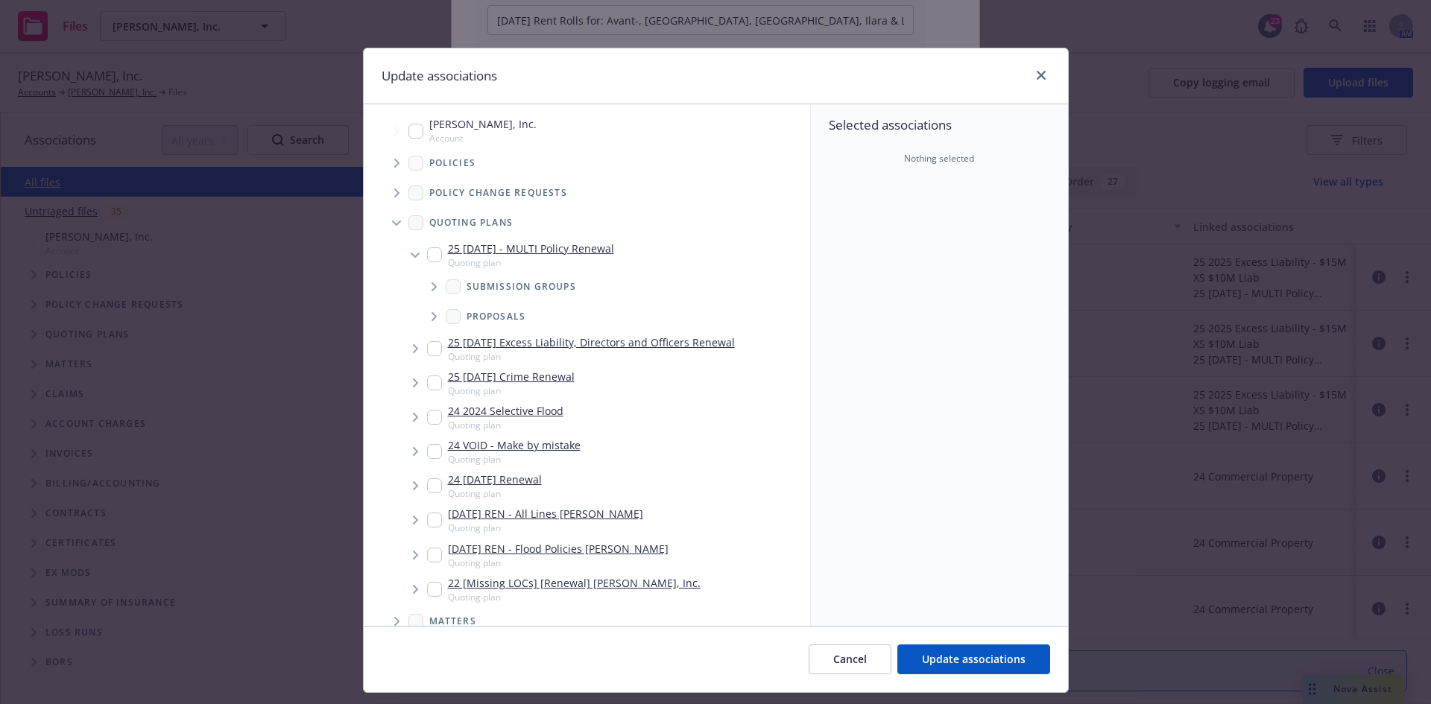
click at [430, 297] on span "Tree Example" at bounding box center [434, 287] width 24 height 24
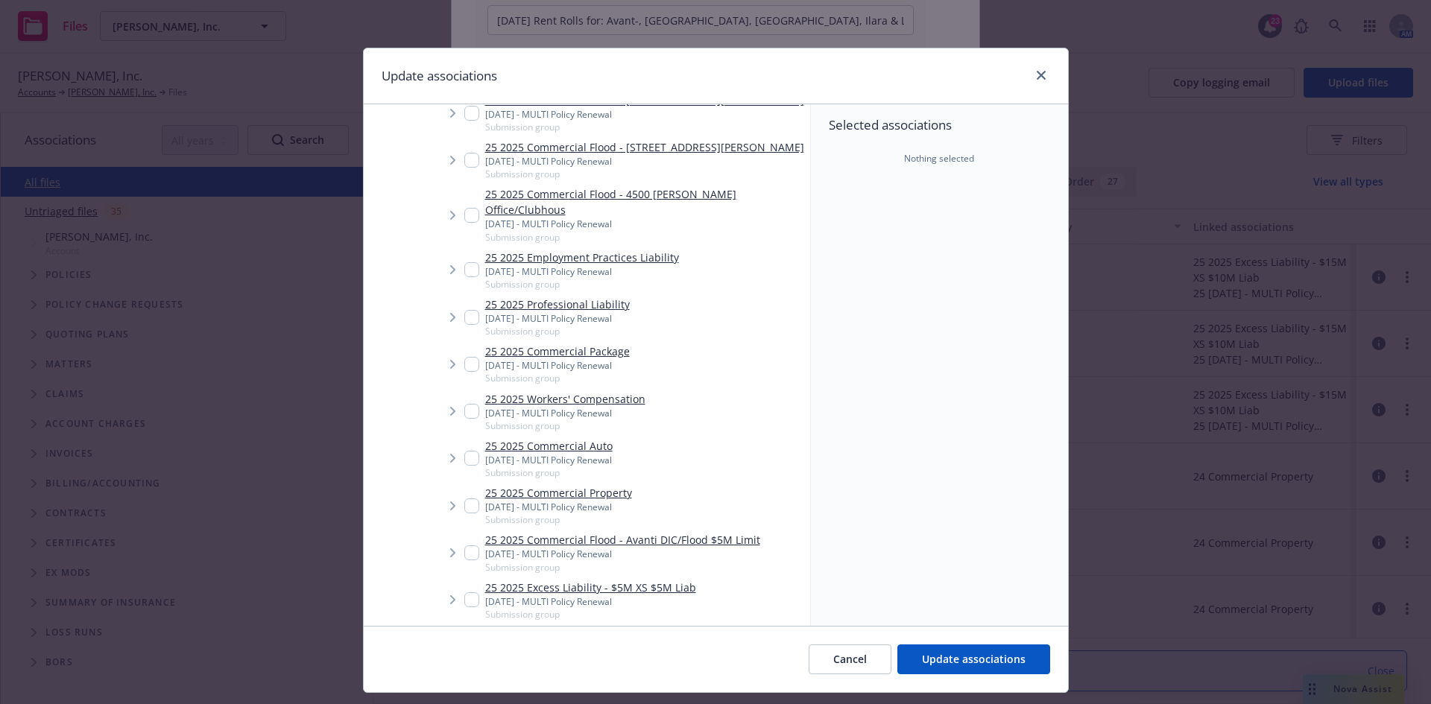
scroll to position [1565, 0]
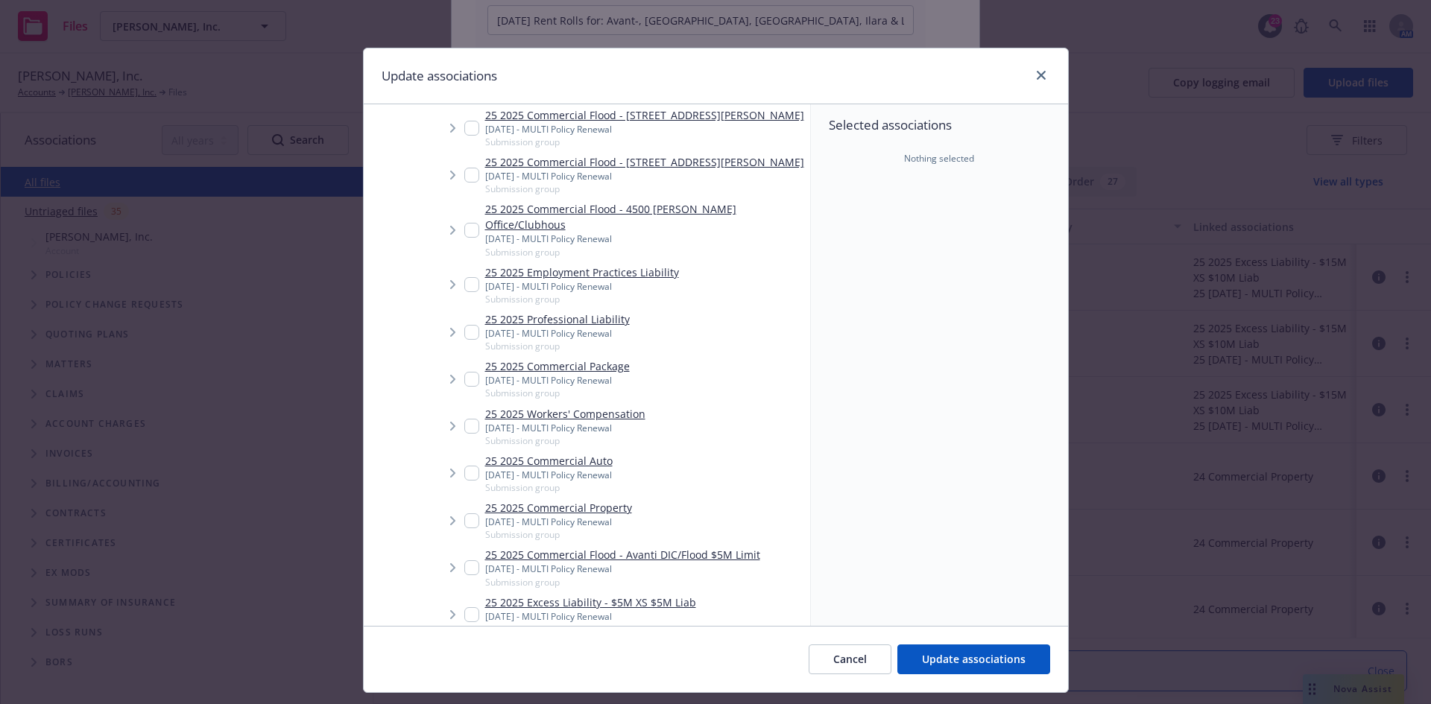
drag, startPoint x: 461, startPoint y: 507, endPoint x: 451, endPoint y: 507, distance: 10.4
click at [464, 513] on input "Tree Example" at bounding box center [471, 520] width 15 height 15
click at [450, 509] on span "Tree Example" at bounding box center [452, 521] width 24 height 24
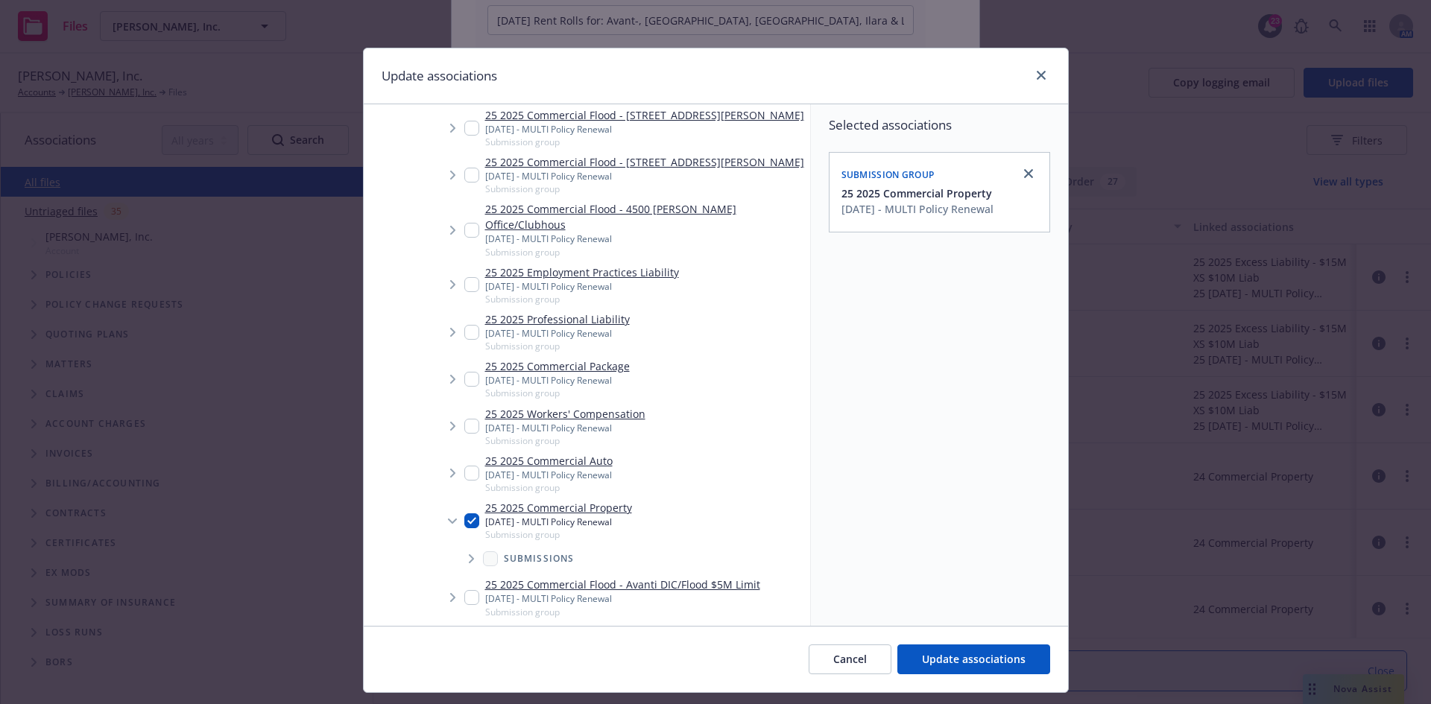
click at [471, 547] on span "Tree Example" at bounding box center [471, 559] width 24 height 24
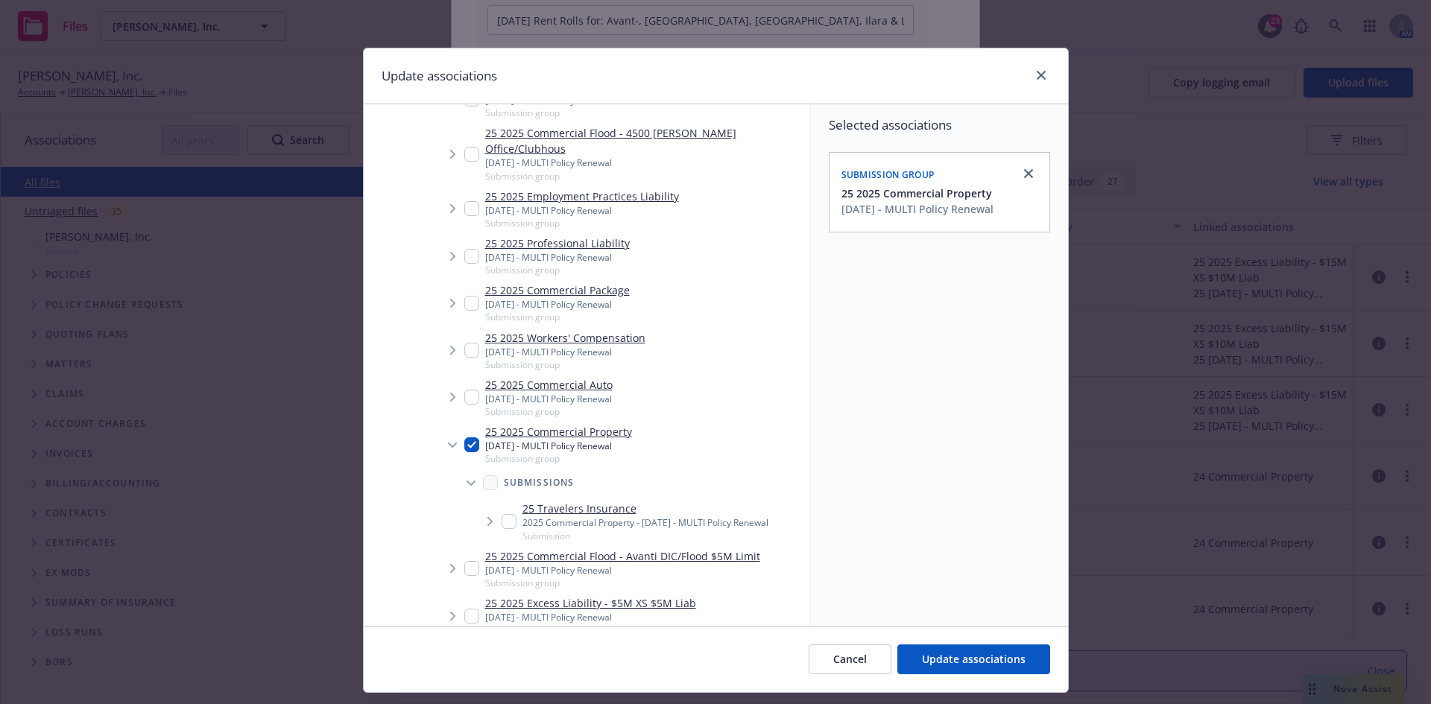
scroll to position [1714, 0]
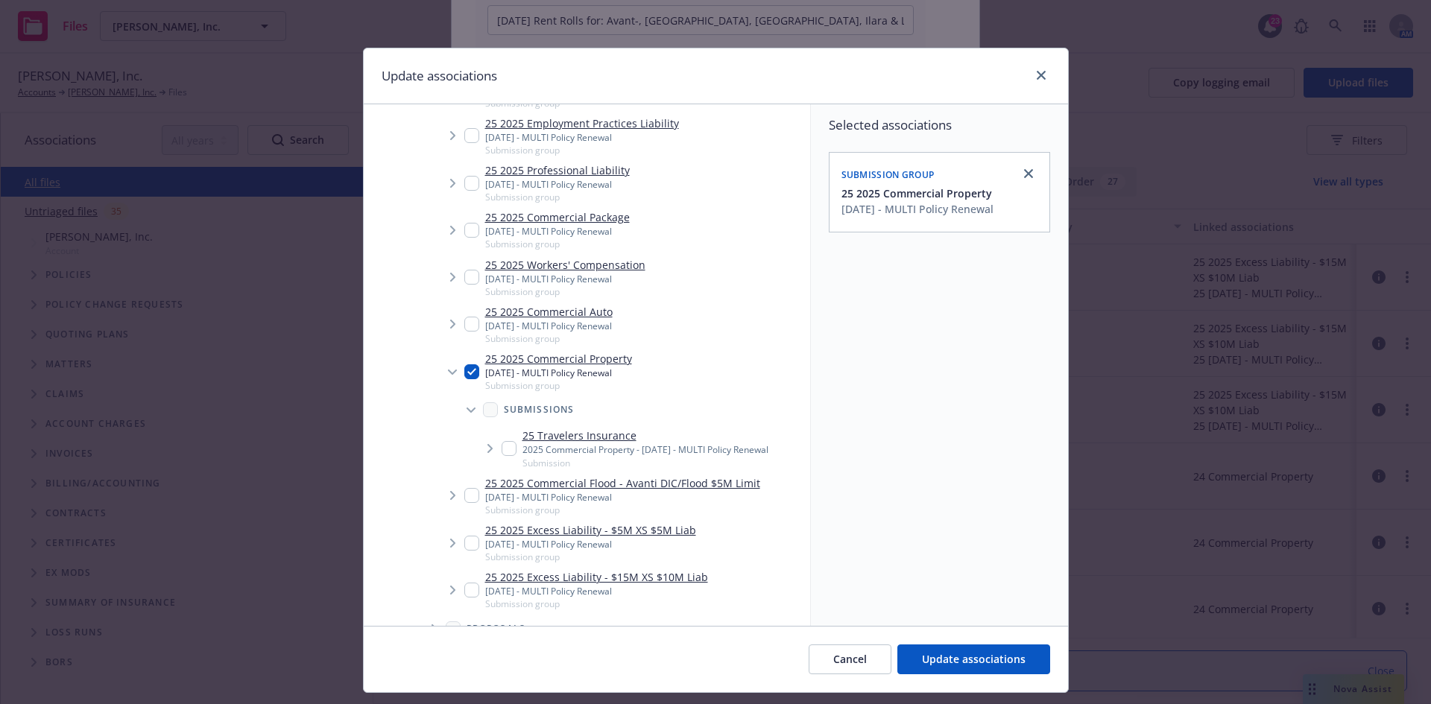
click at [502, 441] on input "Tree Example" at bounding box center [508, 448] width 15 height 15
click at [1019, 664] on button "Update associations" at bounding box center [973, 659] width 153 height 30
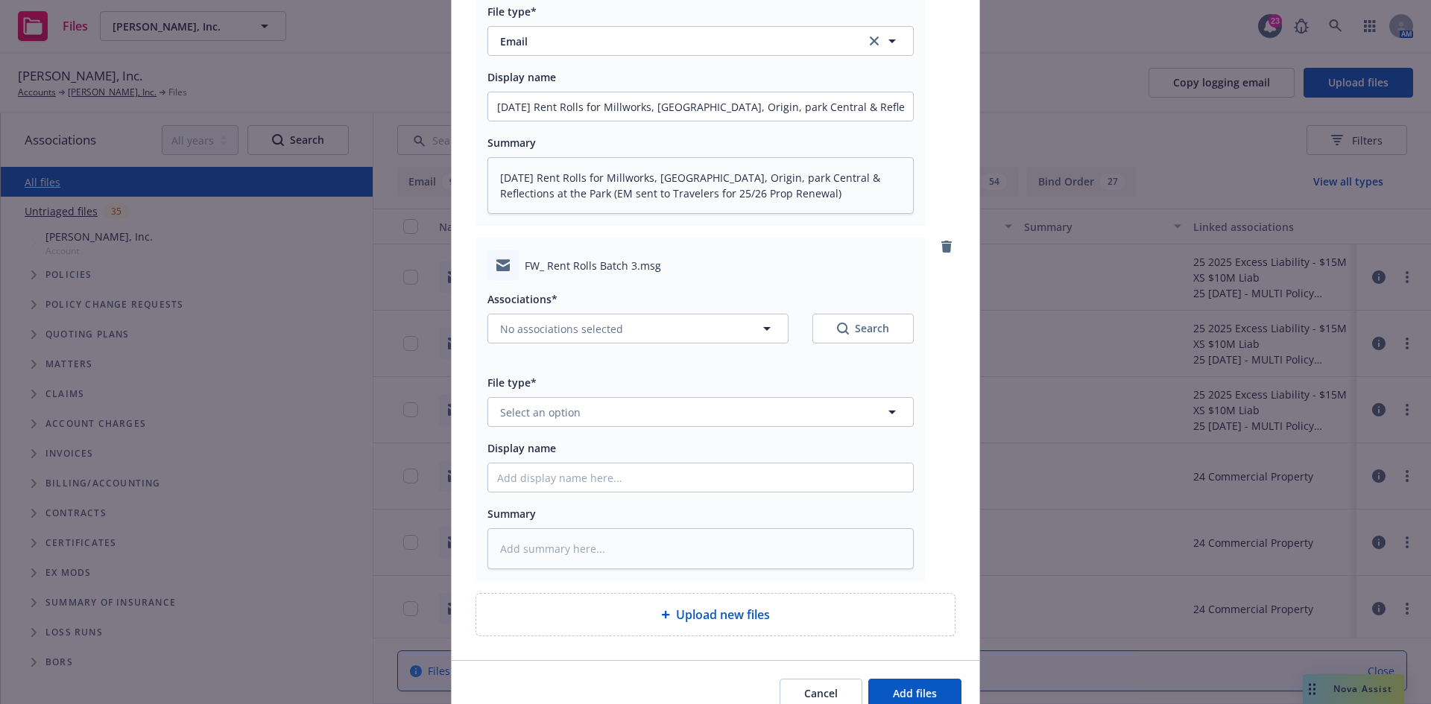
scroll to position [1043, 0]
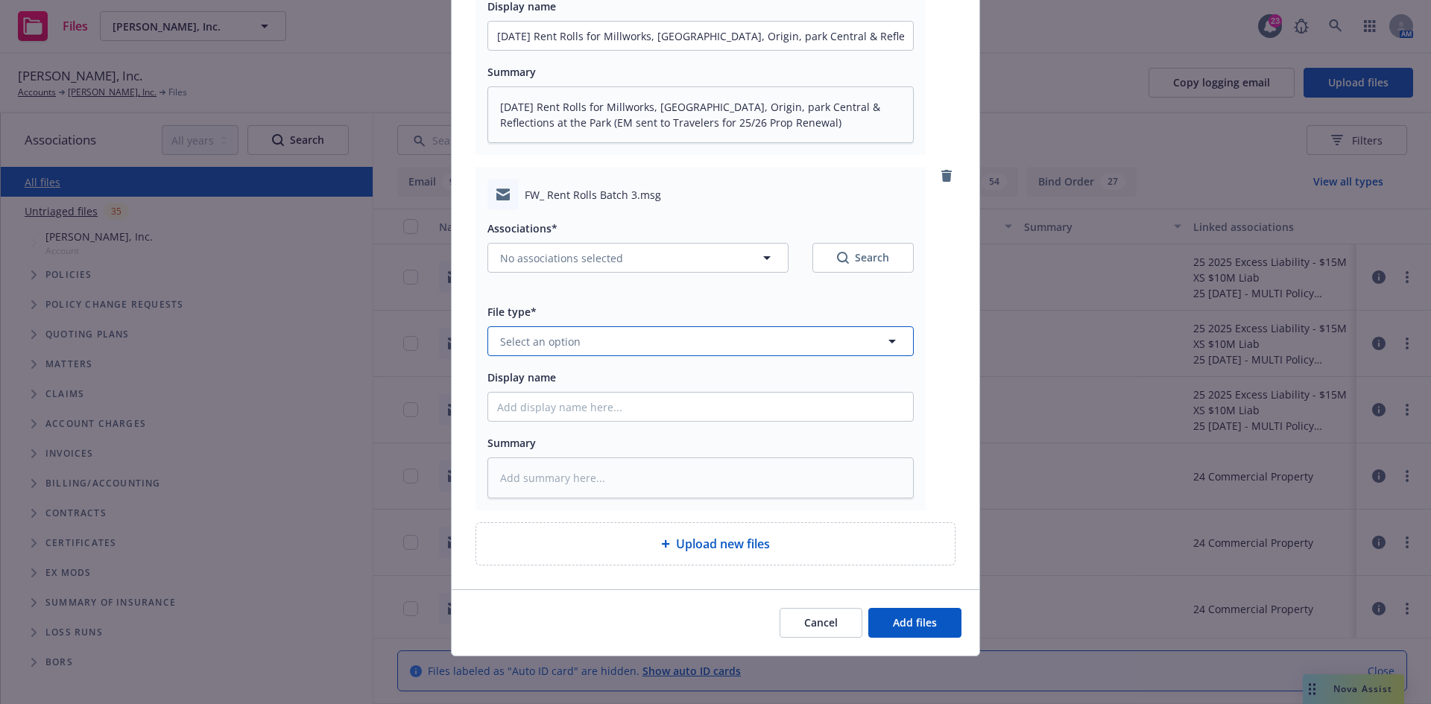
click at [539, 340] on span "Select an option" at bounding box center [540, 342] width 80 height 16
click at [541, 374] on div "Email" at bounding box center [700, 383] width 407 height 22
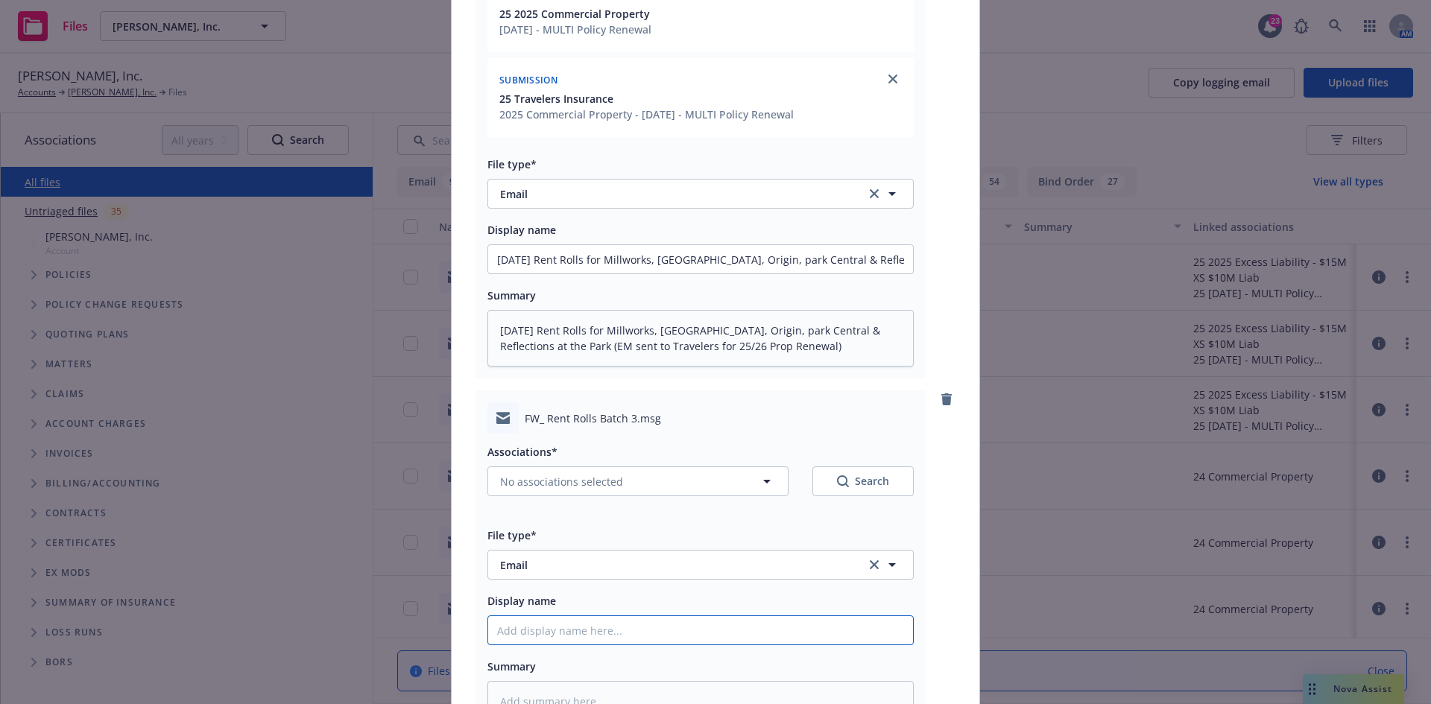
drag, startPoint x: 524, startPoint y: 632, endPoint x: 531, endPoint y: 633, distance: 7.5
click at [524, 632] on input "Display name" at bounding box center [700, 630] width 425 height 28
click at [897, 634] on input "Sept 2025 Rent Rolls for: Theatre Square, Tustin Cottages, Urban Village, Vanon…" at bounding box center [700, 630] width 425 height 28
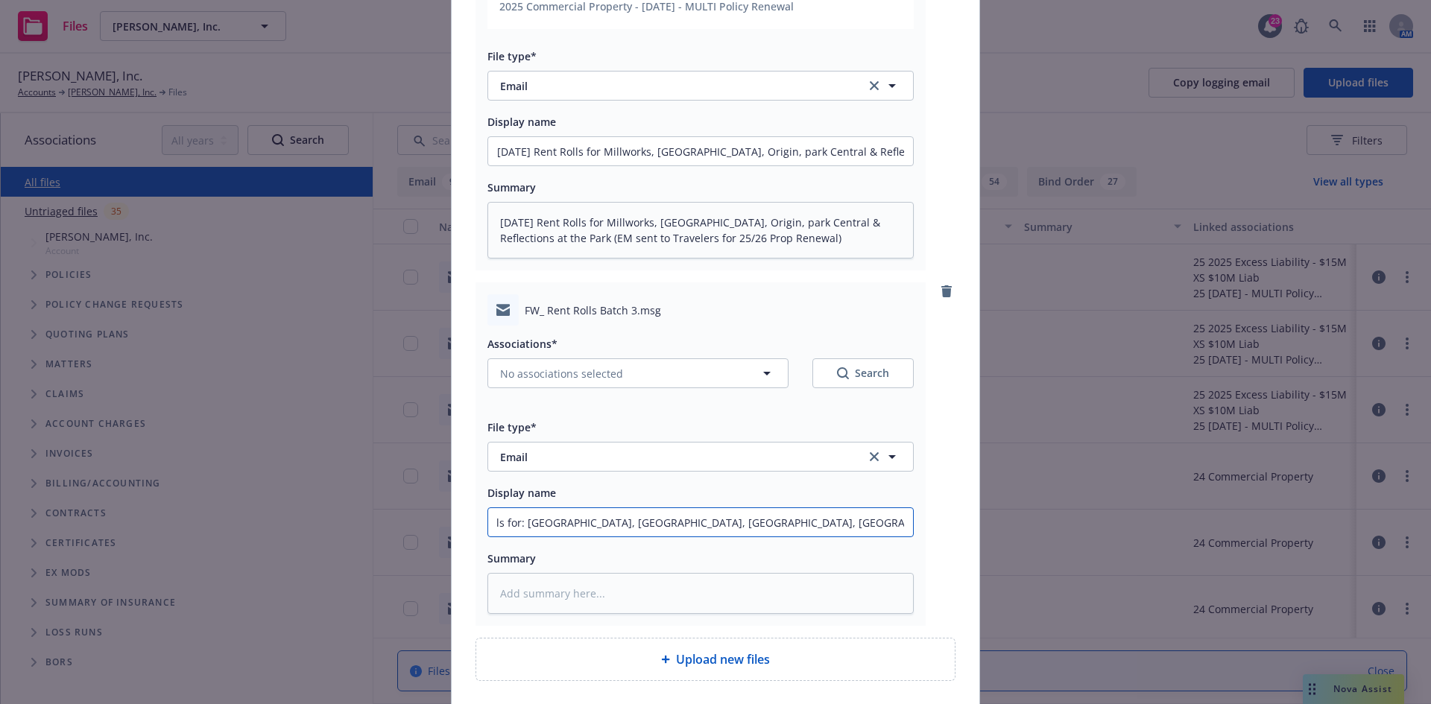
scroll to position [1043, 0]
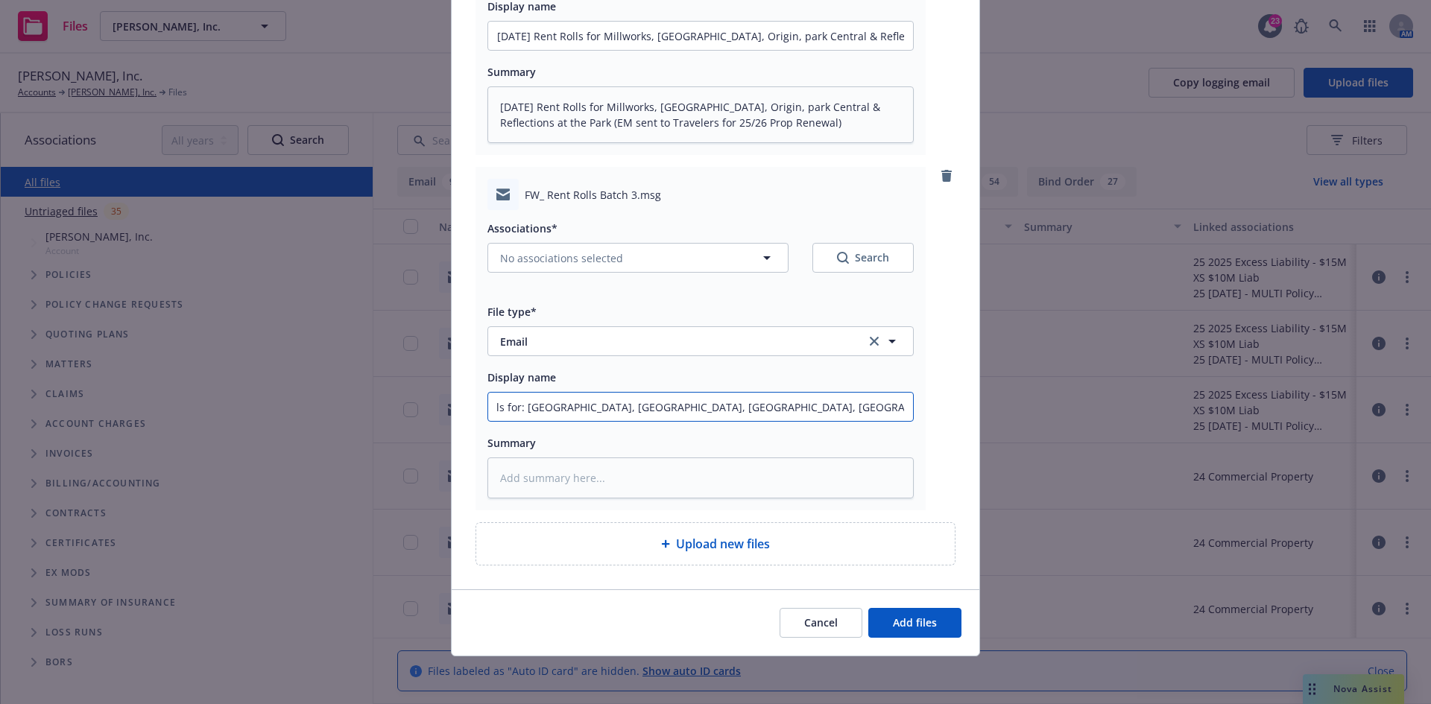
click at [712, 396] on input "Sept 2025 Rent Rolls for: Theatre Square, Tustin Cottages, Urban Village, Vanon…" at bounding box center [700, 407] width 425 height 28
click at [689, 489] on textarea at bounding box center [700, 477] width 426 height 41
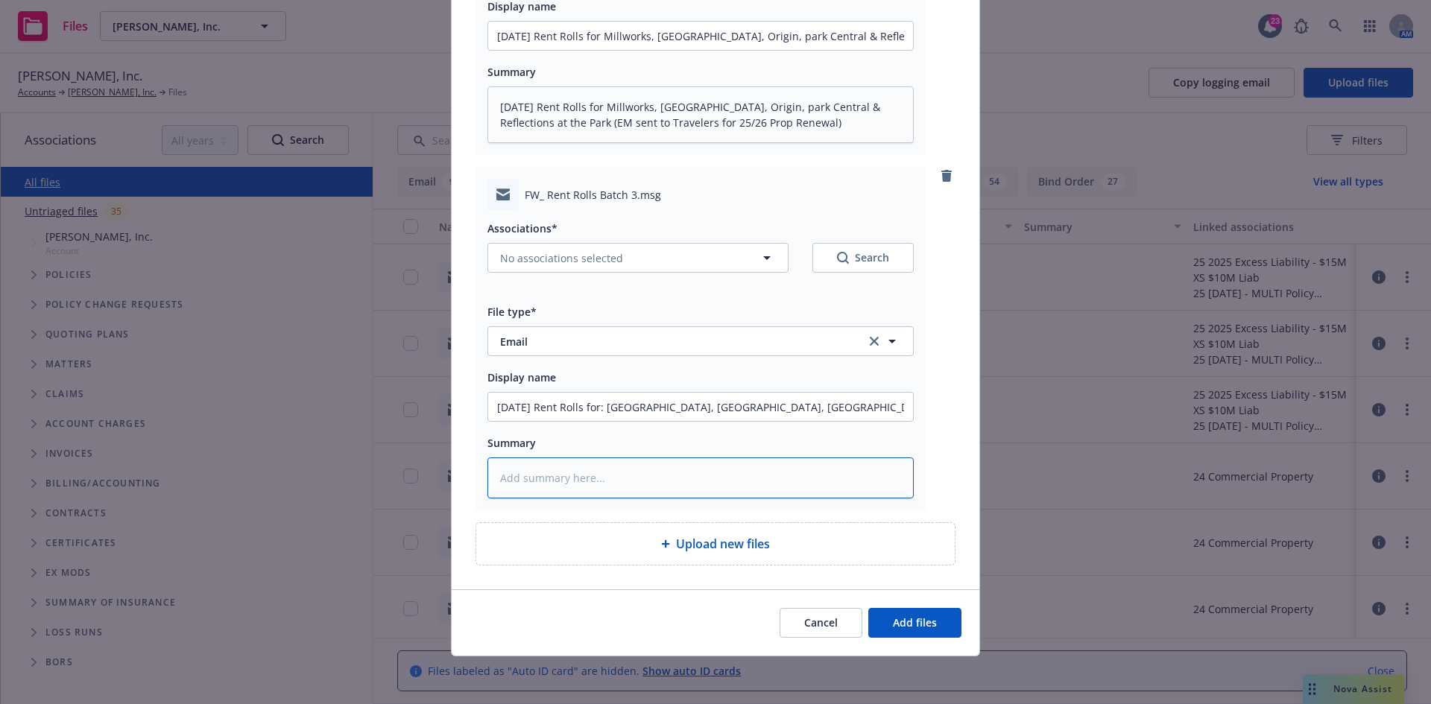
paste textarea "Sept 2025 Rent Rolls for: Theatre Square, Tustin Cottages, Urban Village, Vanon…"
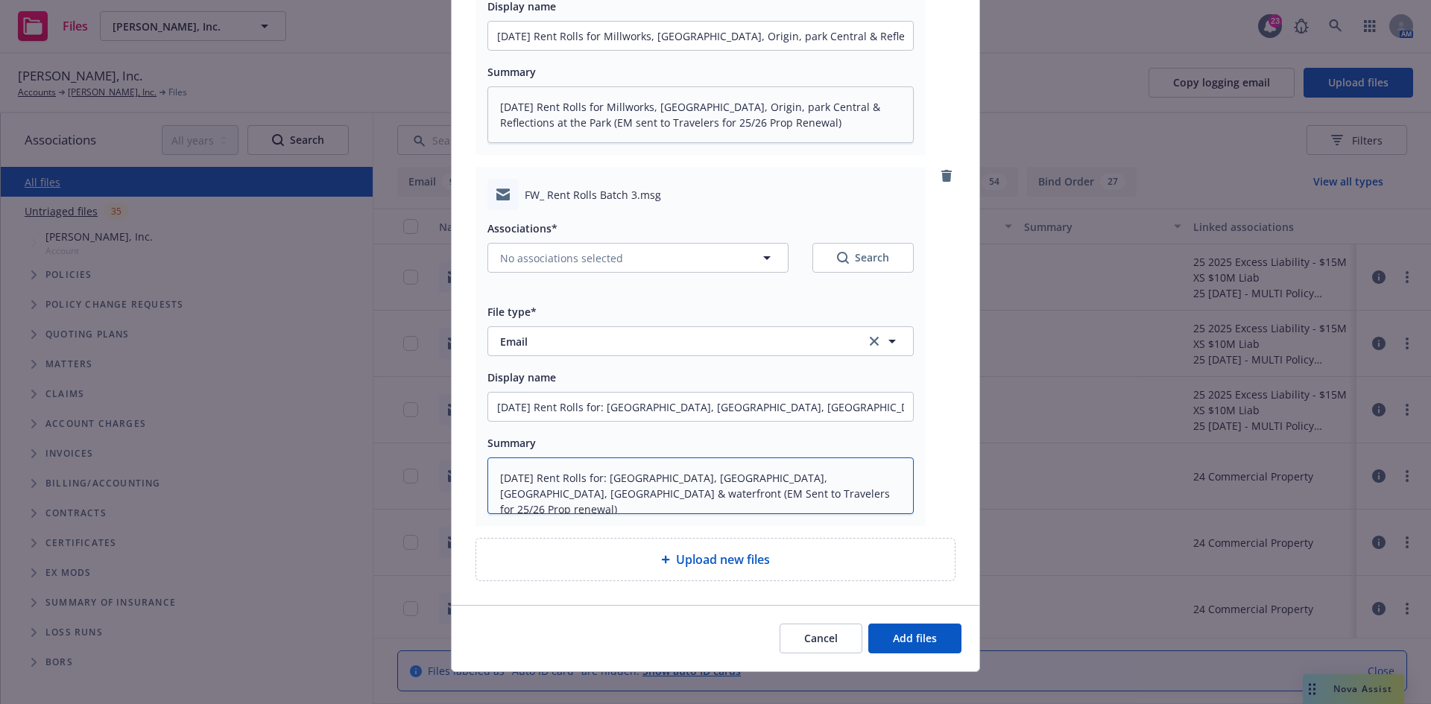
click at [545, 490] on textarea "Sept 2025 Rent Rolls for: Theatre Square, Tustin Cottages, Urban Village, Vanon…" at bounding box center [700, 485] width 426 height 57
click at [675, 273] on button "No associations selected" at bounding box center [637, 258] width 301 height 30
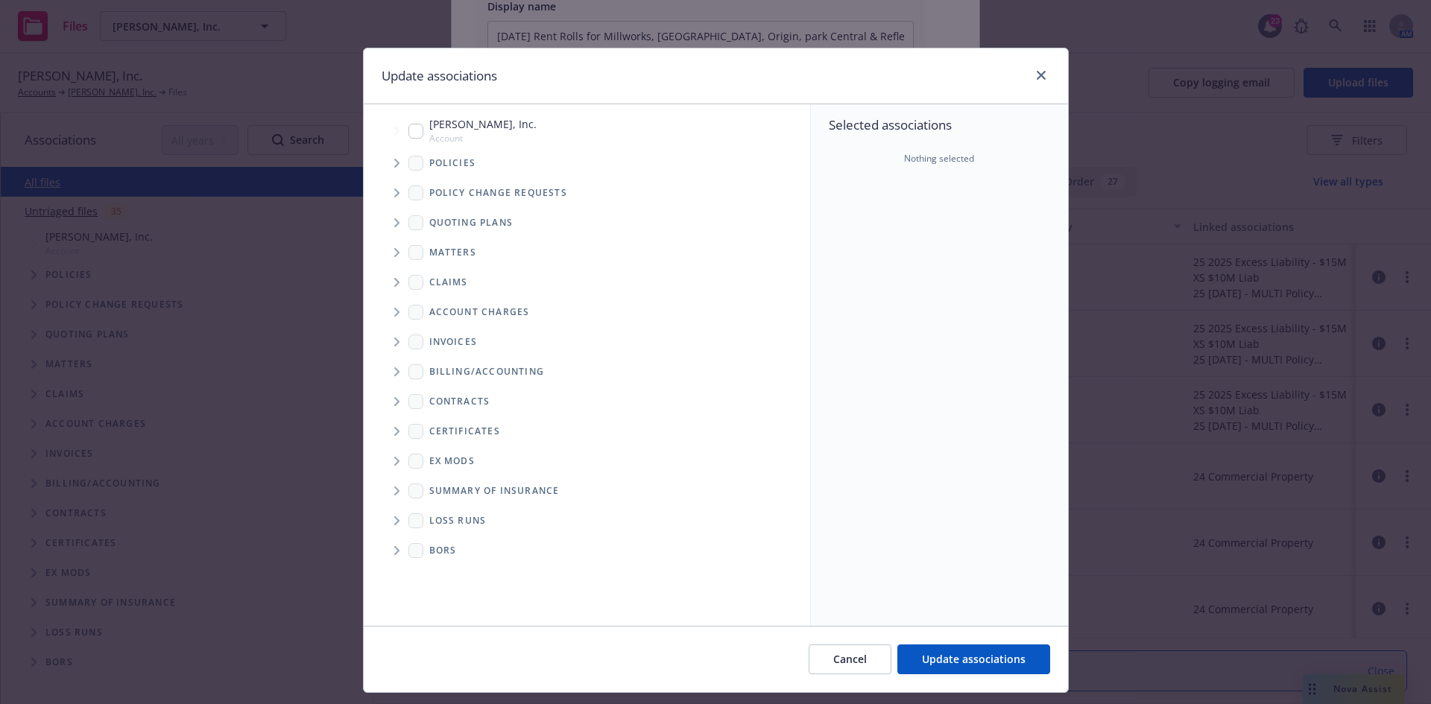
click at [384, 221] on span "Tree Example" at bounding box center [396, 223] width 24 height 24
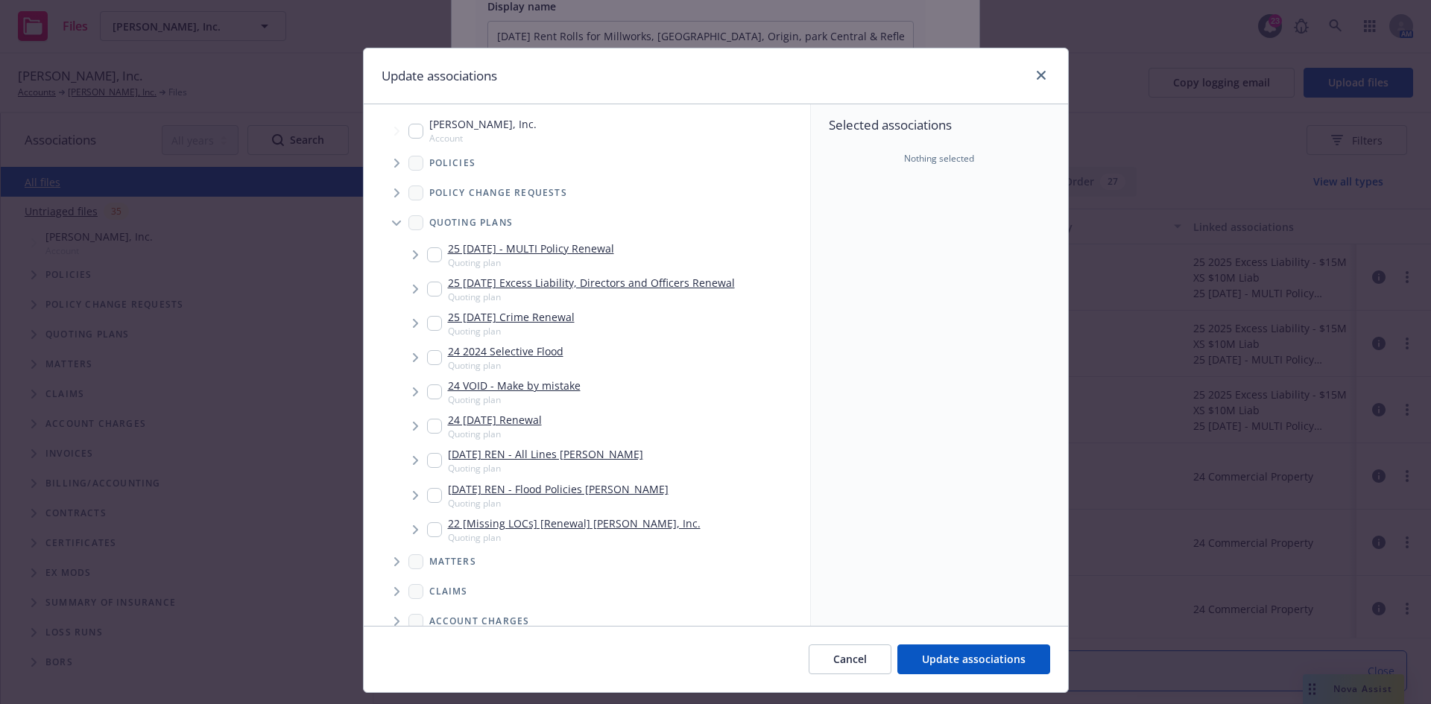
click at [413, 256] on icon "Tree Example" at bounding box center [416, 254] width 6 height 9
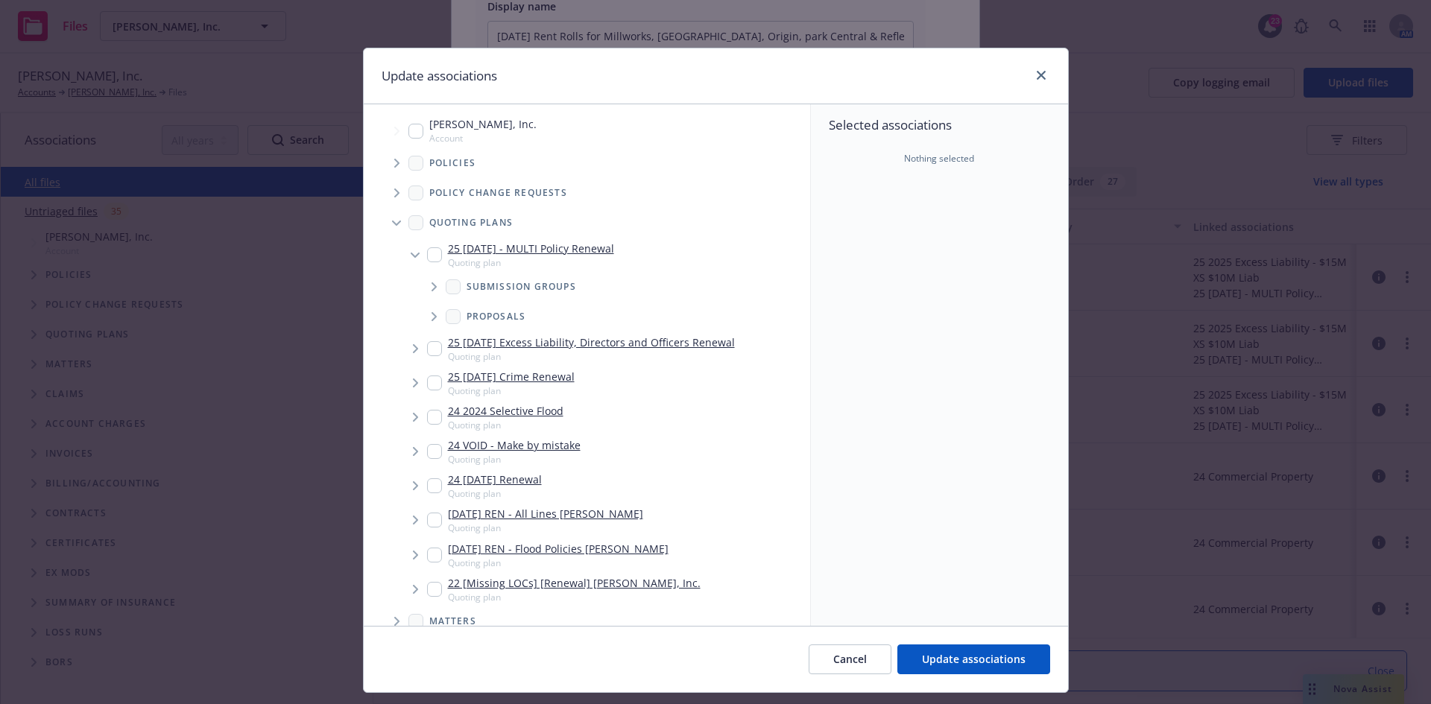
click at [422, 286] on span "Tree Example" at bounding box center [434, 287] width 24 height 24
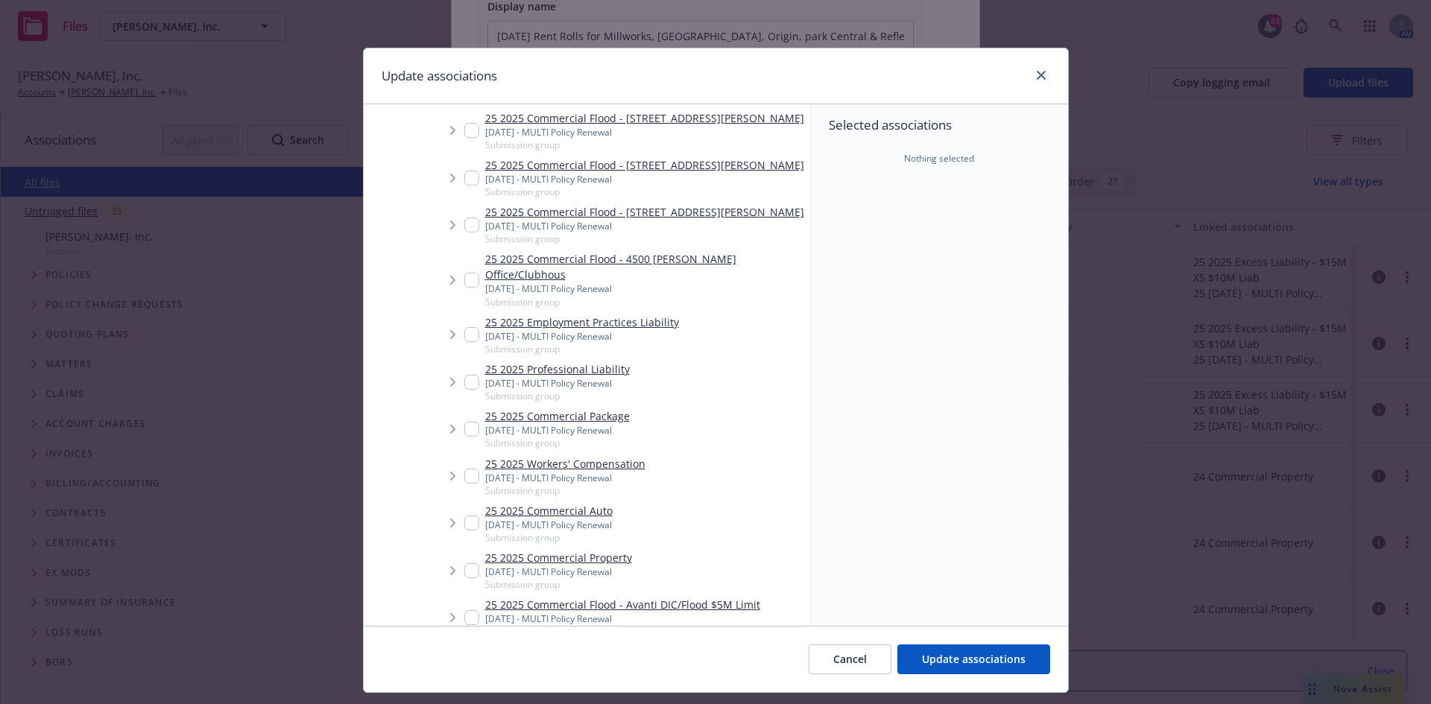
scroll to position [1490, 0]
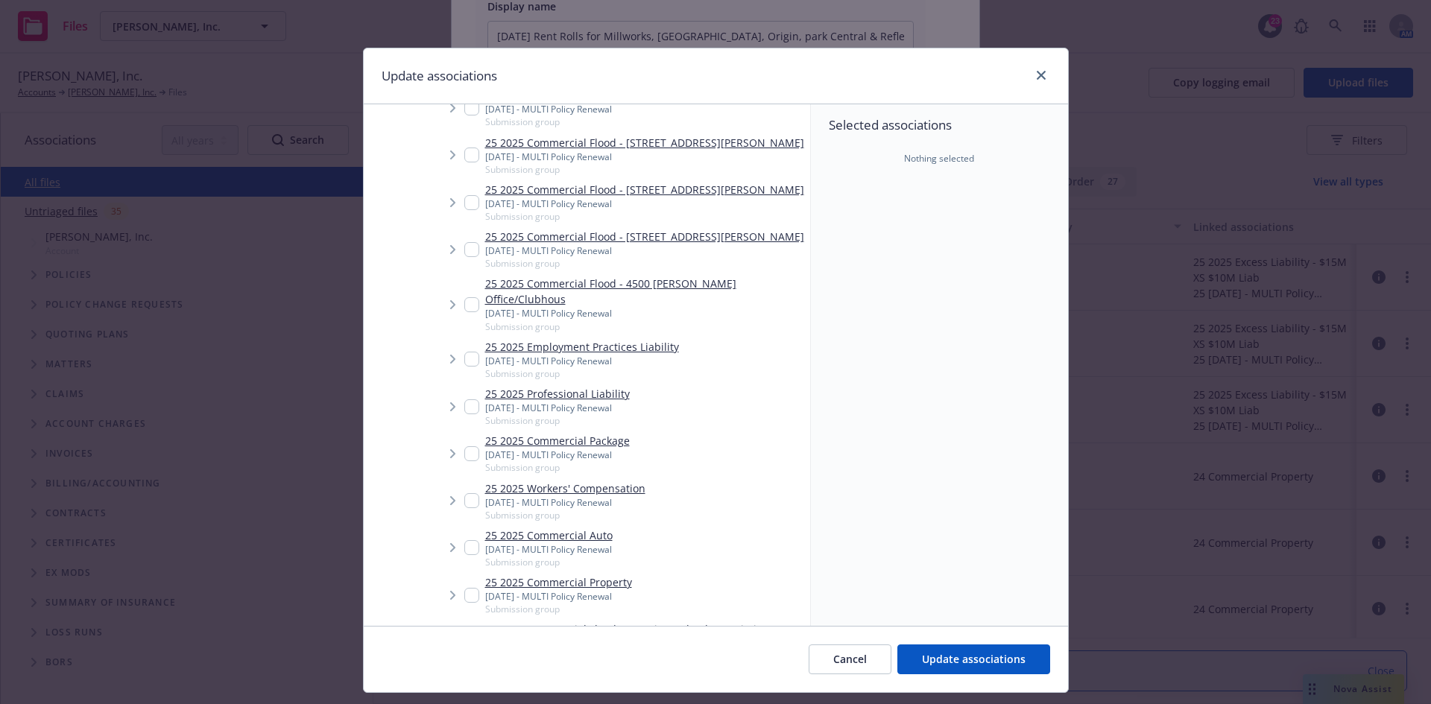
click at [464, 588] on input "Tree Example" at bounding box center [471, 595] width 15 height 15
click at [450, 591] on icon "Tree Example" at bounding box center [453, 595] width 6 height 9
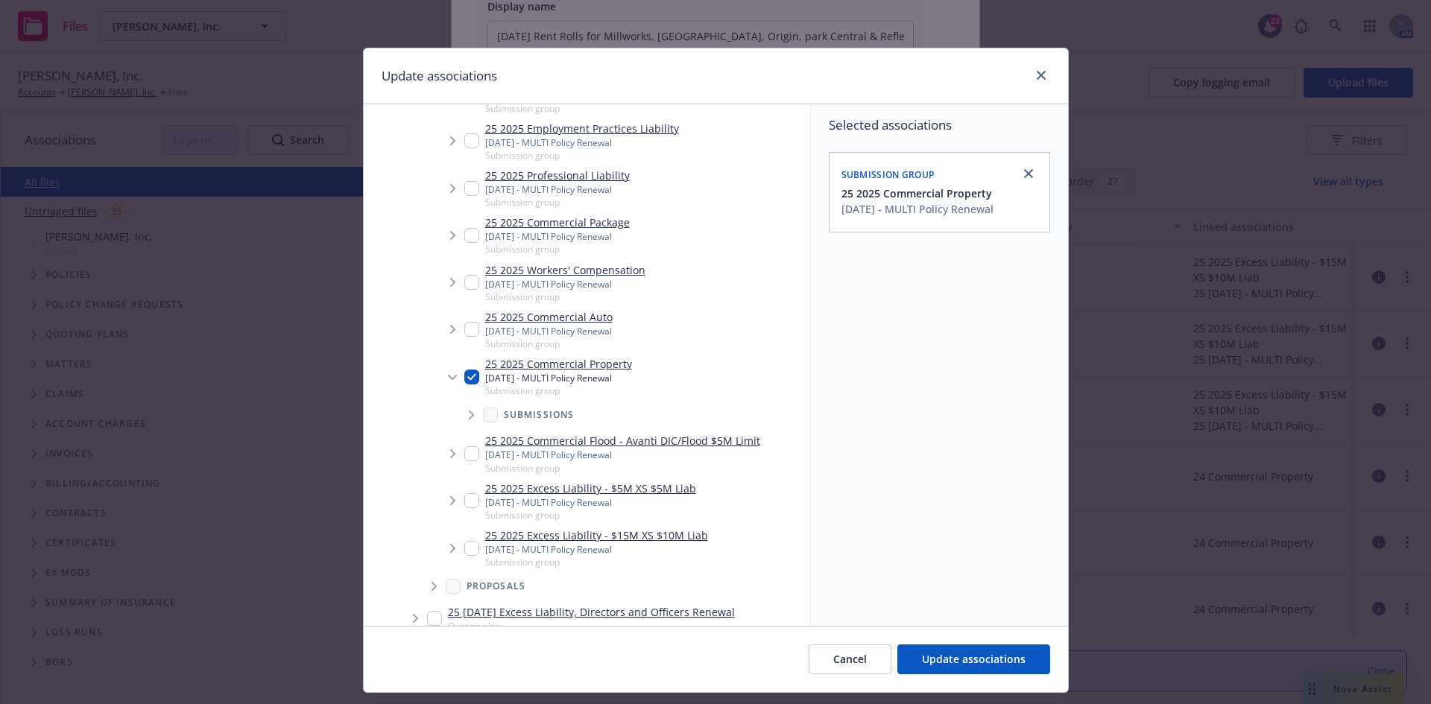
scroll to position [1714, 0]
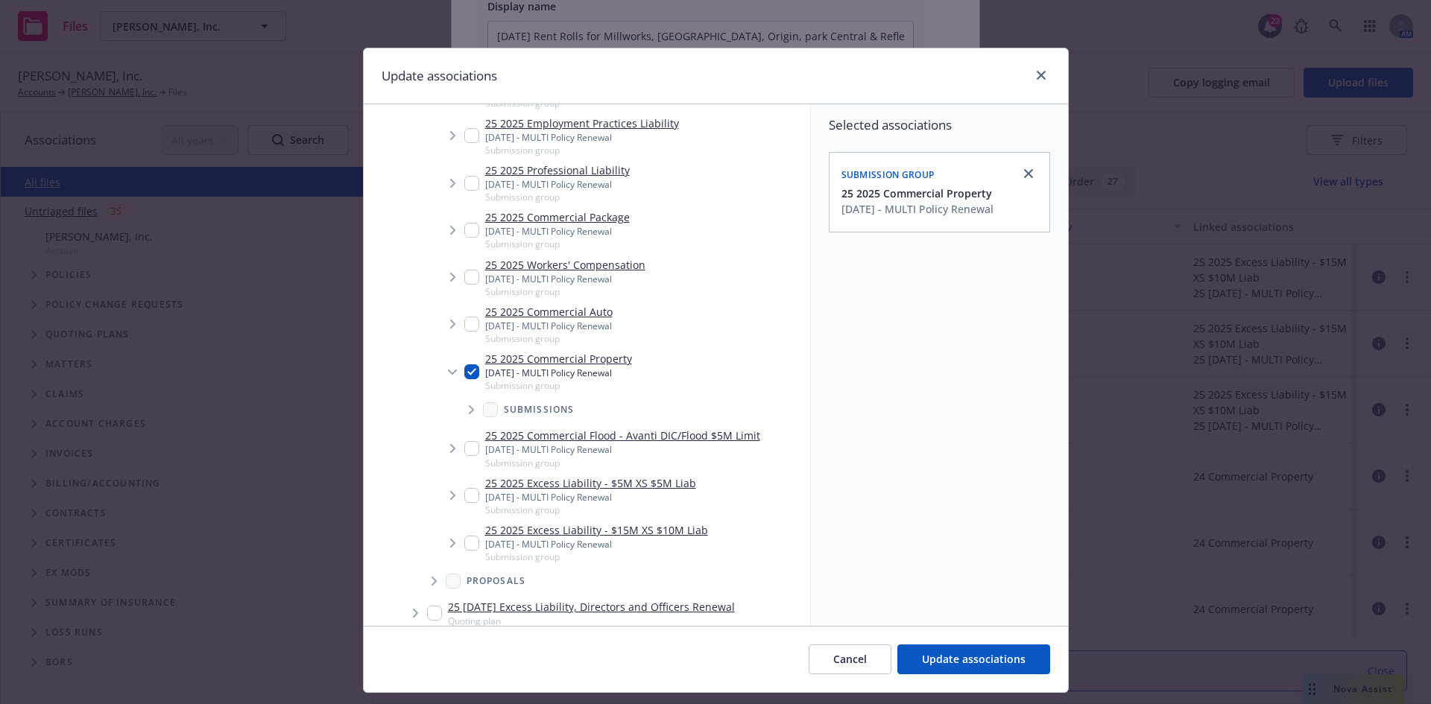
click at [469, 405] on icon "Tree Example" at bounding box center [471, 409] width 5 height 9
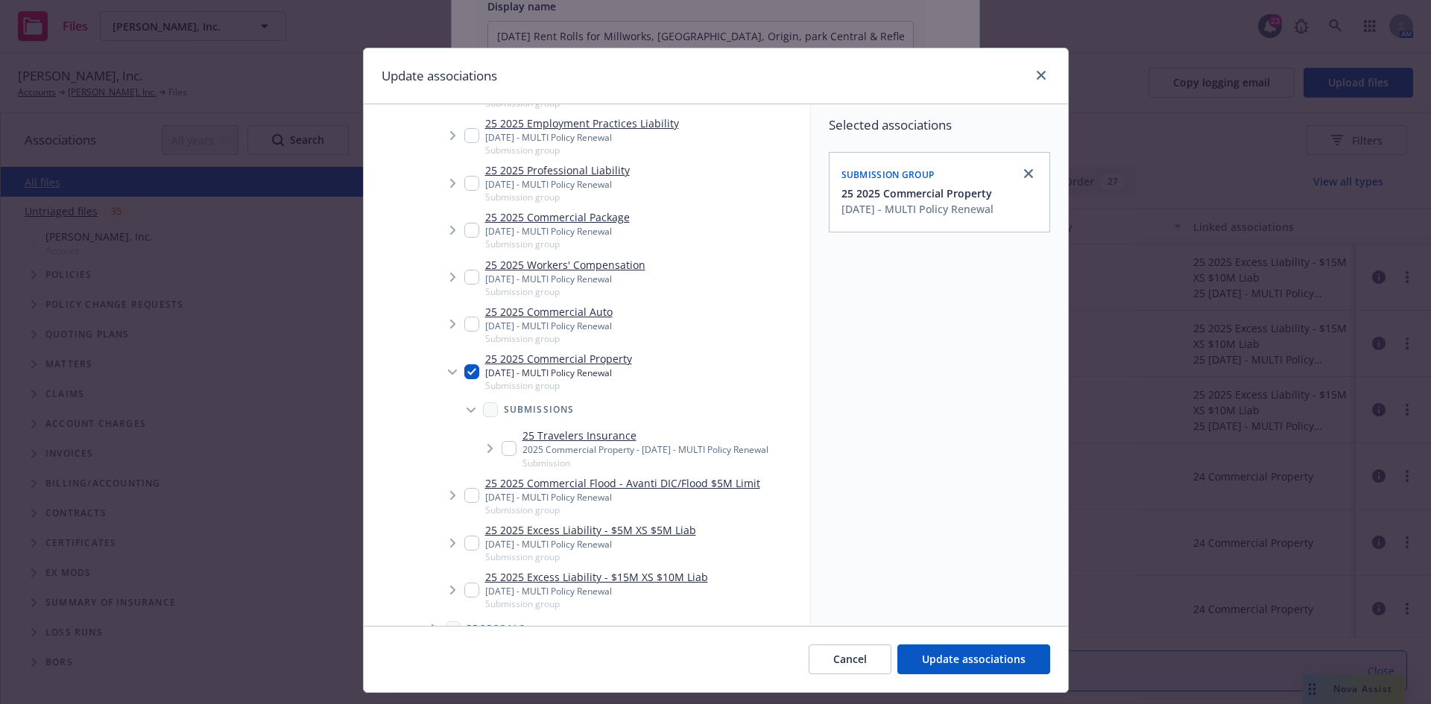
click at [501, 441] on input "Tree Example" at bounding box center [508, 448] width 15 height 15
click at [979, 659] on span "Update associations" at bounding box center [974, 659] width 104 height 14
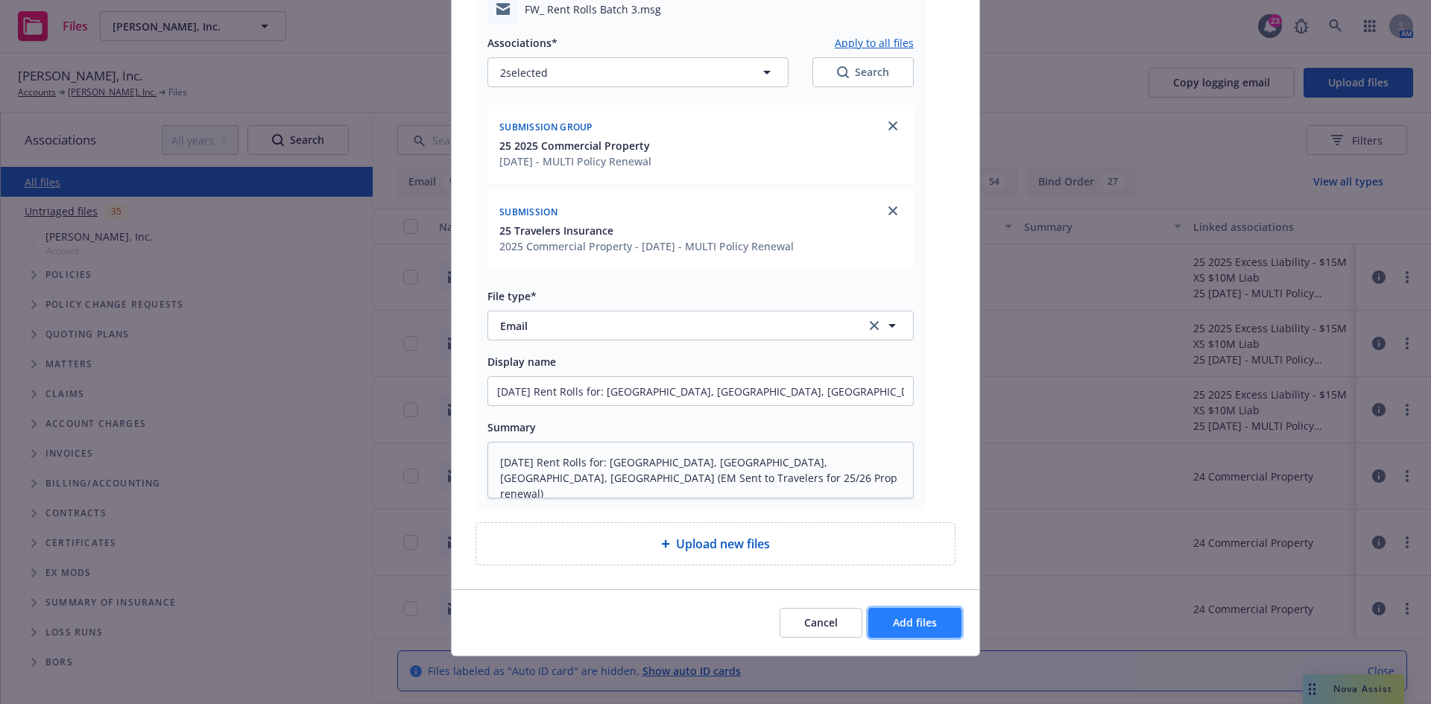
click at [922, 618] on span "Add files" at bounding box center [915, 622] width 44 height 14
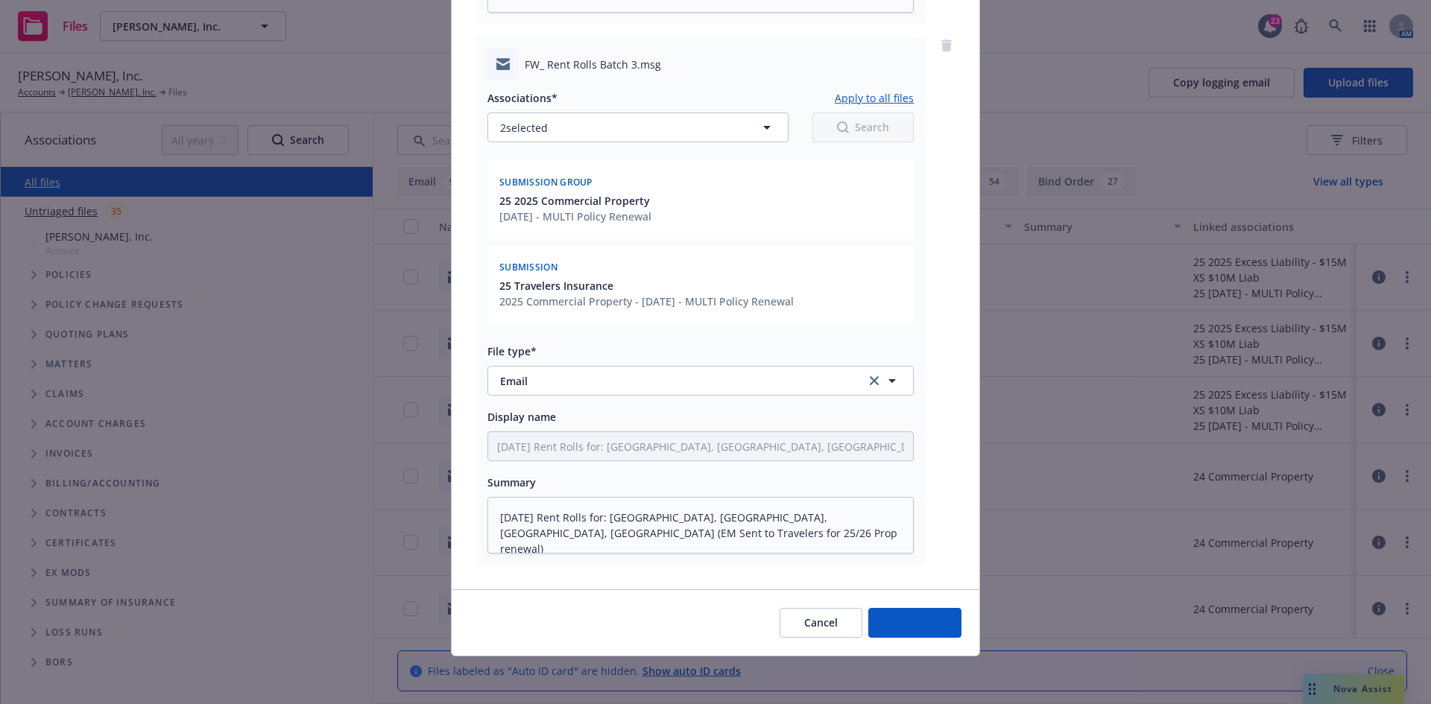
scroll to position [0, 0]
